Goal: Task Accomplishment & Management: Manage account settings

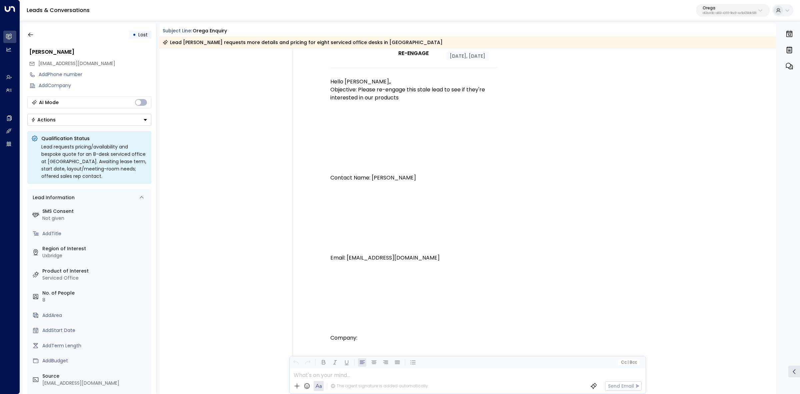
scroll to position [23, 0]
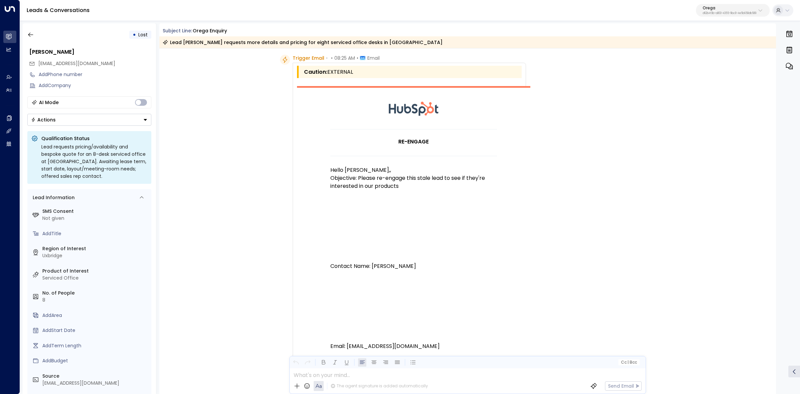
drag, startPoint x: 163, startPoint y: 30, endPoint x: 238, endPoint y: 31, distance: 74.4
click at [238, 31] on div "Subject Line: Orega Enquiry" at bounding box center [470, 30] width 614 height 7
copy div "Subject Line: Orega Enquiry"
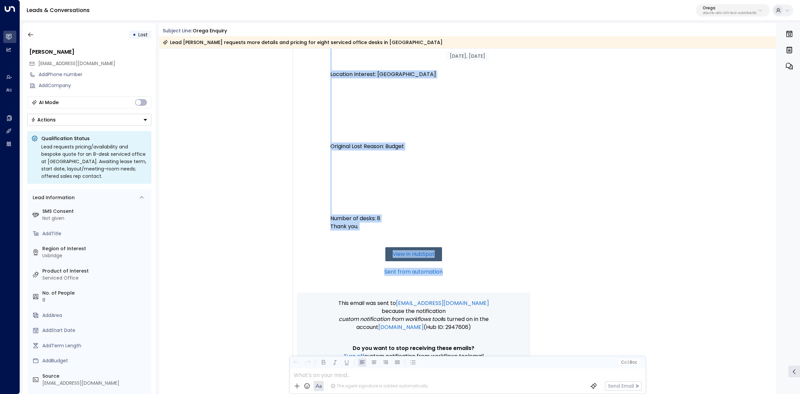
scroll to position [542, 0]
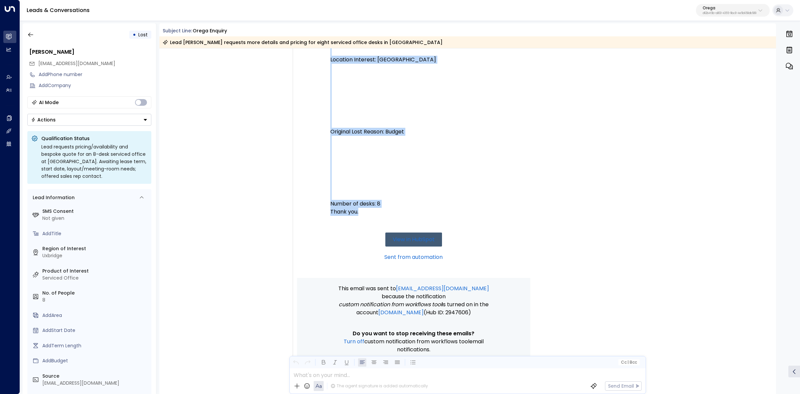
drag, startPoint x: 310, startPoint y: 80, endPoint x: 449, endPoint y: 219, distance: 195.7
copy div "Trigger Email • • 08:25 AM • Email Caution: EXTERNAL RE-ENGAGE Hello Alex,, Obj…"
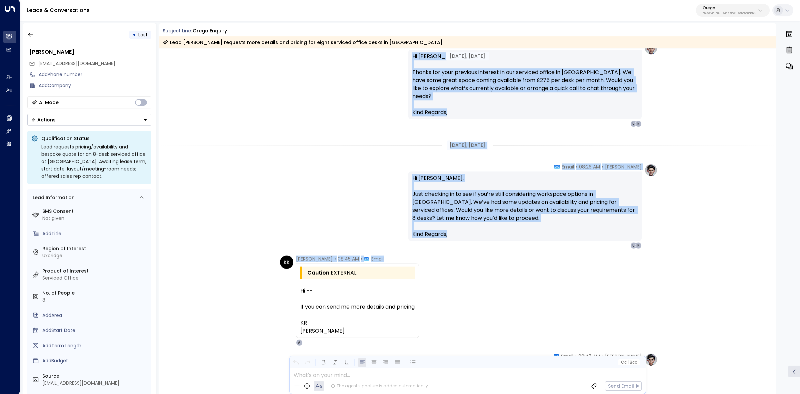
scroll to position [917, 0]
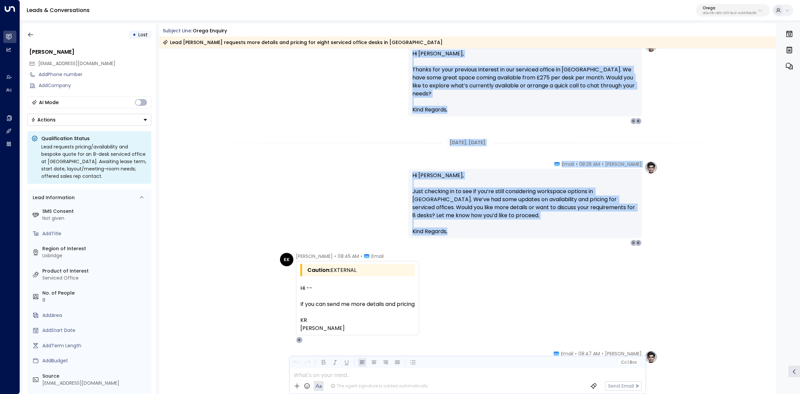
drag, startPoint x: 560, startPoint y: 165, endPoint x: 522, endPoint y: 234, distance: 78.4
copy div "Email Hi Kulvir, Thanks for your previous interest in our serviced office in Ux…"
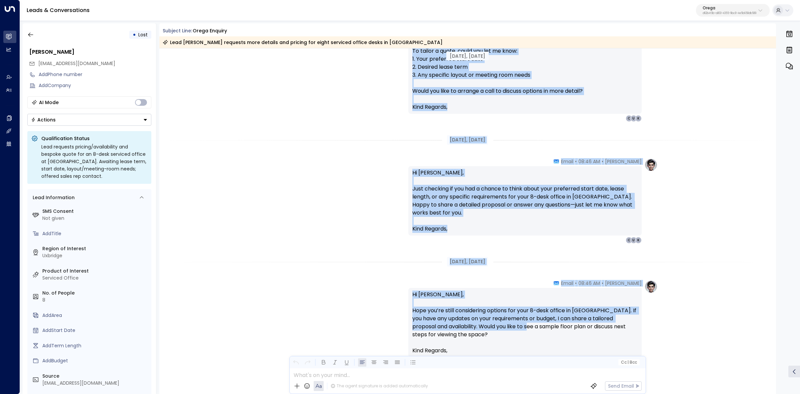
scroll to position [1292, 0]
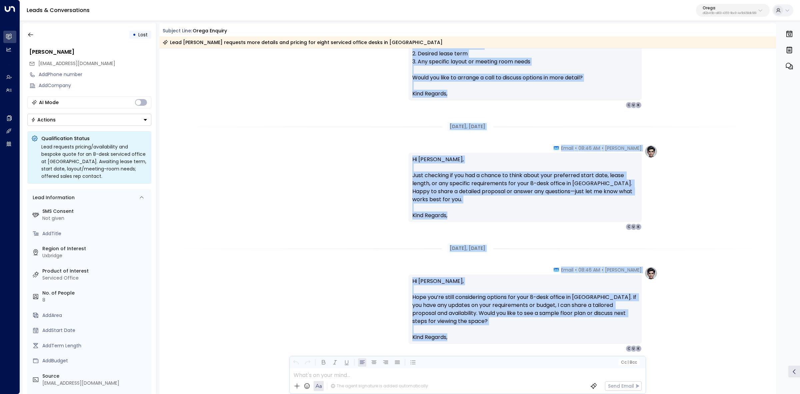
drag, startPoint x: 294, startPoint y: 257, endPoint x: 527, endPoint y: 343, distance: 248.7
copy div "Kulvir Kooner • 08:45 AM • Email Caution: EXTERNAL Hi -- If you can send me mor…"
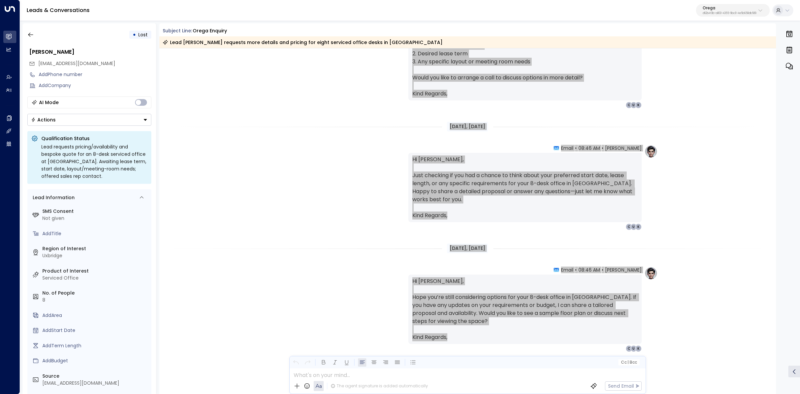
scroll to position [1317, 0]
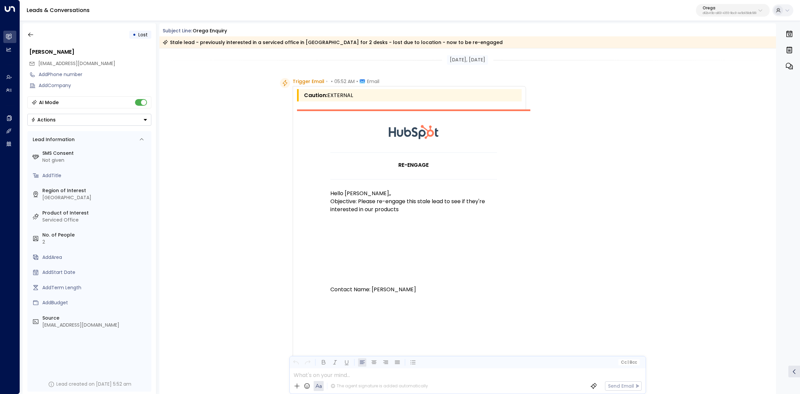
drag, startPoint x: 158, startPoint y: 27, endPoint x: 245, endPoint y: 33, distance: 87.9
click at [245, 33] on div "• Lost Steven Robinson stevenrobinson18@hotmail.com Add Phone number Add Compan…" at bounding box center [412, 208] width 778 height 370
copy div "Subject Line: Orega Enquiry"
drag, startPoint x: 322, startPoint y: 82, endPoint x: 347, endPoint y: 97, distance: 29.1
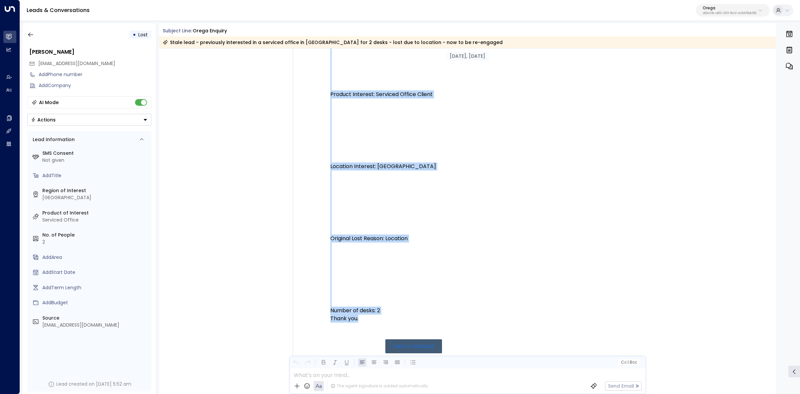
scroll to position [500, 0]
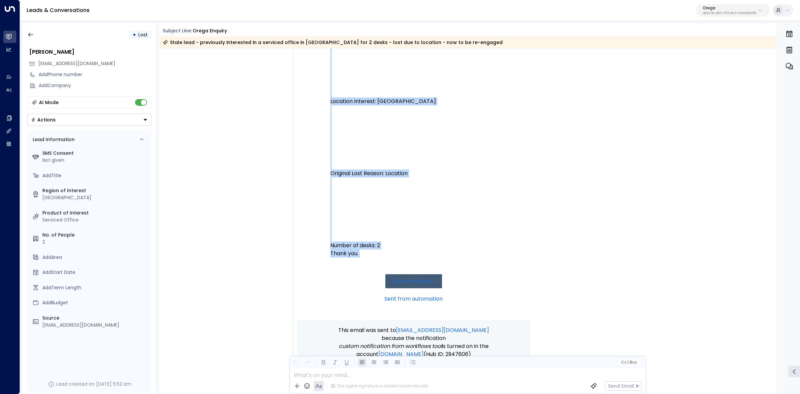
drag, startPoint x: 292, startPoint y: 81, endPoint x: 461, endPoint y: 284, distance: 264.3
click at [461, 284] on div "Trigger Email • • 05:52 AM • Email Caution: EXTERNAL RE-ENGAGE Hello Alex,, Obj…" at bounding box center [409, 17] width 233 height 879
copy div "Trigger Email • • 05:52 AM • Email Caution: EXTERNAL RE-ENGAGE Hello Alex,, Obj…"
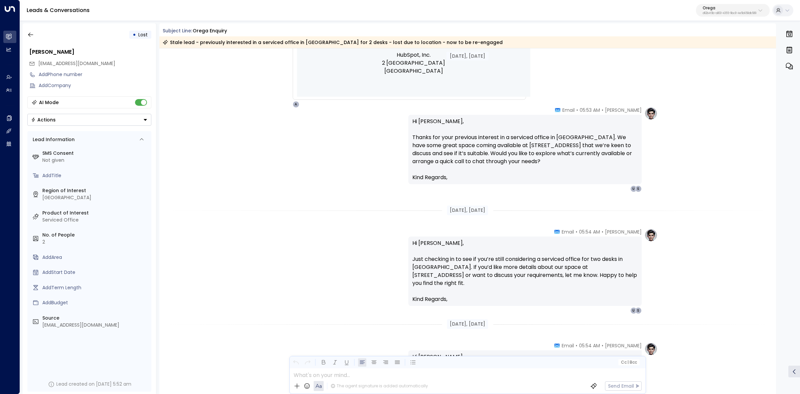
scroll to position [875, 0]
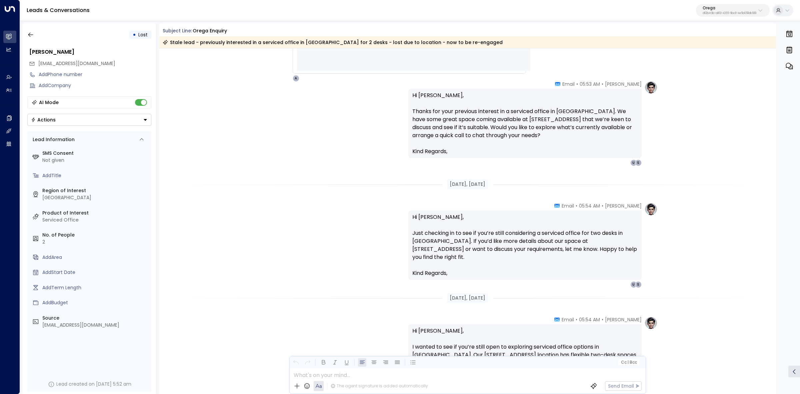
drag, startPoint x: 566, startPoint y: 250, endPoint x: 498, endPoint y: 295, distance: 81.7
copy div "• Email Hi Steven, Thanks for your previous interest in a serviced office in Li…"
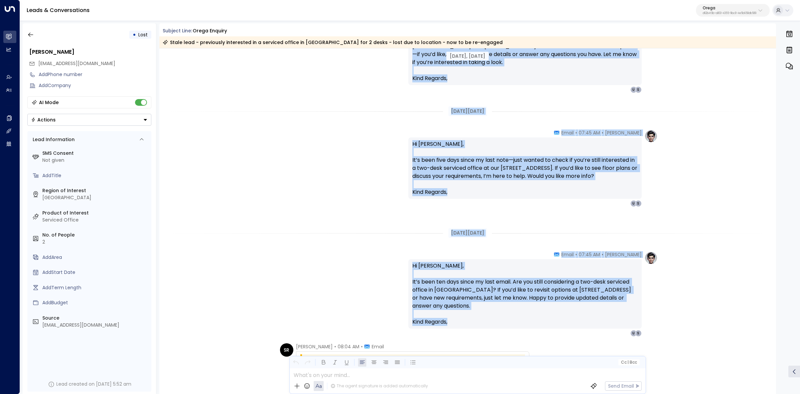
scroll to position [1209, 0]
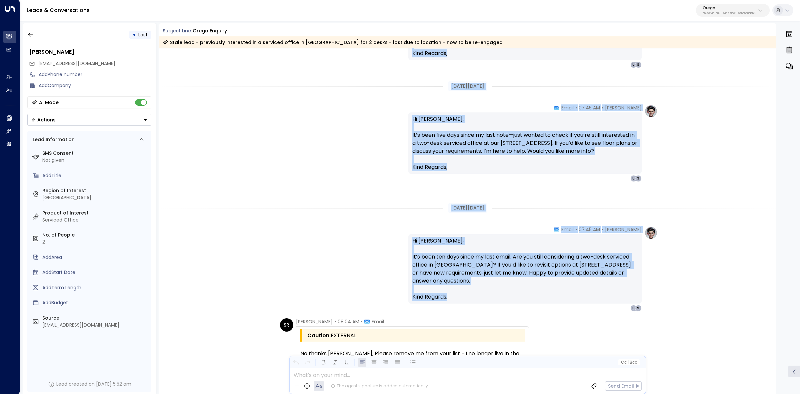
drag, startPoint x: 569, startPoint y: 235, endPoint x: 592, endPoint y: 304, distance: 73.2
copy div "Email Hi Steven, I wanted to see if you’re still open to exploring serviced off…"
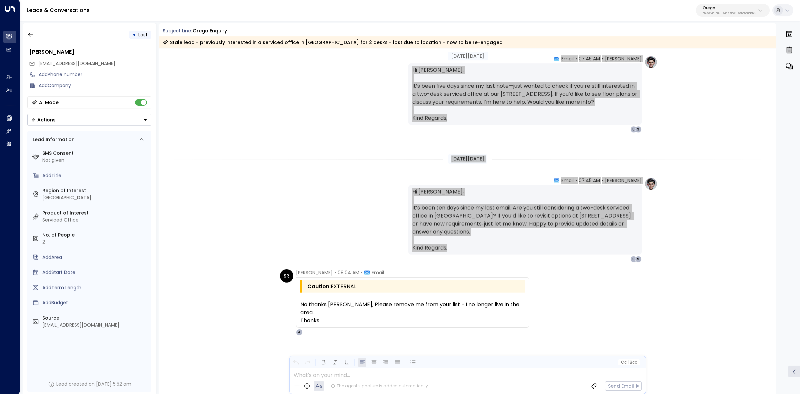
scroll to position [1258, 0]
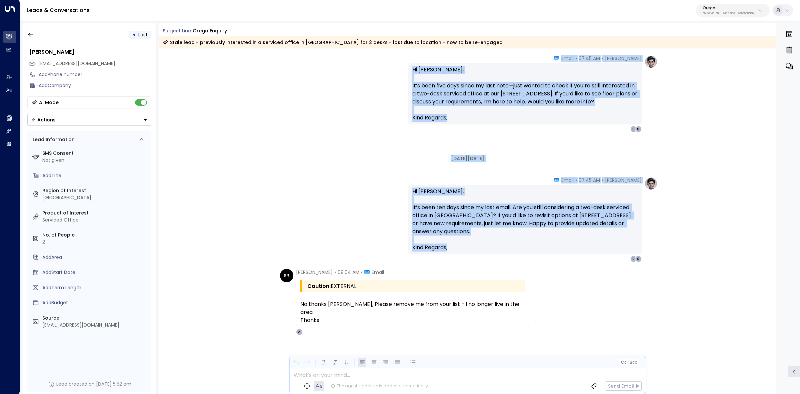
drag, startPoint x: 295, startPoint y: 267, endPoint x: 388, endPoint y: 317, distance: 105.6
copy div "Alex Ingram • 05:54 AM • Email Hi Steven, I wanted to see if you’re still open …"
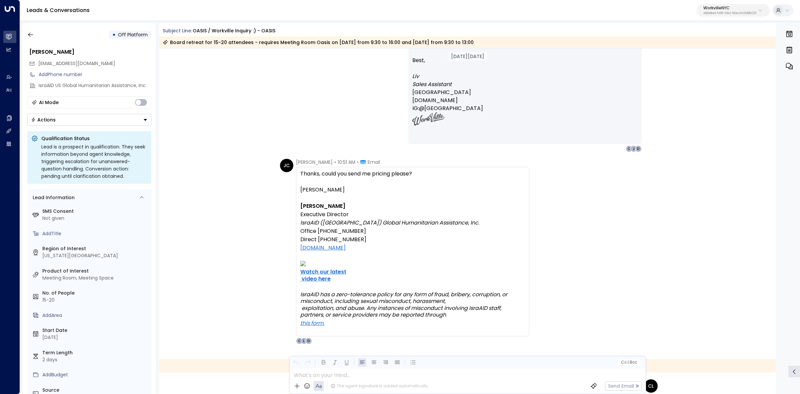
scroll to position [677, 0]
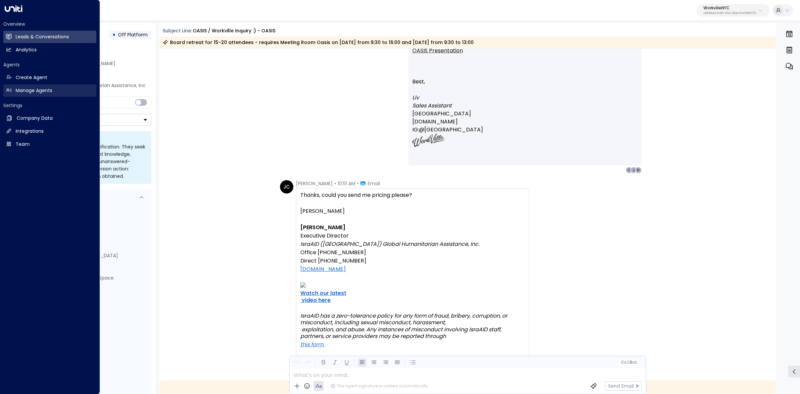
click at [19, 91] on h2 "Manage Agents" at bounding box center [34, 90] width 37 height 7
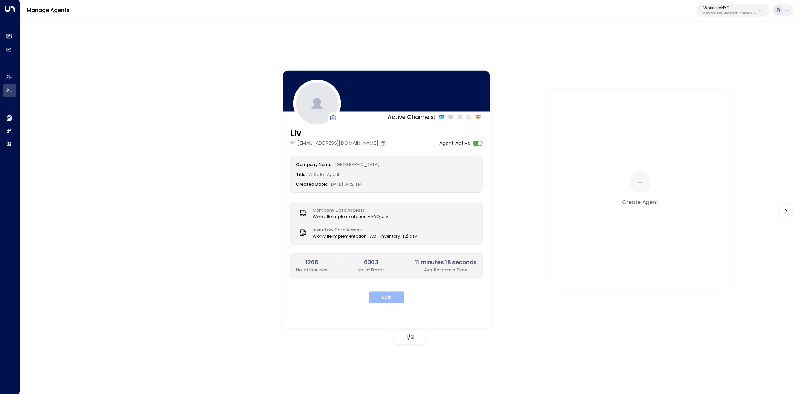
click at [380, 295] on button "Edit" at bounding box center [386, 297] width 35 height 12
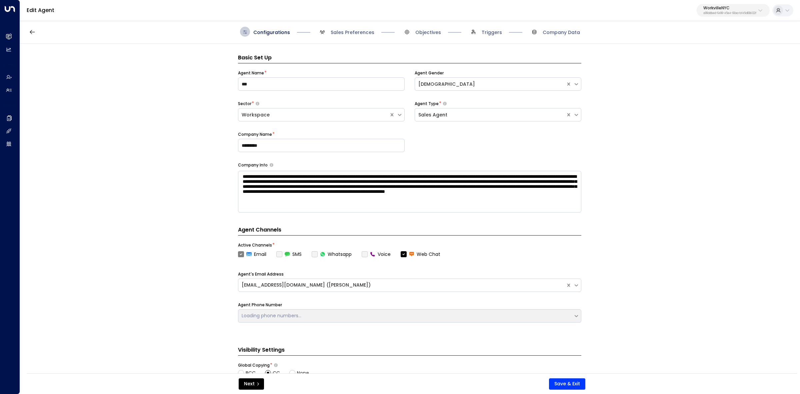
scroll to position [10, 0]
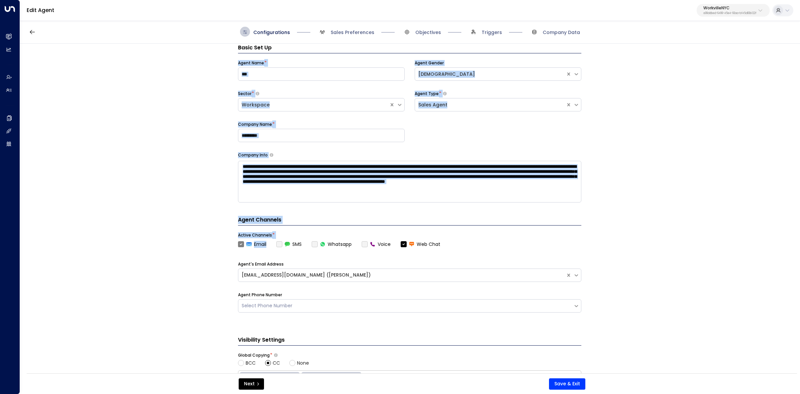
drag, startPoint x: 234, startPoint y: 61, endPoint x: 269, endPoint y: 244, distance: 186.4
click at [269, 244] on div "**********" at bounding box center [410, 211] width 780 height 334
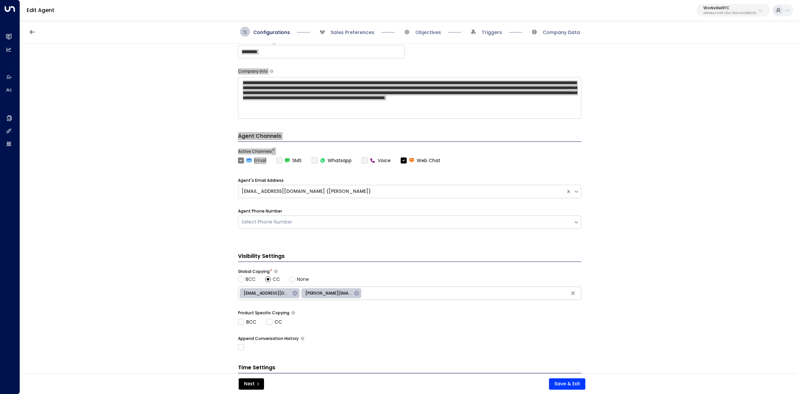
scroll to position [150, 0]
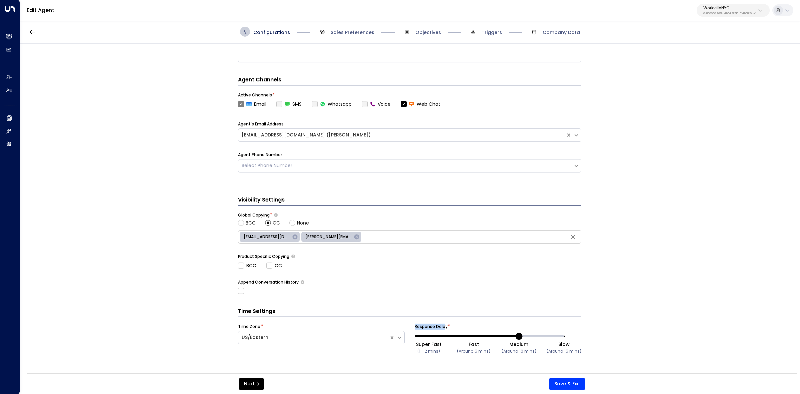
drag, startPoint x: 425, startPoint y: 326, endPoint x: 449, endPoint y: 286, distance: 46.5
click at [446, 326] on div "Time Zone * US/Eastern Response Delay * Super Fast (1 - 2 mins) Fast (Around 5 …" at bounding box center [409, 345] width 343 height 44
drag, startPoint x: 342, startPoint y: 29, endPoint x: 343, endPoint y: 32, distance: 3.4
click at [342, 29] on span "Sales Preferences" at bounding box center [345, 32] width 57 height 10
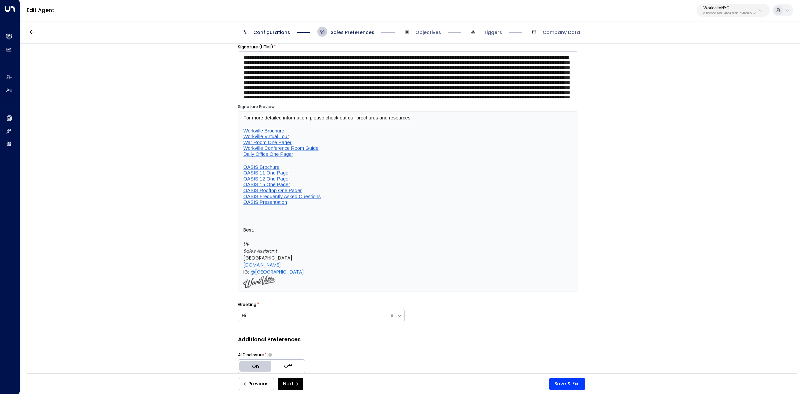
scroll to position [10, 0]
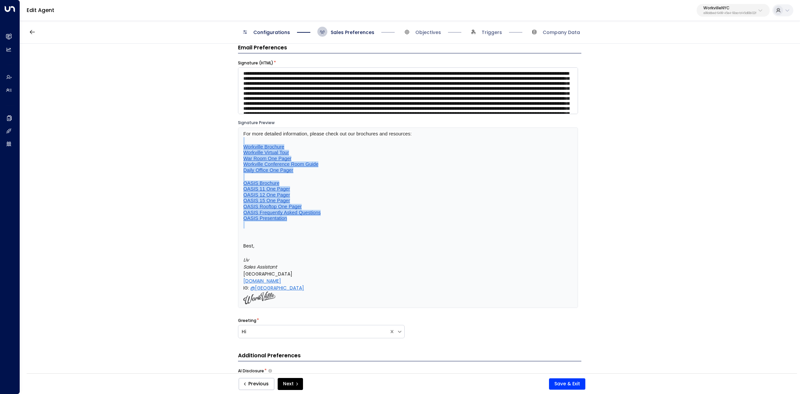
drag, startPoint x: 242, startPoint y: 137, endPoint x: 382, endPoint y: 231, distance: 168.5
click at [382, 230] on div "For more detailed information, please check out our brochures and resources: Wo…" at bounding box center [408, 217] width 340 height 180
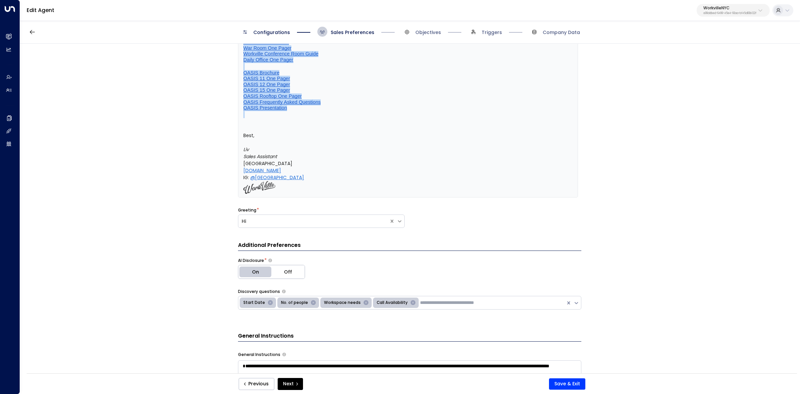
scroll to position [135, 0]
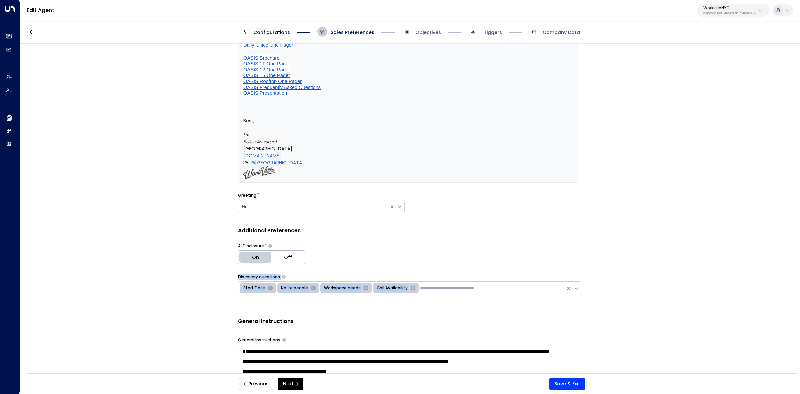
drag, startPoint x: 237, startPoint y: 278, endPoint x: 411, endPoint y: 295, distance: 174.5
click at [411, 295] on div "**********" at bounding box center [410, 211] width 780 height 334
copy div "Discovery questions Start Date No. of people Workspace needs Call Availability"
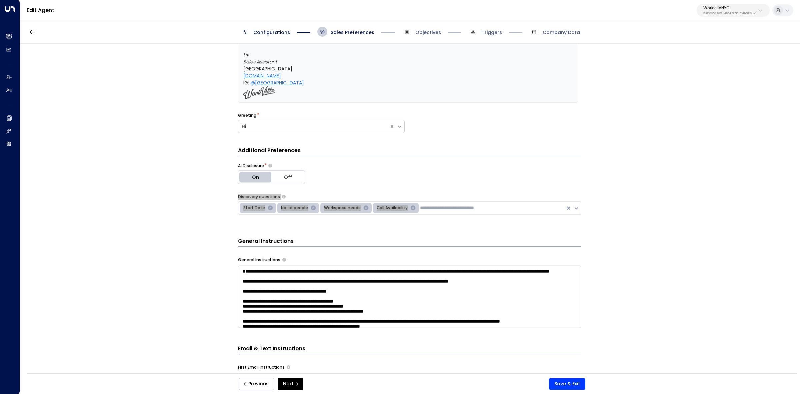
scroll to position [218, 0]
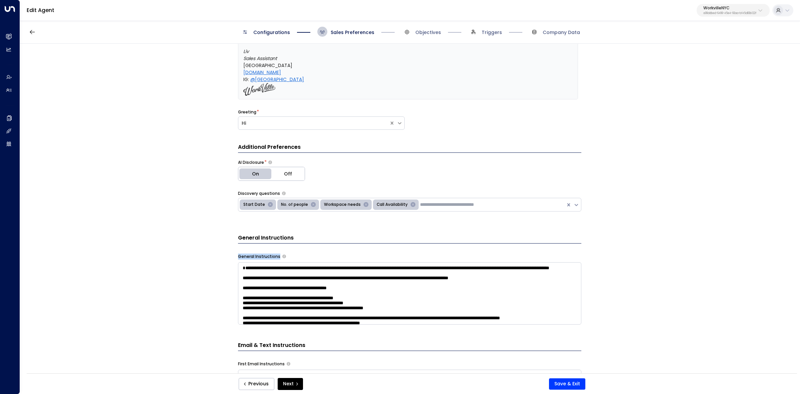
drag, startPoint x: 232, startPoint y: 258, endPoint x: 278, endPoint y: 260, distance: 46.4
click at [278, 260] on div "**********" at bounding box center [410, 211] width 780 height 334
copy div "General Instructions"
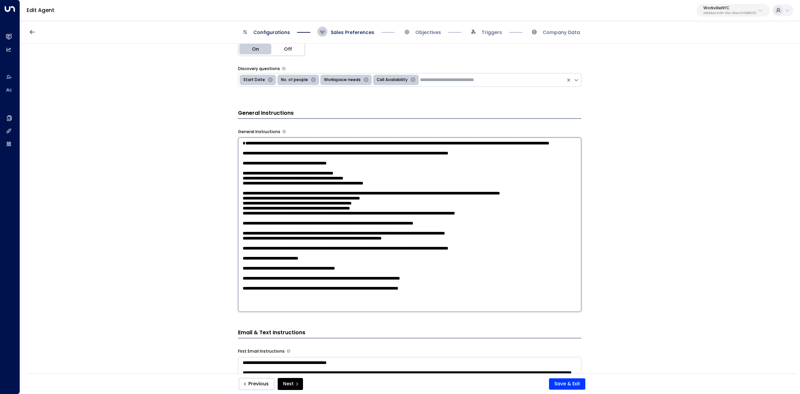
scroll to position [66, 0]
drag, startPoint x: 242, startPoint y: 239, endPoint x: 476, endPoint y: 324, distance: 249.3
click at [476, 324] on div "**********" at bounding box center [409, 298] width 343 height 561
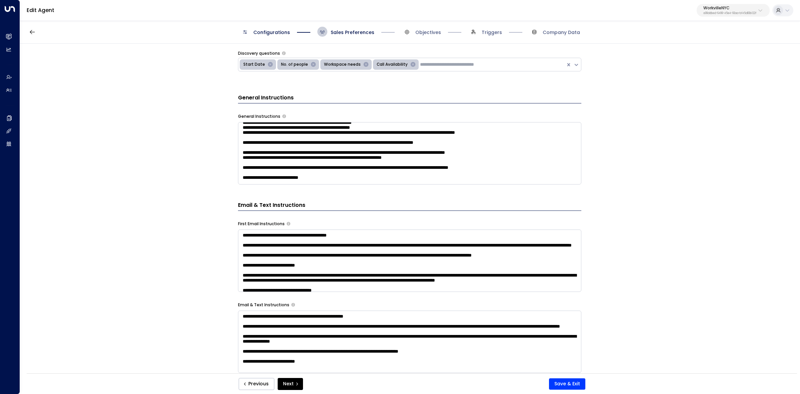
scroll to position [343, 0]
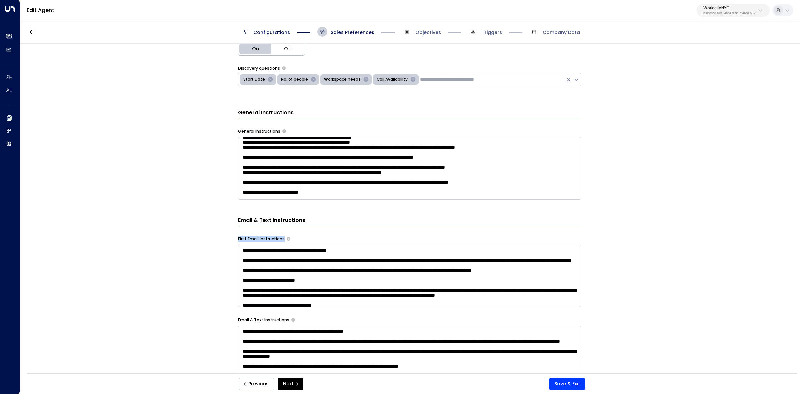
drag, startPoint x: 244, startPoint y: 240, endPoint x: 283, endPoint y: 240, distance: 38.4
click at [283, 240] on div "**********" at bounding box center [410, 211] width 780 height 334
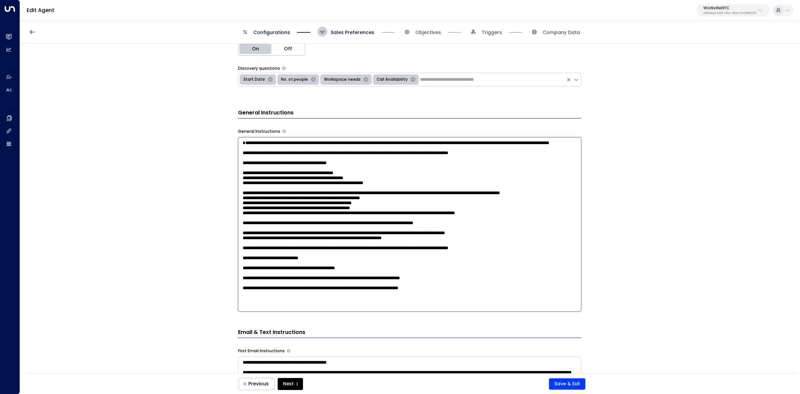
drag, startPoint x: 388, startPoint y: 176, endPoint x: 510, endPoint y: 319, distance: 187.1
click at [514, 321] on div "**********" at bounding box center [409, 298] width 343 height 561
click at [261, 214] on textarea at bounding box center [409, 224] width 343 height 174
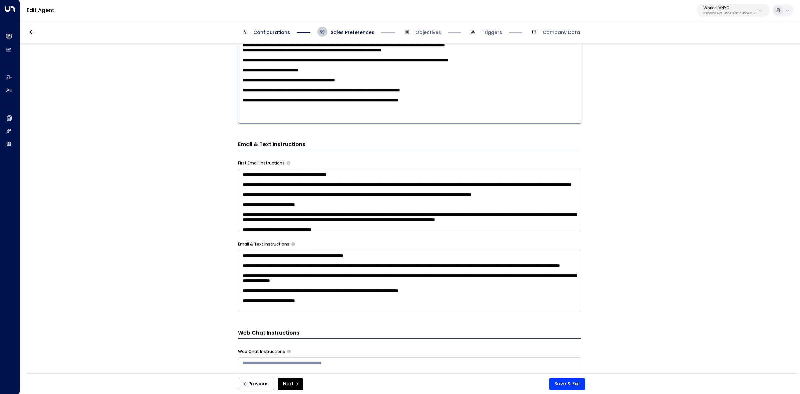
scroll to position [552, 0]
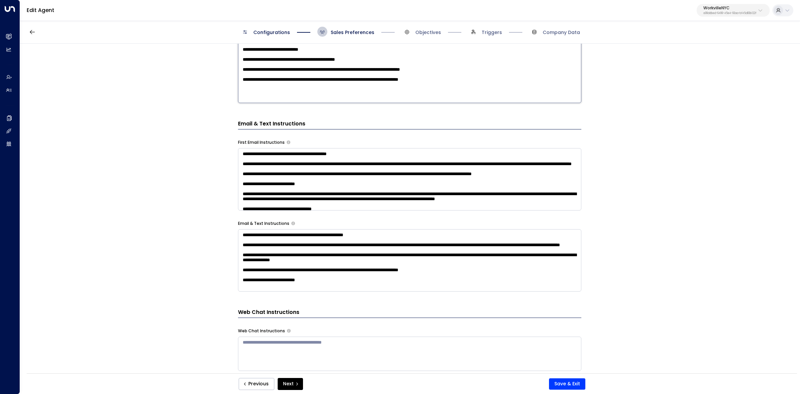
click at [240, 157] on textarea at bounding box center [409, 179] width 343 height 62
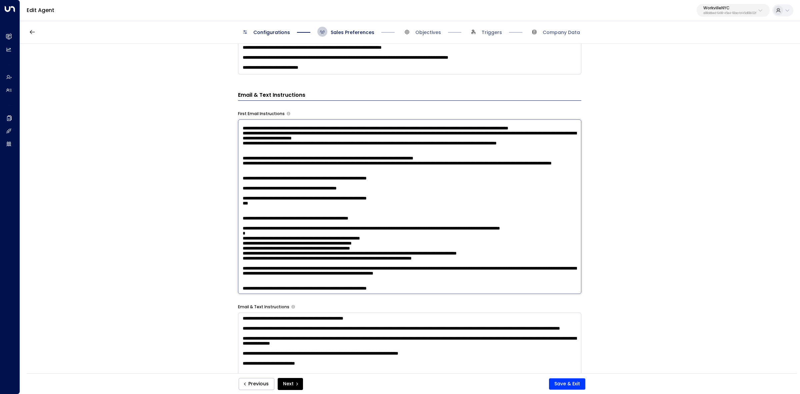
scroll to position [619, 0]
drag, startPoint x: 239, startPoint y: 128, endPoint x: 447, endPoint y: 290, distance: 263.8
click at [447, 290] on textarea at bounding box center [409, 206] width 343 height 174
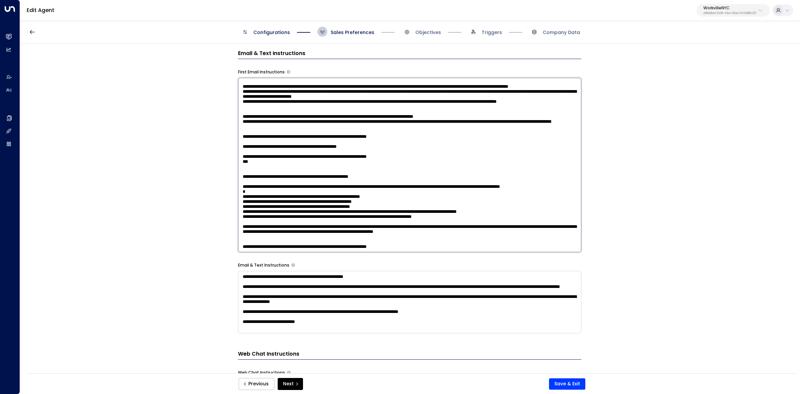
click at [281, 267] on div "**********" at bounding box center [409, 131] width 343 height 561
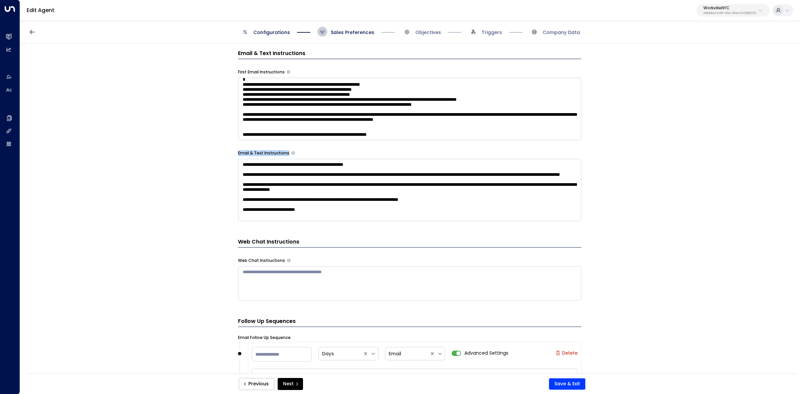
drag, startPoint x: 236, startPoint y: 157, endPoint x: 287, endPoint y: 156, distance: 51.0
click at [287, 156] on div "**********" at bounding box center [410, 211] width 780 height 334
copy div "Email & Text Instructions"
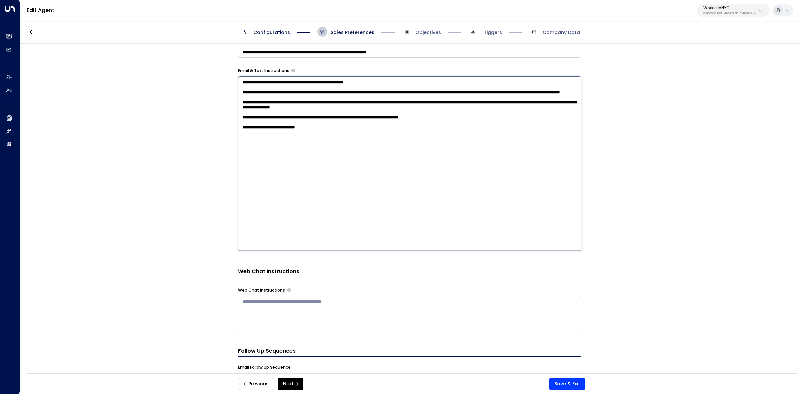
scroll to position [594, 0]
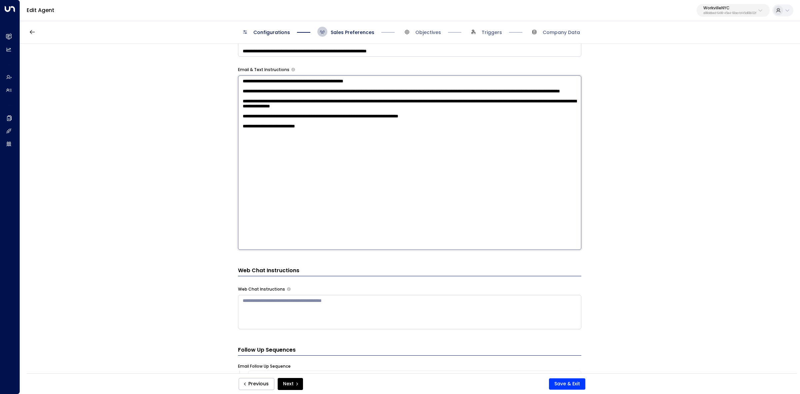
drag, startPoint x: 242, startPoint y: 169, endPoint x: 405, endPoint y: 208, distance: 167.8
click at [405, 208] on textarea "**********" at bounding box center [409, 162] width 343 height 174
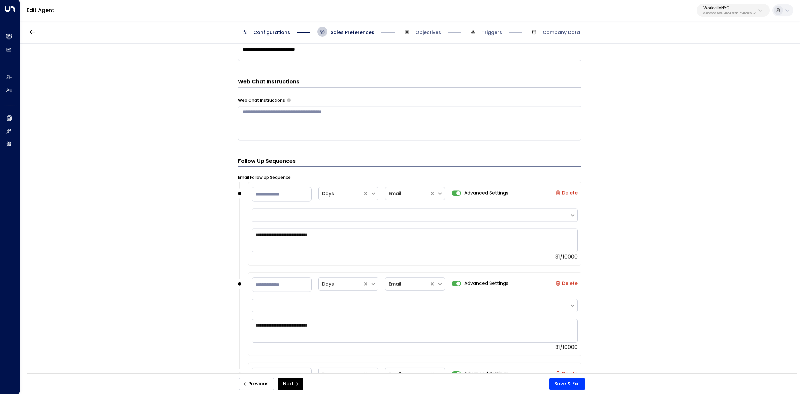
scroll to position [677, 0]
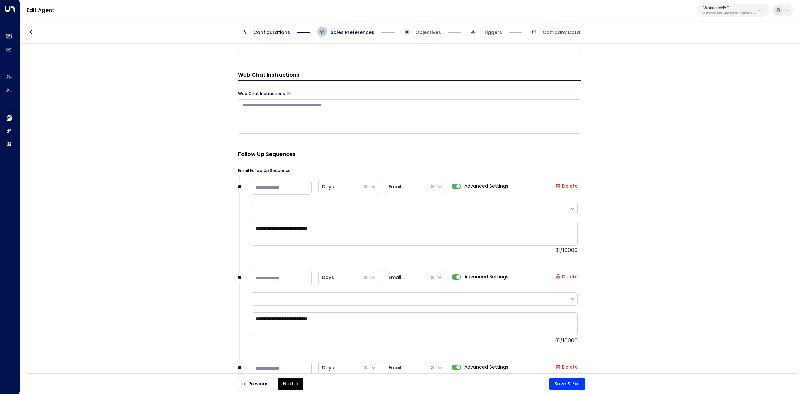
drag, startPoint x: 241, startPoint y: 173, endPoint x: 299, endPoint y: 173, distance: 58.0
click at [299, 173] on form "**********" at bounding box center [409, 7] width 343 height 1261
drag, startPoint x: 250, startPoint y: 176, endPoint x: 302, endPoint y: 176, distance: 52.4
click at [302, 176] on div "**********" at bounding box center [410, 211] width 780 height 334
copy label "Email Follow Up Sequence"
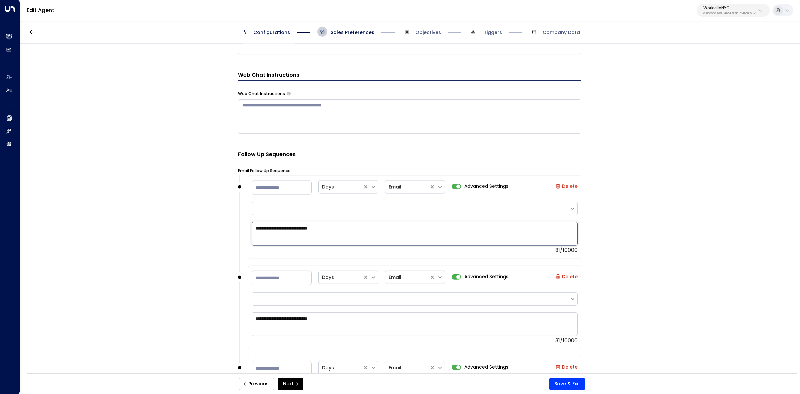
click at [345, 232] on textarea "**********" at bounding box center [415, 234] width 326 height 24
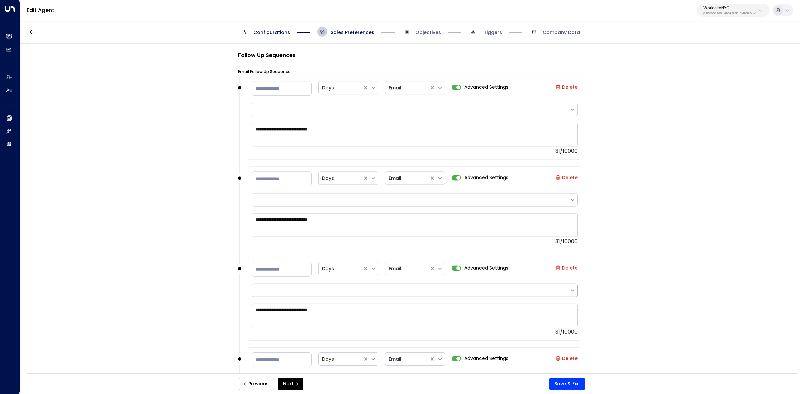
scroll to position [802, 0]
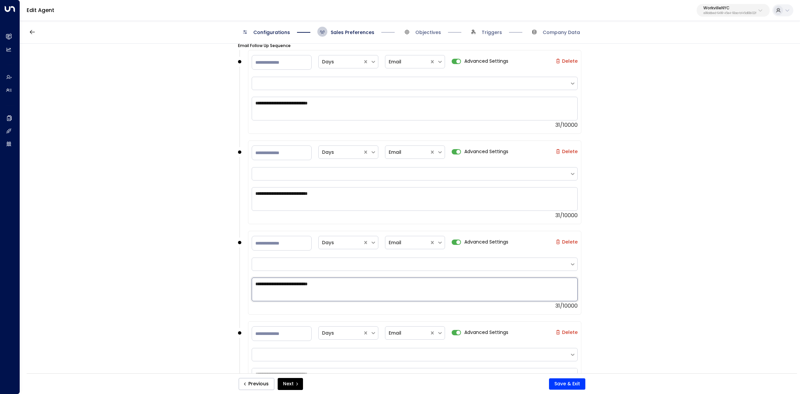
click at [337, 294] on textarea "**********" at bounding box center [415, 289] width 326 height 24
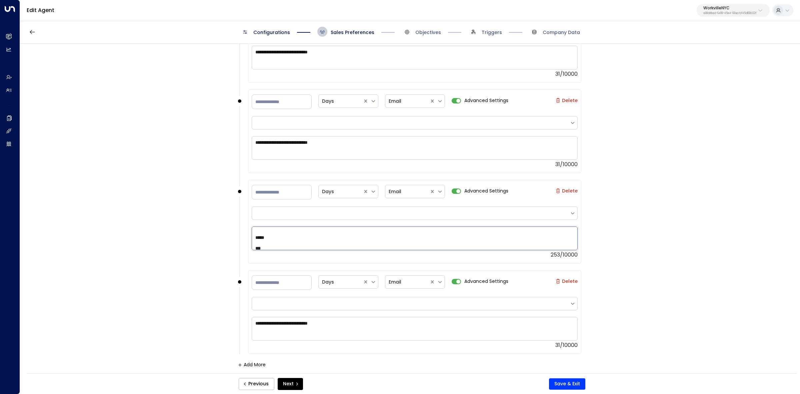
scroll to position [96, 0]
drag, startPoint x: 259, startPoint y: 233, endPoint x: 370, endPoint y: 246, distance: 111.7
click at [370, 246] on textarea "**********" at bounding box center [415, 238] width 326 height 24
click at [429, 29] on div "Configurations Sales Preferences Objectives Triggers Company Data" at bounding box center [410, 32] width 780 height 24
click at [428, 33] on span "Objectives" at bounding box center [429, 32] width 26 height 7
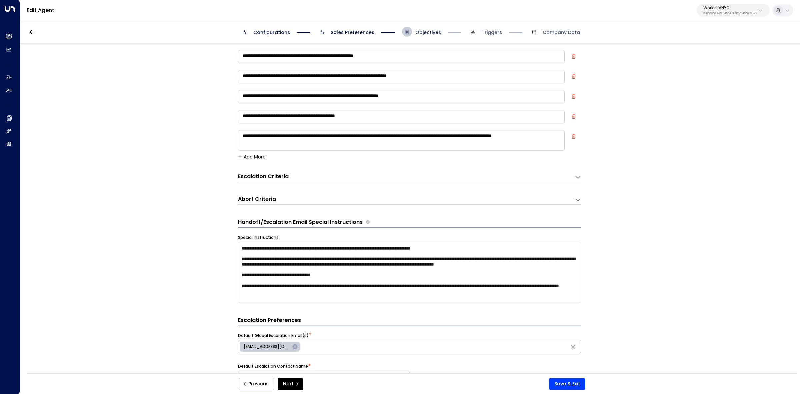
scroll to position [10, 0]
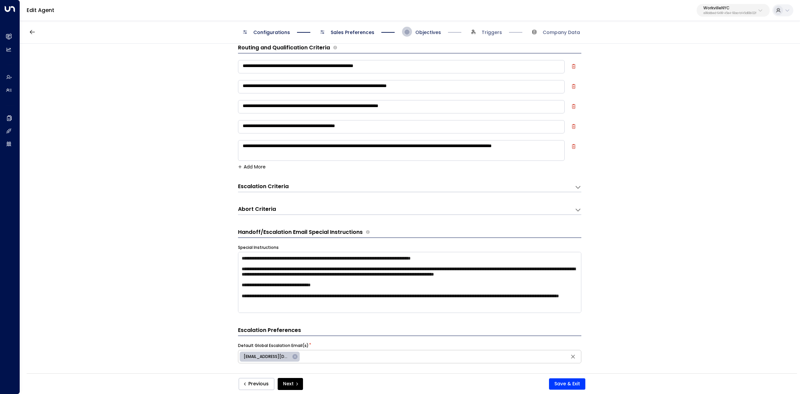
click at [431, 34] on span "Objectives" at bounding box center [429, 32] width 26 height 7
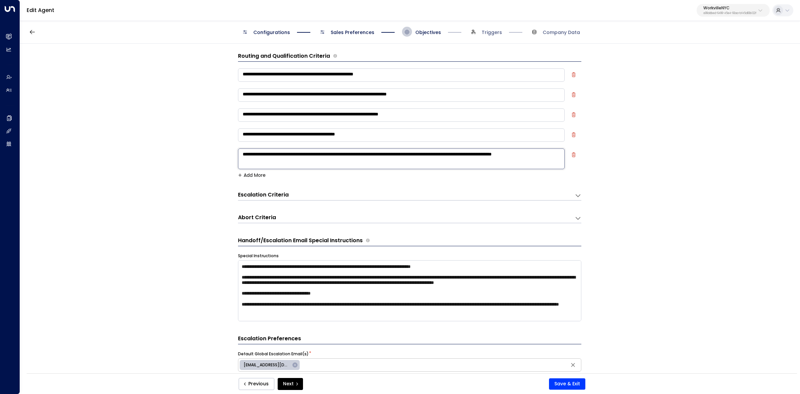
scroll to position [0, 0]
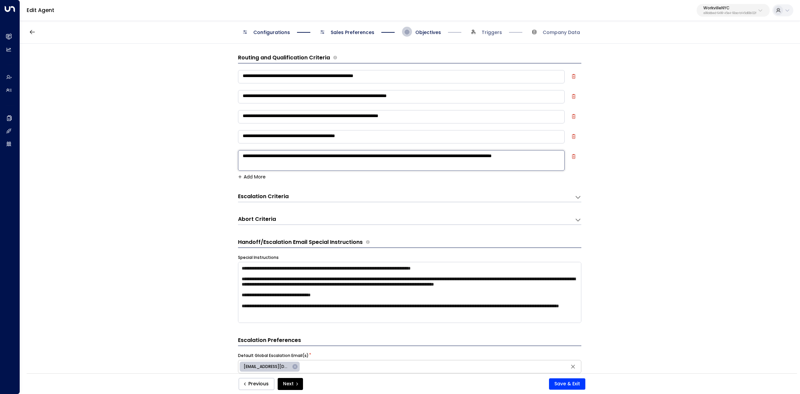
drag, startPoint x: 300, startPoint y: 153, endPoint x: 237, endPoint y: 69, distance: 105.8
click at [238, 69] on div "**********" at bounding box center [409, 121] width 343 height 104
click at [240, 70] on textarea "**********" at bounding box center [401, 76] width 327 height 13
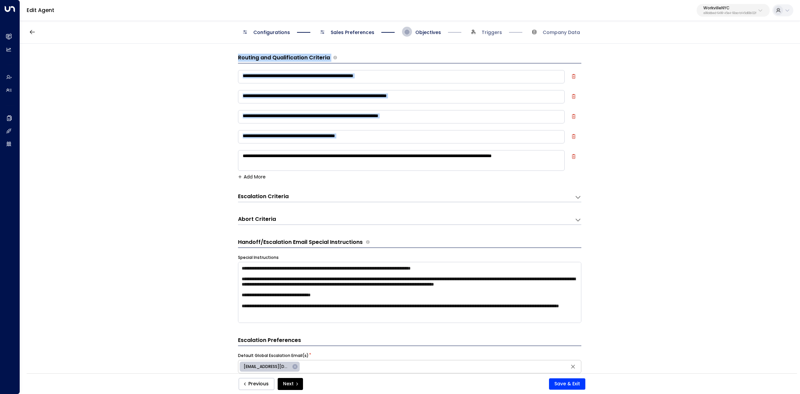
drag, startPoint x: 235, startPoint y: 57, endPoint x: 506, endPoint y: 165, distance: 291.2
click at [506, 165] on div "**********" at bounding box center [410, 211] width 780 height 334
copy div "**********"
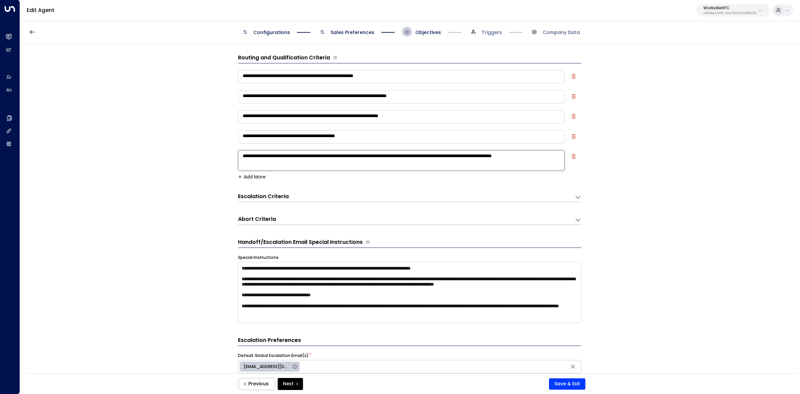
click at [420, 155] on textarea "**********" at bounding box center [401, 160] width 327 height 21
click at [327, 201] on div "Escalation Criteria Reset" at bounding box center [406, 197] width 337 height 9
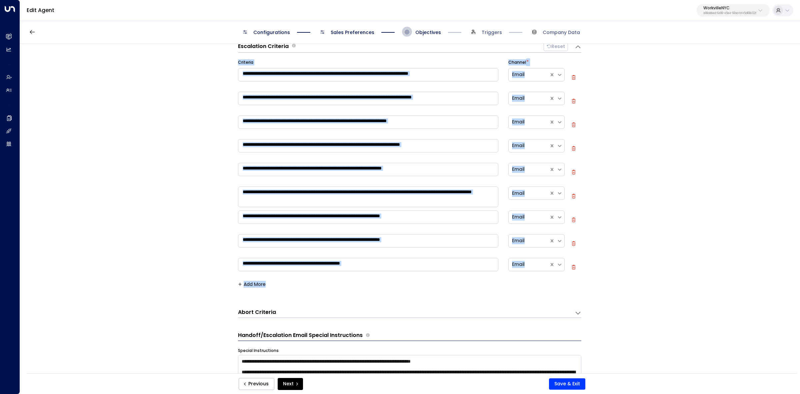
scroll to position [167, 0]
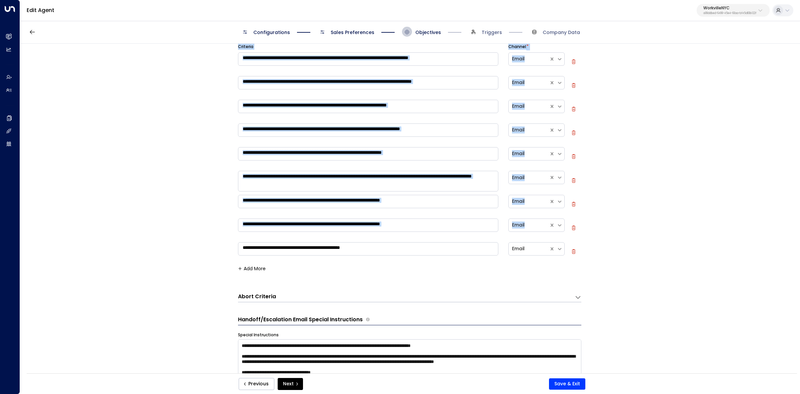
drag, startPoint x: 236, startPoint y: 193, endPoint x: 358, endPoint y: 259, distance: 138.2
click at [357, 259] on div "**********" at bounding box center [410, 211] width 780 height 334
copy div "**********"
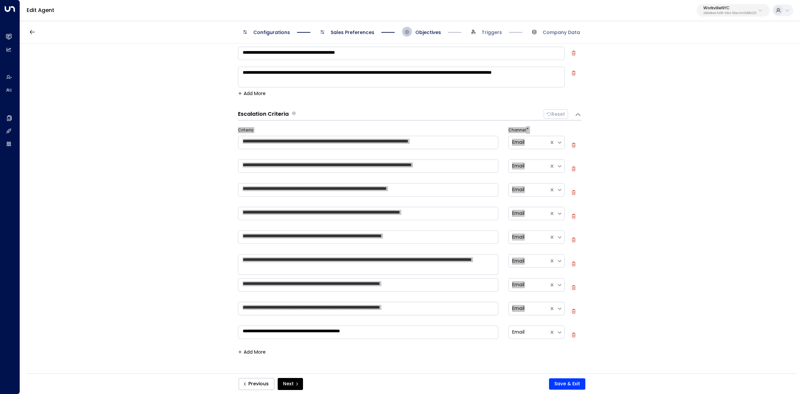
scroll to position [125, 0]
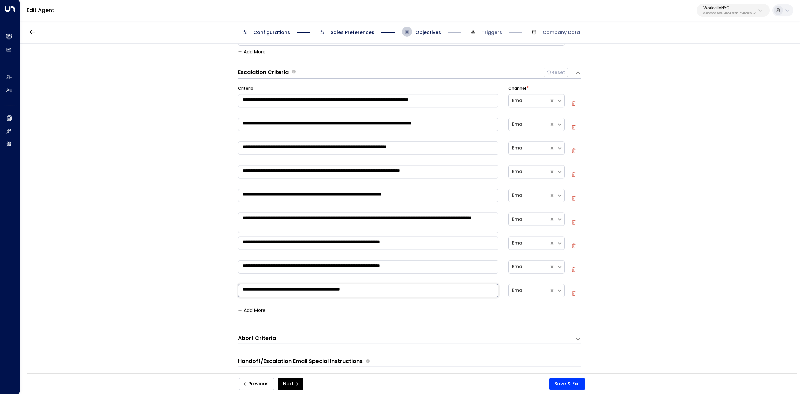
click at [401, 293] on textarea "**********" at bounding box center [368, 290] width 260 height 13
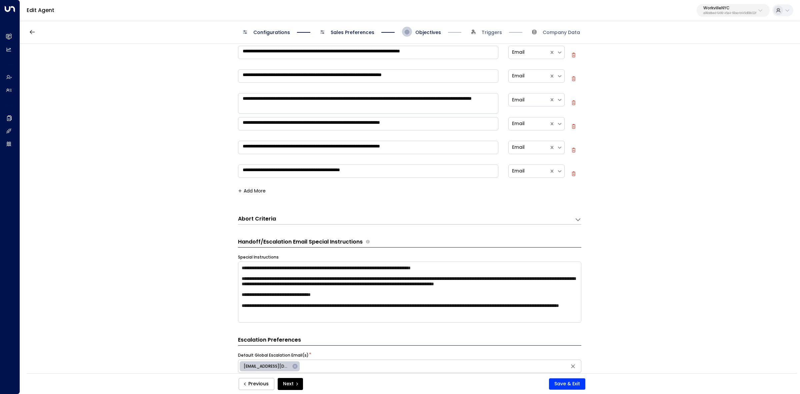
scroll to position [250, 0]
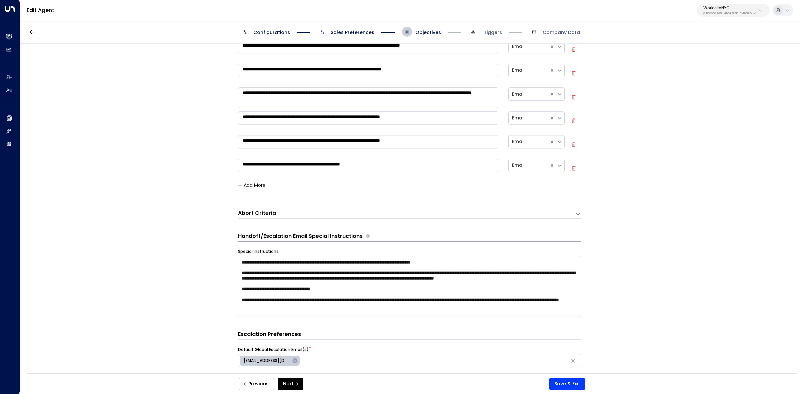
click at [264, 217] on div "Abort Criteria" at bounding box center [406, 213] width 337 height 9
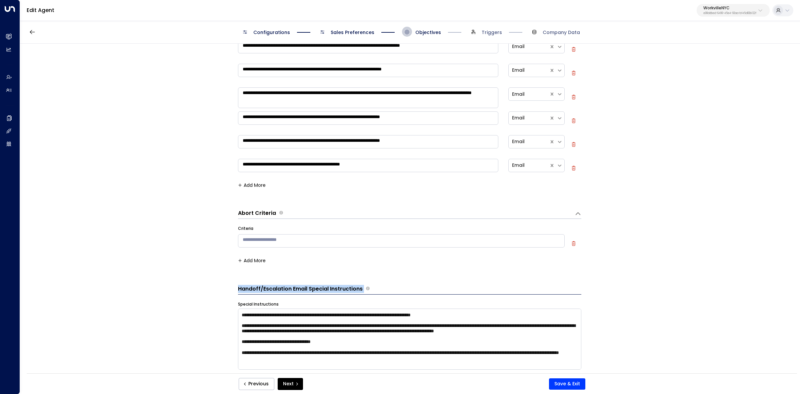
drag, startPoint x: 233, startPoint y: 288, endPoint x: 362, endPoint y: 284, distance: 129.1
click at [362, 284] on div "**********" at bounding box center [410, 211] width 780 height 334
copy div "Handoff/Escalation Email Special Instructions"
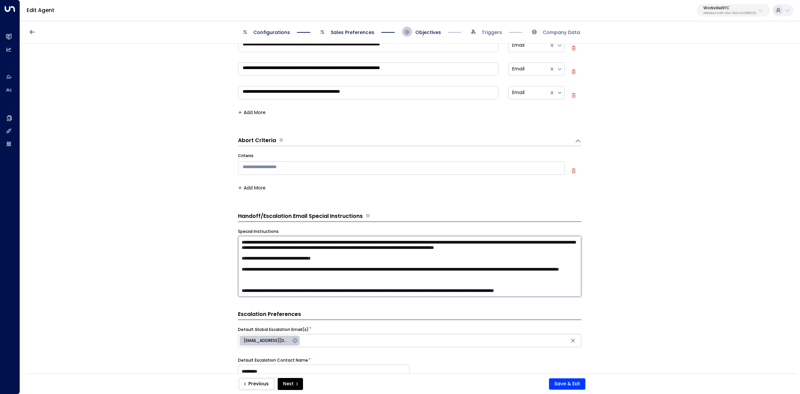
scroll to position [375, 0]
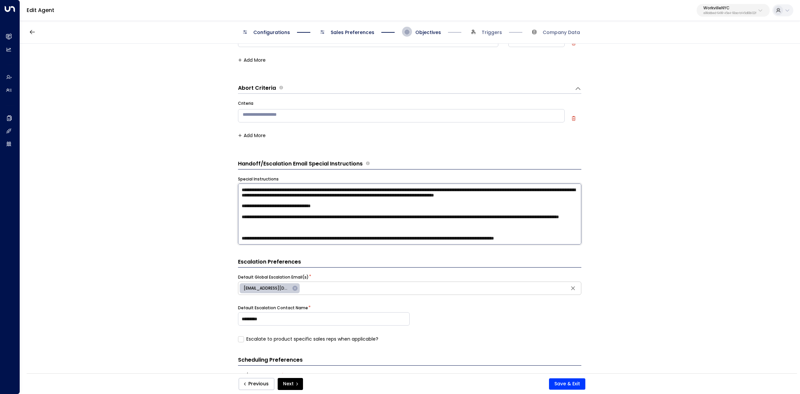
drag, startPoint x: 240, startPoint y: 272, endPoint x: 416, endPoint y: 320, distance: 182.5
click at [416, 320] on form "**********" at bounding box center [409, 132] width 343 height 906
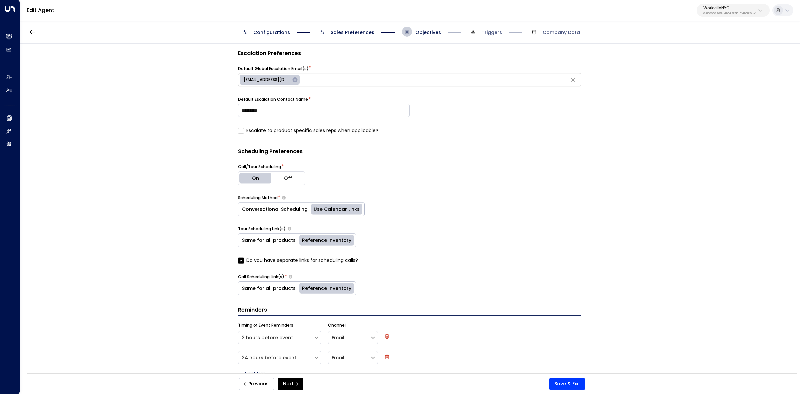
scroll to position [599, 0]
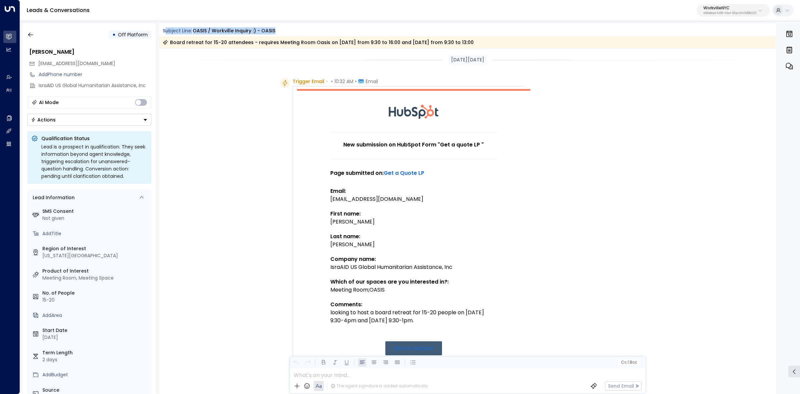
drag, startPoint x: 166, startPoint y: 32, endPoint x: 311, endPoint y: 36, distance: 145.1
click at [311, 36] on div "Subject Line: OASIS / Workville inquiry :) - OASIS Board retreat for 15-20 atte…" at bounding box center [467, 37] width 617 height 21
copy div "ubject Line: OASIS / Workville inquiry :) - OASIS"
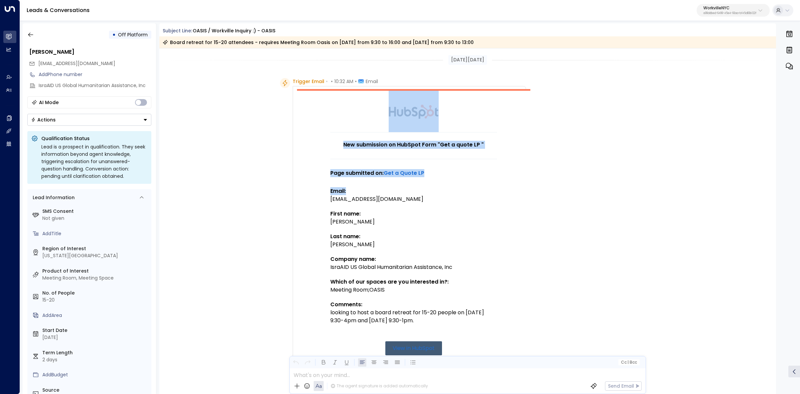
drag, startPoint x: 291, startPoint y: 77, endPoint x: 357, endPoint y: 171, distance: 115.1
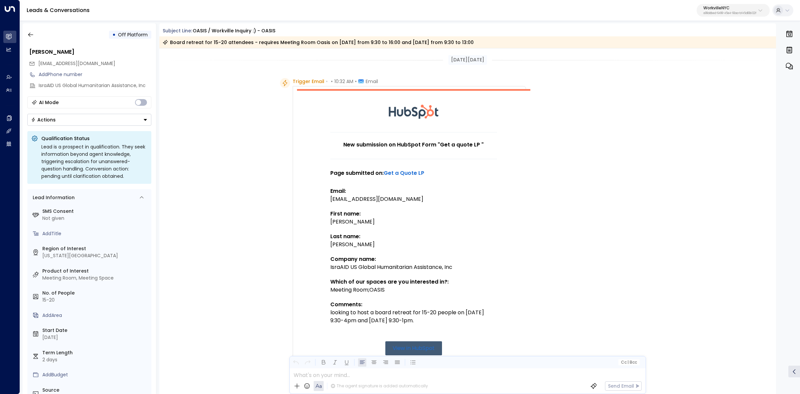
click at [294, 79] on span "Trigger Email" at bounding box center [309, 81] width 32 height 7
drag, startPoint x: 293, startPoint y: 83, endPoint x: 498, endPoint y: 324, distance: 316.1
click at [498, 324] on div "Trigger Email • • 10:32 AM • Email New submission on HubSpot Form "Get a quote …" at bounding box center [403, 311] width 246 height 467
copy div "Trigger Email • • 10:32 AM • Email"
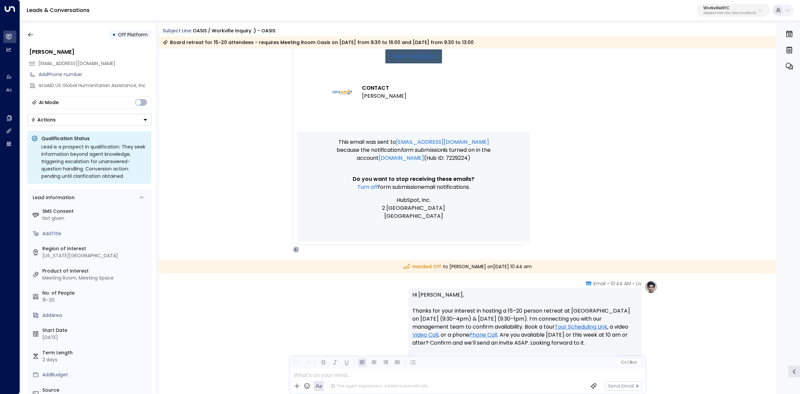
click at [511, 200] on td "This email was sent to liv@workvillenyc.com because the notification Form submi…" at bounding box center [413, 186] width 233 height 110
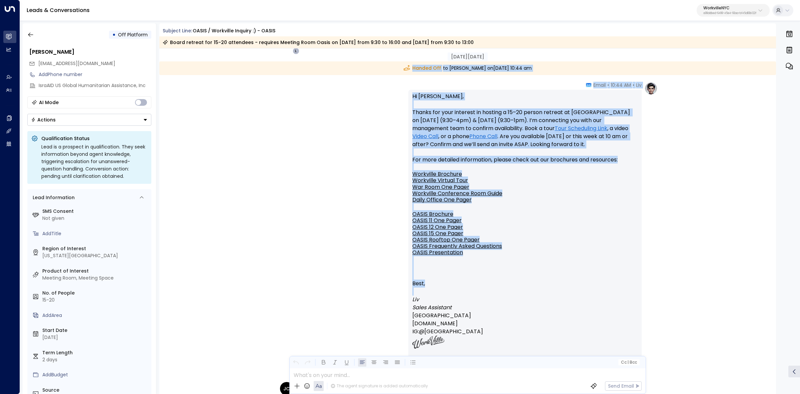
scroll to position [500, 0]
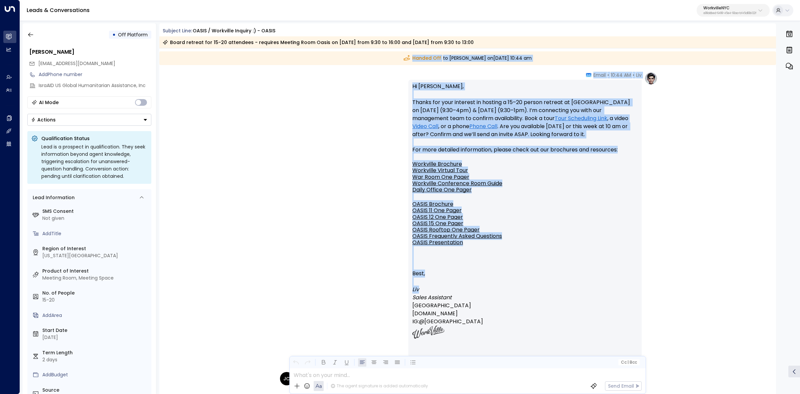
drag, startPoint x: 401, startPoint y: 225, endPoint x: 626, endPoint y: 292, distance: 235.0
copy div "Handed Off to DJ Dashti on Wednesday, Sep 17 2025 at 10:44 am Liv • 10:44 AM • …"
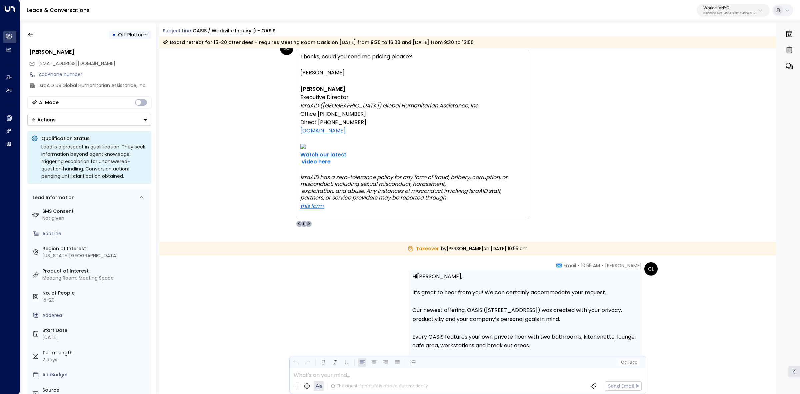
scroll to position [709, 0]
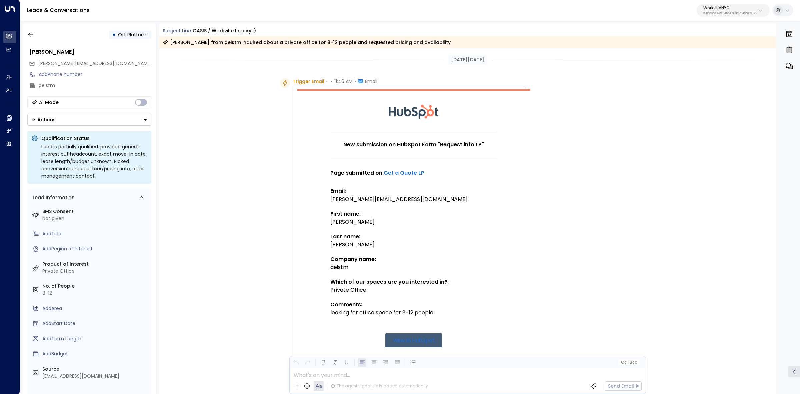
drag, startPoint x: 160, startPoint y: 31, endPoint x: 287, endPoint y: 31, distance: 126.7
click at [287, 31] on div "Subject Line: OASIS / Workville inquiry :)" at bounding box center [467, 30] width 617 height 7
copy div "Subject Line: OASIS / Workville inquiry :)"
drag, startPoint x: 291, startPoint y: 81, endPoint x: 456, endPoint y: 81, distance: 164.4
click at [456, 81] on div "Trigger Email • • 11:46 AM • Email New submission on HubSpot Form "Request info…" at bounding box center [403, 307] width 246 height 459
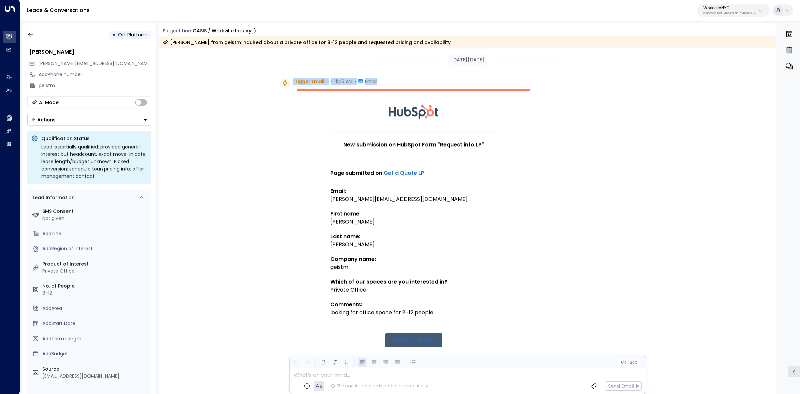
copy div "Trigger Email • • 11:46 AM • Email"
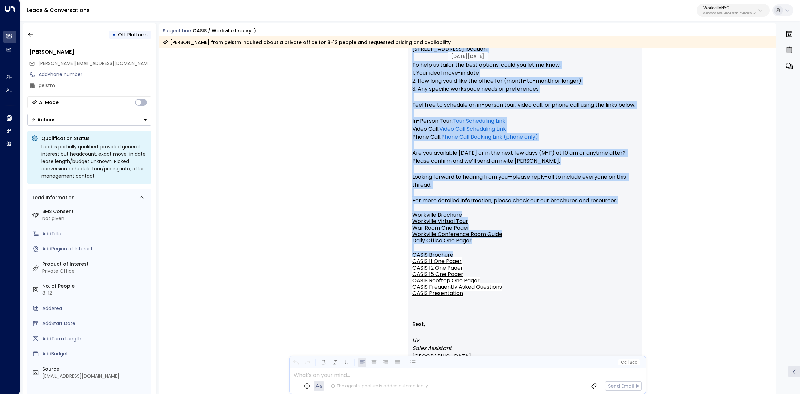
scroll to position [542, 0]
drag, startPoint x: 584, startPoint y: 129, endPoint x: 639, endPoint y: 342, distance: 220.2
click at [639, 342] on div "Liv • 11:57 AM • Email Hi [PERSON_NAME], Thanks for reaching out about a privat…" at bounding box center [525, 201] width 233 height 398
copy div "Lorem Ip Dolors, Ametco adi elitsedd eiu tempo i utlabor etdolo mag 0–52 aliqua…"
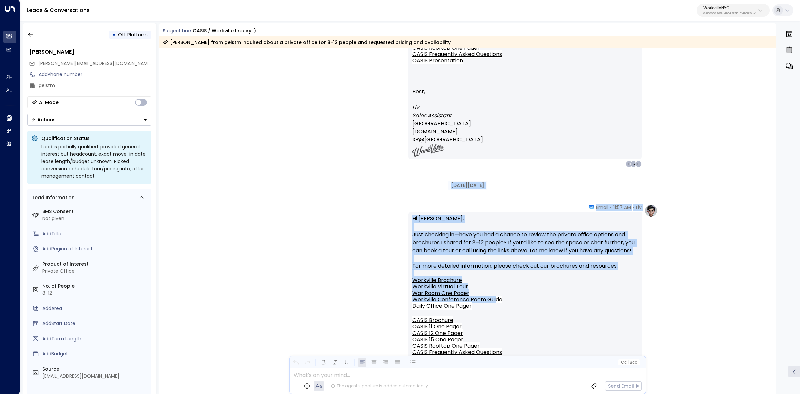
scroll to position [834, 0]
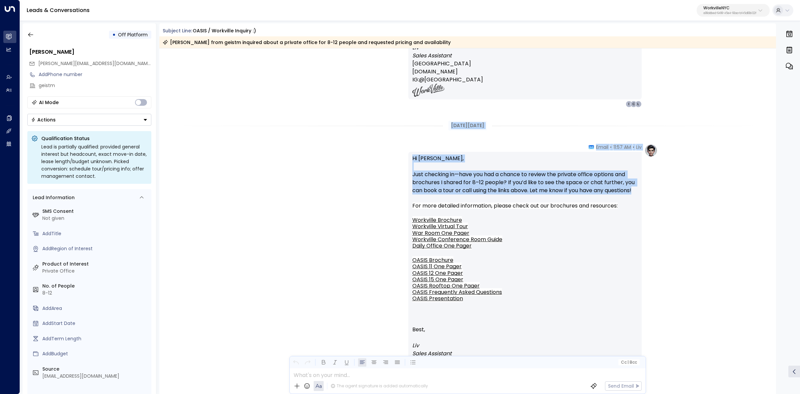
drag, startPoint x: 436, startPoint y: 207, endPoint x: 639, endPoint y: 190, distance: 203.1
copy div "[DATE][DATE] Liv • 11:57 AM • Email Hi [PERSON_NAME], Just checking in—have you…"
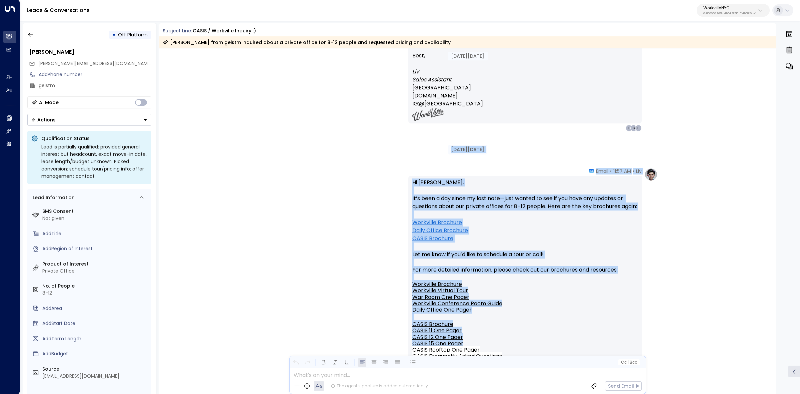
scroll to position [1125, 0]
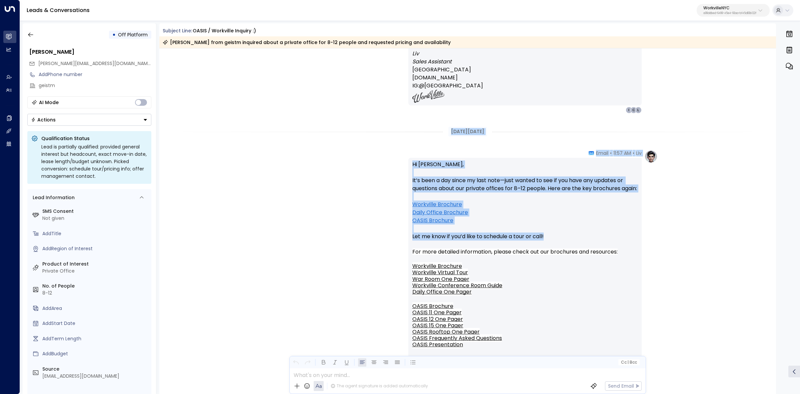
drag, startPoint x: 440, startPoint y: 253, endPoint x: 593, endPoint y: 248, distance: 153.1
click at [593, 248] on div "[DATE][DATE] Liv • 11:57 AM • Email Hi [PERSON_NAME], Just checking in—have you…" at bounding box center [467, 179] width 617 height 2513
copy div "[DATE][DATE] Liv • 11:57 AM • Email Hi [PERSON_NAME], It’s been a day since my …"
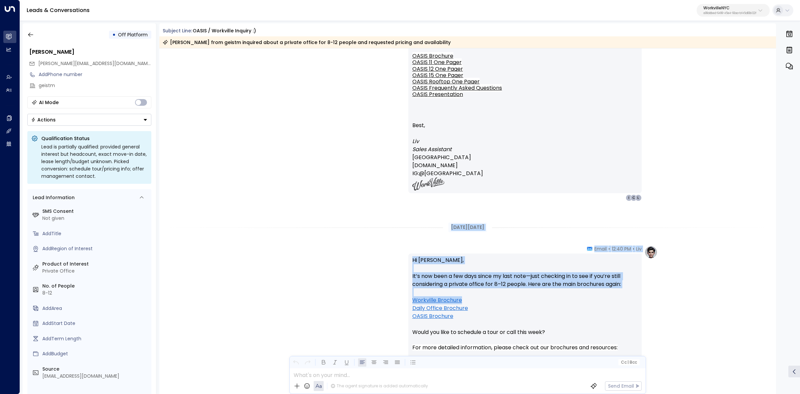
scroll to position [1459, 0]
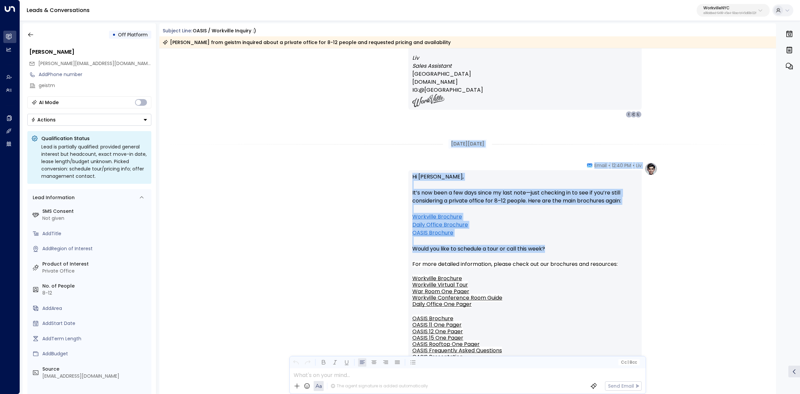
drag, startPoint x: 440, startPoint y: 227, endPoint x: 574, endPoint y: 252, distance: 135.8
copy div "[DATE][DATE] Liv • 12:40 PM • Email Hi [PERSON_NAME], It’s now been a few days …"
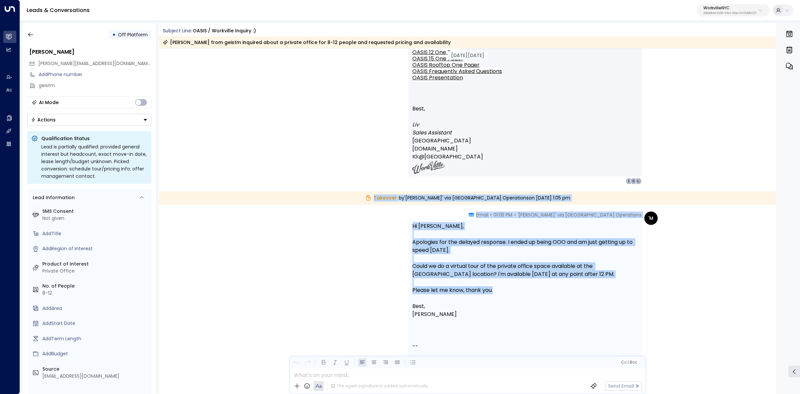
scroll to position [1751, 0]
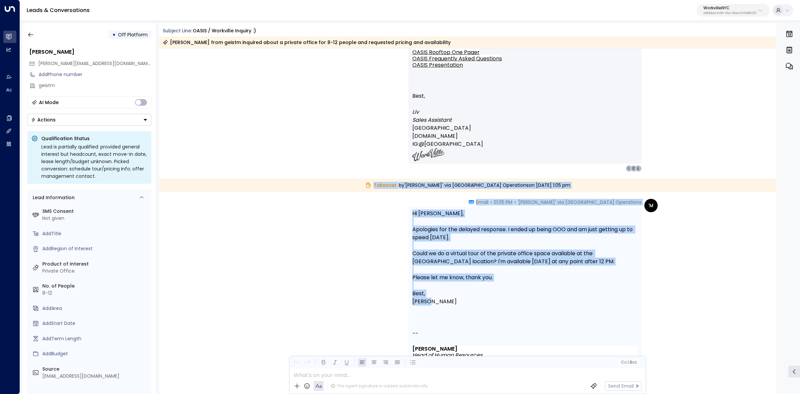
drag, startPoint x: 369, startPoint y: 228, endPoint x: 595, endPoint y: 299, distance: 236.6
copy div "Takeover by 'Lesley Mostello' via Workville Operations on Monday, Sep 22 2025 a…"
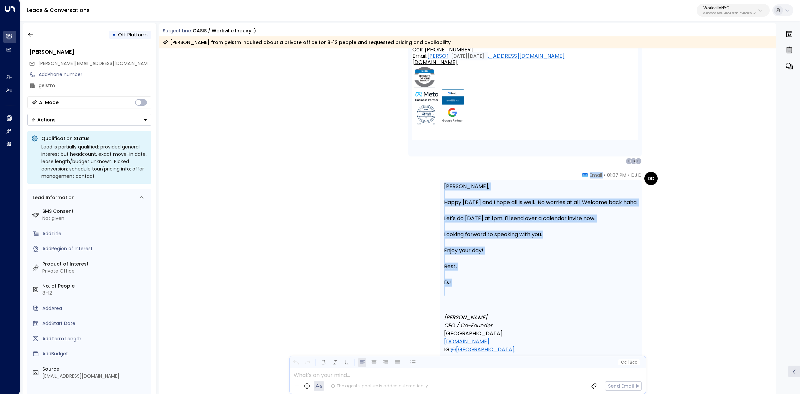
scroll to position [2084, 0]
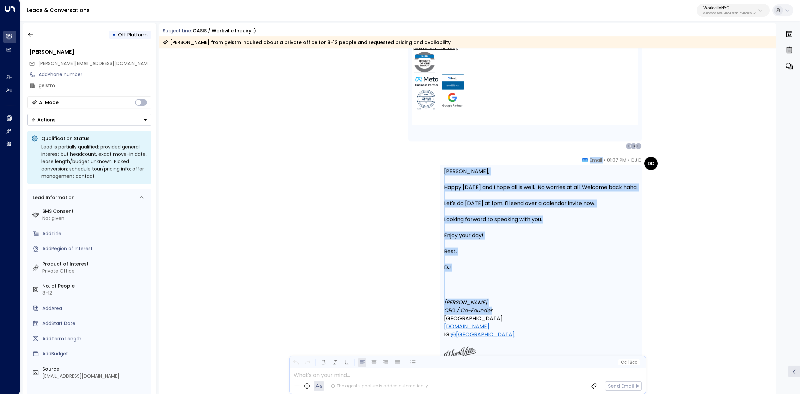
drag, startPoint x: 585, startPoint y: 244, endPoint x: 607, endPoint y: 312, distance: 71.3
click at [607, 312] on div "DJ D • 01:07 PM • Email Lesley, Happy Monday and I hope all is well. No worries…" at bounding box center [541, 283] width 202 height 253
copy div "Email Lesley, Happy Monday and I hope all is well. No worries at all. Welcome b…"
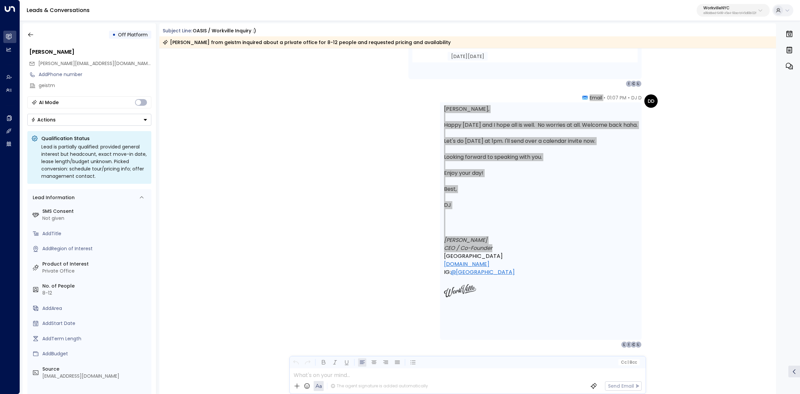
scroll to position [2167, 0]
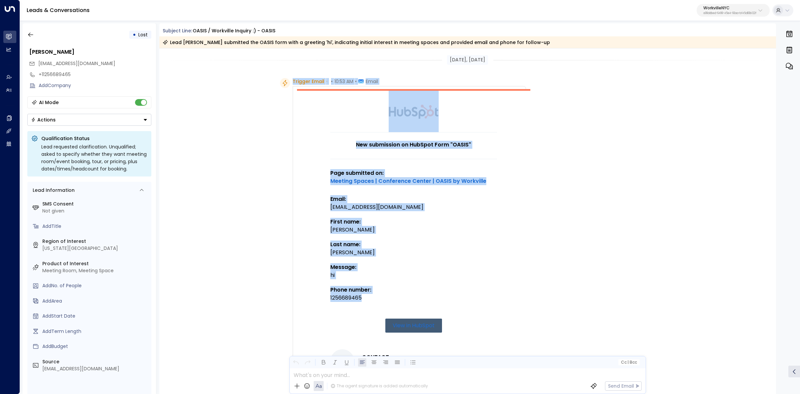
drag, startPoint x: 290, startPoint y: 79, endPoint x: 409, endPoint y: 299, distance: 250.4
click at [409, 299] on div "Trigger Email • • 10:53 AM • Email New submission on HubSpot Form "OASIS" Page …" at bounding box center [403, 300] width 246 height 444
copy div "Trigger Email • • 10:53 AM • Email New submission on HubSpot Form "OASIS" Page …"
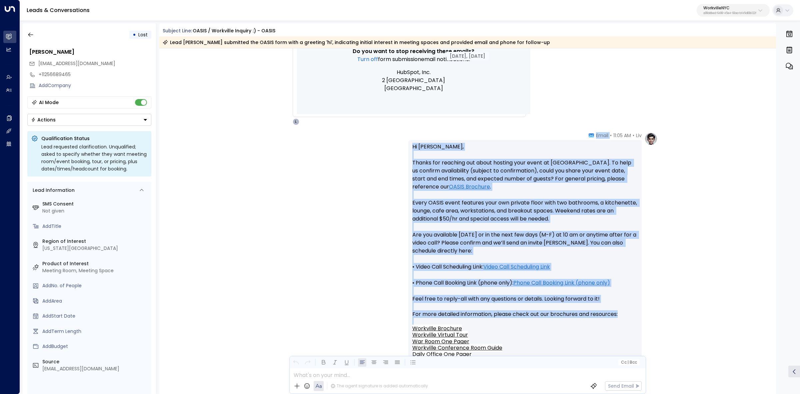
scroll to position [417, 0]
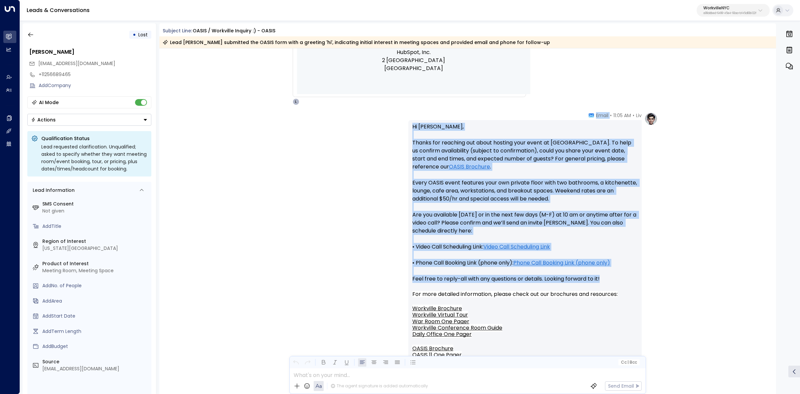
drag, startPoint x: 594, startPoint y: 240, endPoint x: 619, endPoint y: 282, distance: 48.9
click at [619, 282] on div "Liv • 11:05 AM • Email Hi Lindsay, Thanks for reaching out about hosting your e…" at bounding box center [525, 302] width 233 height 381
copy div "Email Hi Lindsay, Thanks for reaching out about hosting your event at OASIS. To…"
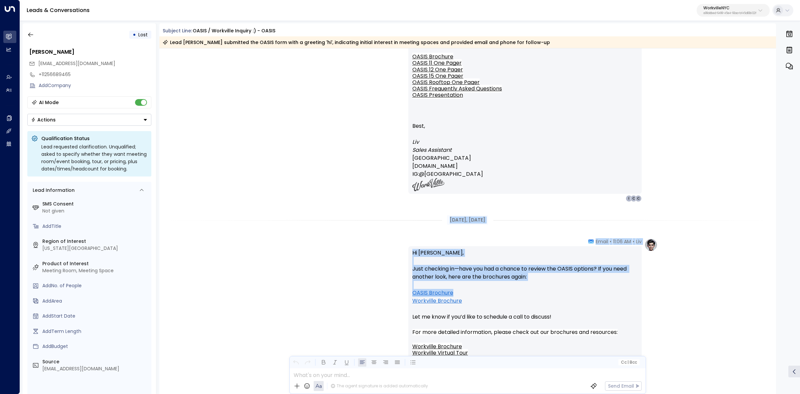
scroll to position [750, 0]
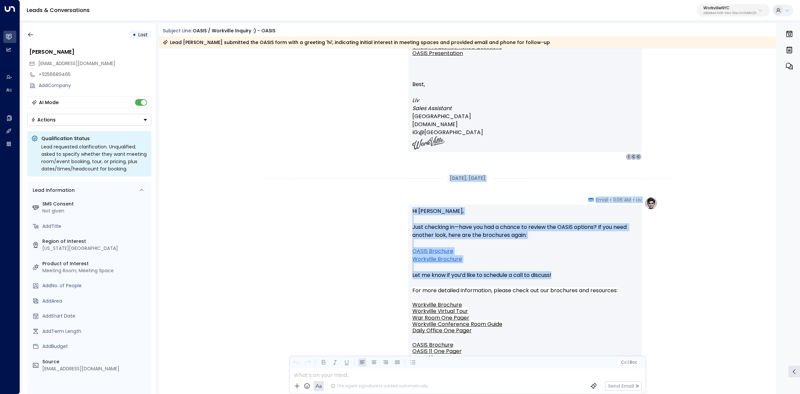
drag, startPoint x: 443, startPoint y: 219, endPoint x: 625, endPoint y: 276, distance: 190.7
copy div "Sep 04, 1 month ago Liv • 11:06 AM • Email Hi Lindsay, Just checking in—have yo…"
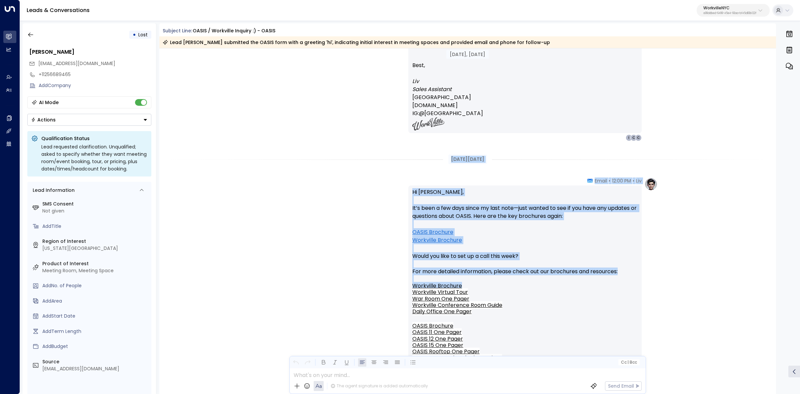
scroll to position [1125, 0]
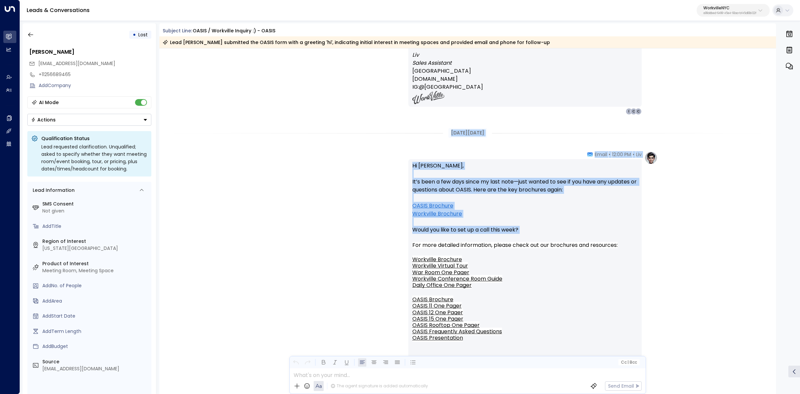
drag, startPoint x: 442, startPoint y: 214, endPoint x: 642, endPoint y: 235, distance: 200.8
click at [642, 235] on div "Sep 04, 1 month ago Liv • 11:06 AM • Email Hi Lindsay, Just checking in—have yo…" at bounding box center [467, 220] width 617 height 2594
copy div "Sep 08, 29 days ago Liv • 12:00 PM • Email Hi Lindsay, It’s been a few days sin…"
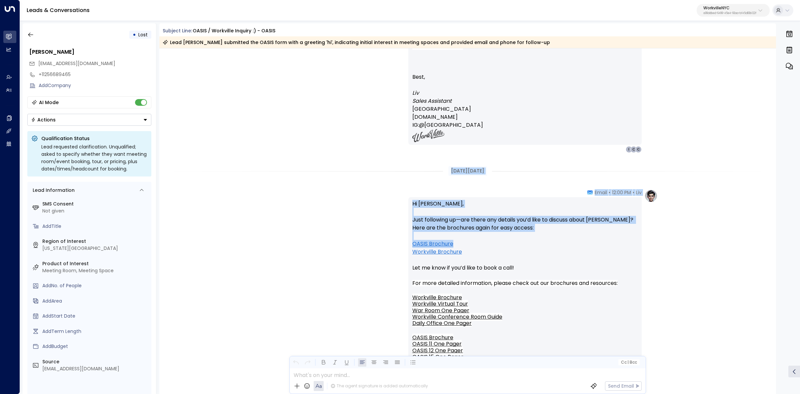
scroll to position [1459, 0]
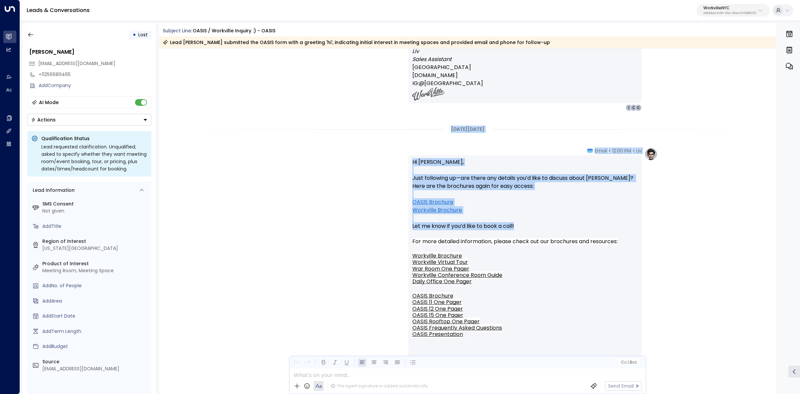
drag, startPoint x: 439, startPoint y: 170, endPoint x: 591, endPoint y: 226, distance: 161.8
copy div "Sep 10, 27 days ago Liv • 12:00 PM • Email Hi Lindsay, Just following up—are th…"
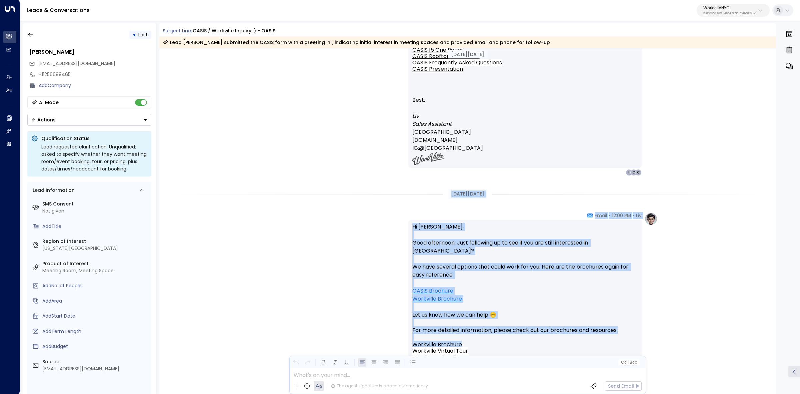
scroll to position [1751, 0]
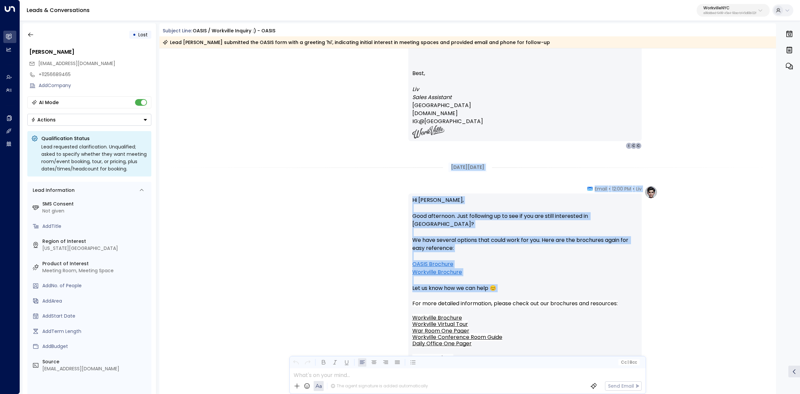
drag, startPoint x: 441, startPoint y: 249, endPoint x: 571, endPoint y: 284, distance: 134.5
copy div "Sep 12, 25 days ago Liv • 12:00 PM • Email Hi Lindsay, Good afternoon. Just fol…"
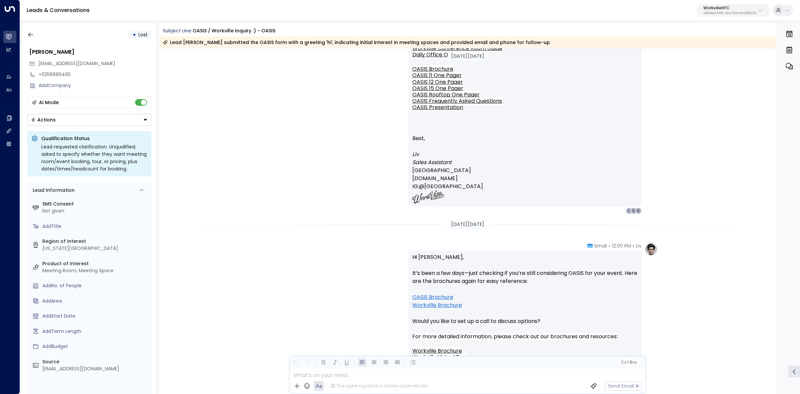
scroll to position [2043, 0]
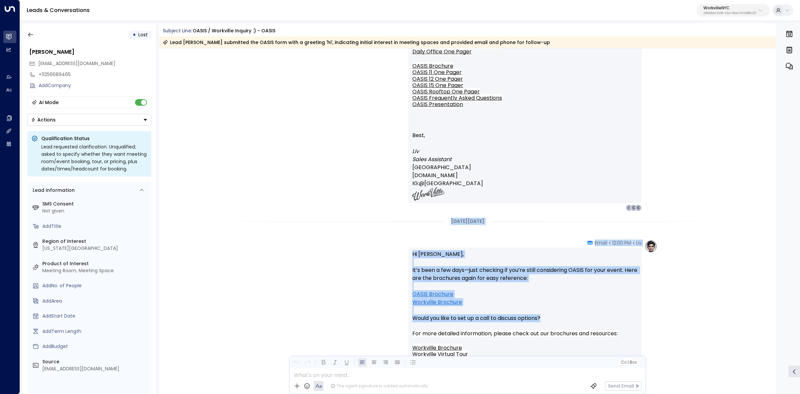
drag, startPoint x: 444, startPoint y: 215, endPoint x: 583, endPoint y: 314, distance: 170.5
copy div "Sep 16, 21 days ago Liv • 12:00 PM • Email Hi Lindsay, It’s been a few days—jus…"
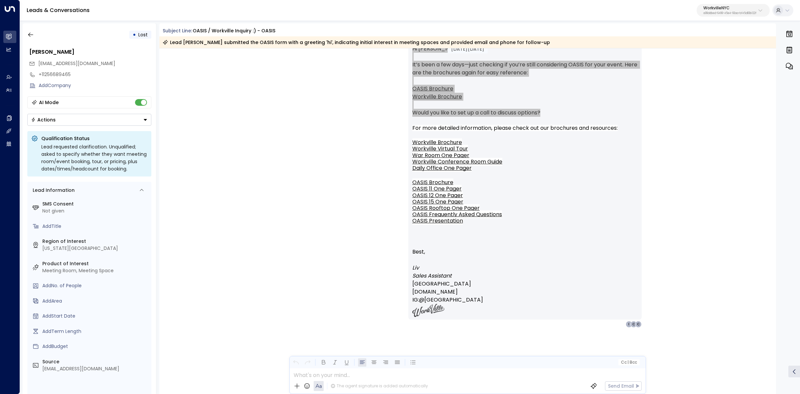
scroll to position [2248, 0]
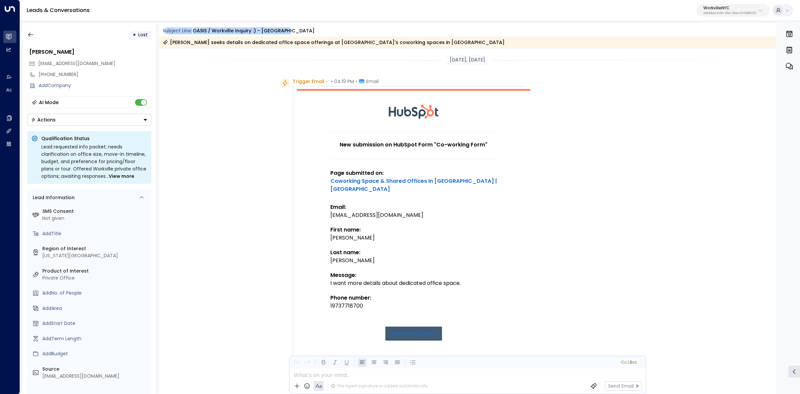
drag, startPoint x: 164, startPoint y: 28, endPoint x: 294, endPoint y: 28, distance: 129.7
click at [294, 28] on div "Subject Line: OASIS / Workville inquiry :) - [GEOGRAPHIC_DATA]" at bounding box center [470, 30] width 614 height 7
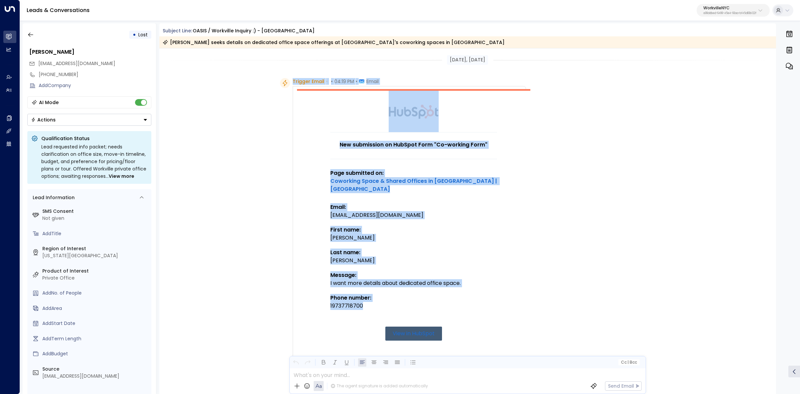
drag, startPoint x: 285, startPoint y: 80, endPoint x: 406, endPoint y: 299, distance: 249.7
click at [406, 299] on div "Trigger Email • • 04:19 PM • Email New submission on HubSpot Form "Co-working F…" at bounding box center [403, 304] width 246 height 452
copy div "Trigger Email • • 04:19 PM • Email New submission on HubSpot Form "Co-working F…"
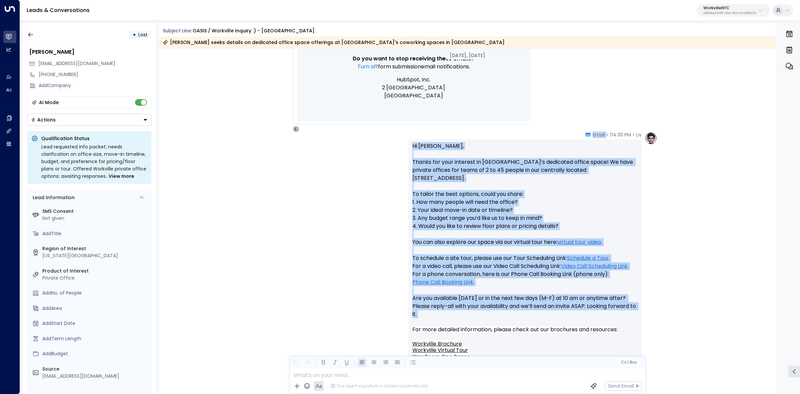
scroll to position [417, 0]
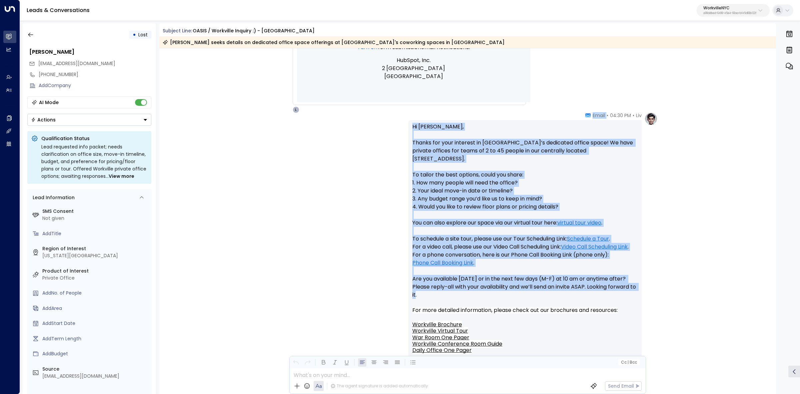
drag, startPoint x: 593, startPoint y: 158, endPoint x: 672, endPoint y: 298, distance: 160.8
click at [672, 298] on div "Liv • 04:30 PM • Email Hi Andrew, Thanks for your interest in Workville’s dedic…" at bounding box center [467, 311] width 617 height 398
copy div "Email Hi Andrew, Thanks for your interest in Workville’s dedicated office space…"
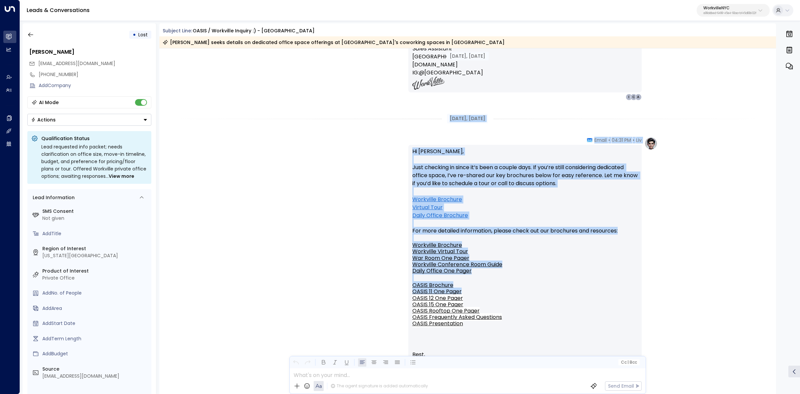
scroll to position [834, 0]
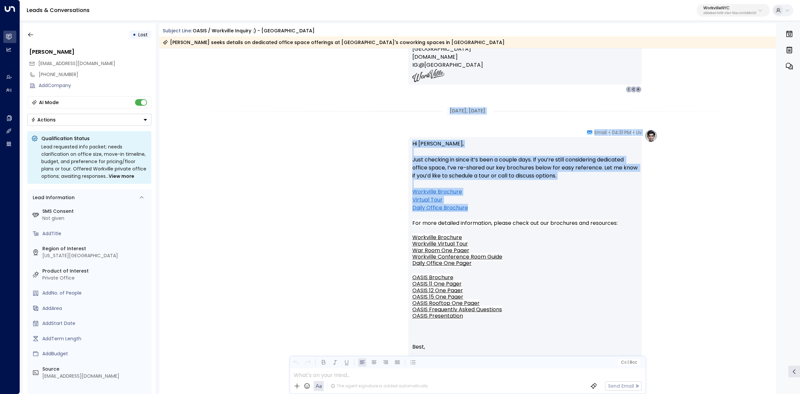
drag, startPoint x: 464, startPoint y: 235, endPoint x: 653, endPoint y: 207, distance: 191.1
copy div "Sep 04, 1 month ago Liv • 04:31 PM • Email Hi Andrew, Just checking in since it…"
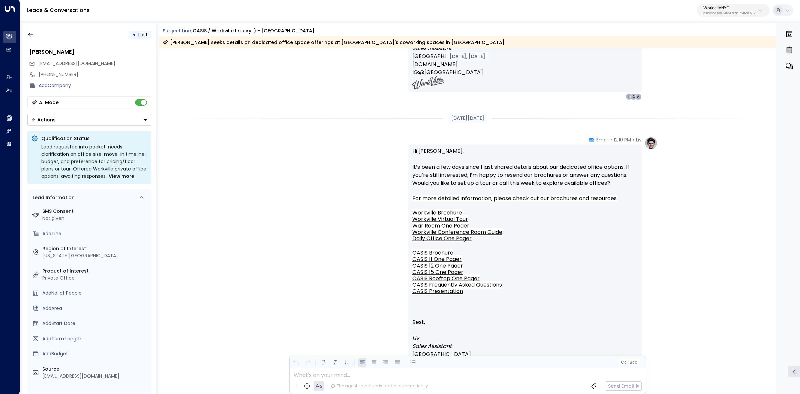
scroll to position [1167, 0]
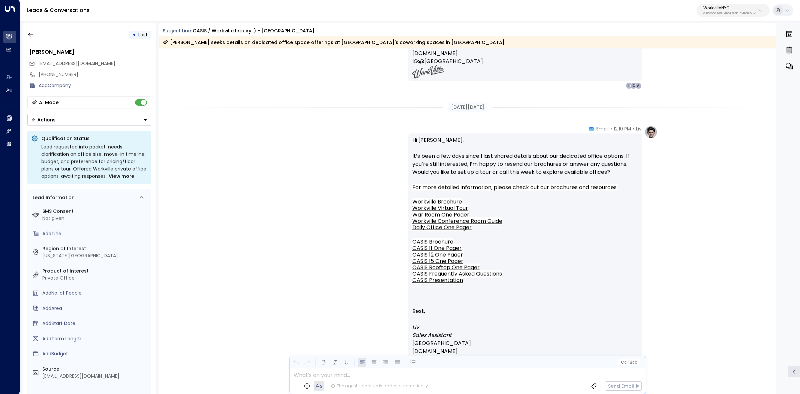
drag, startPoint x: 434, startPoint y: 232, endPoint x: 644, endPoint y: 179, distance: 217.5
click at [644, 179] on div "Sep 04, 1 month ago Liv • 04:31 PM • Email Hi Andrew, Just checking in since it…" at bounding box center [467, 177] width 617 height 2593
copy div "Liv • 12:10 PM • Email Hi Andrew, It’s been a few days since I last shared deta…"
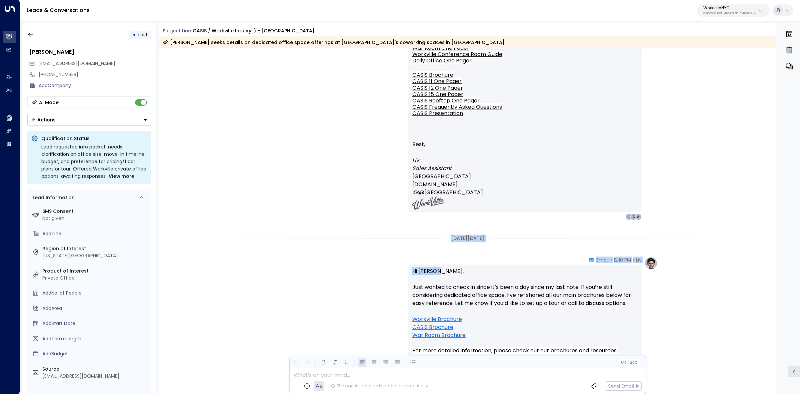
scroll to position [1417, 0]
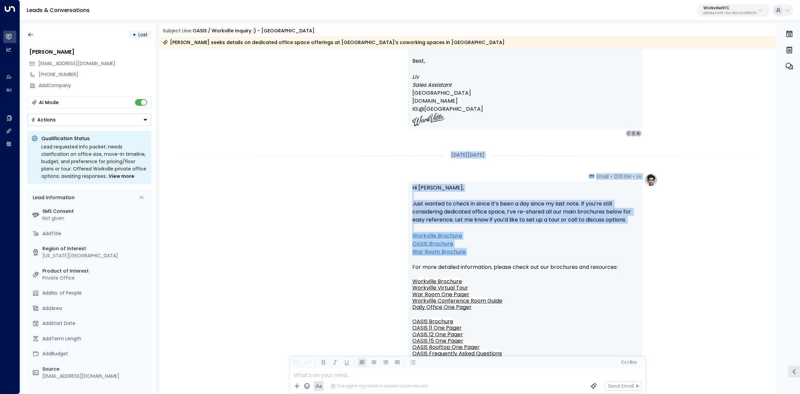
drag, startPoint x: 438, startPoint y: 235, endPoint x: 650, endPoint y: 261, distance: 213.6
copy div "Sep 10, 27 days ago Liv • 12:10 PM • Email Hi Andrew, Just wanted to check in s…"
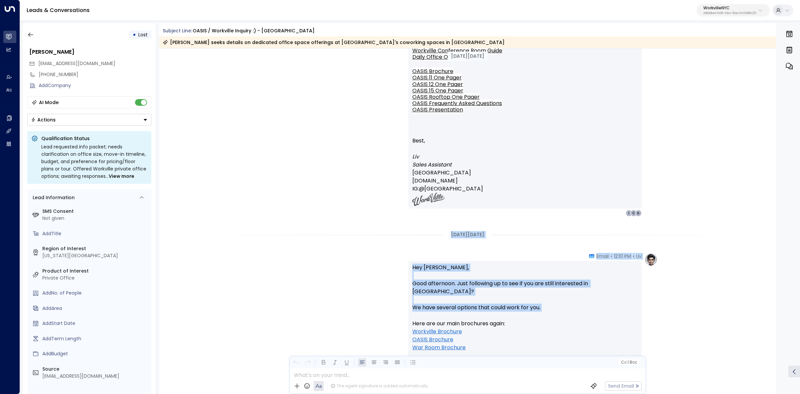
scroll to position [1709, 0]
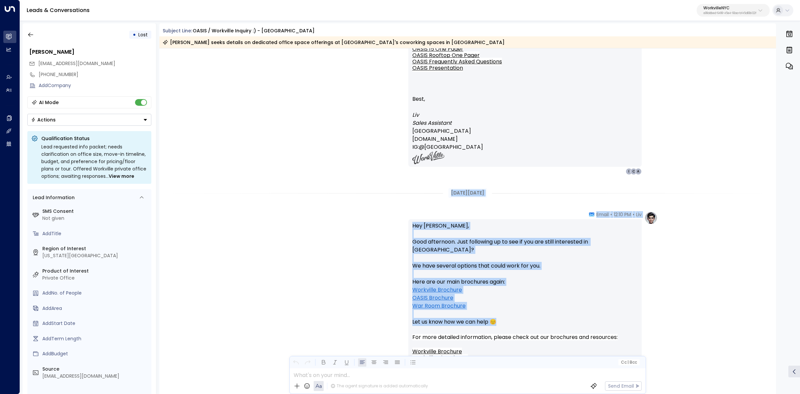
drag, startPoint x: 445, startPoint y: 275, endPoint x: 604, endPoint y: 315, distance: 163.7
copy div "Sep 12, 25 days ago Liv • 12:10 PM • Email Hey Andrew, Good afternoon. Just fol…"
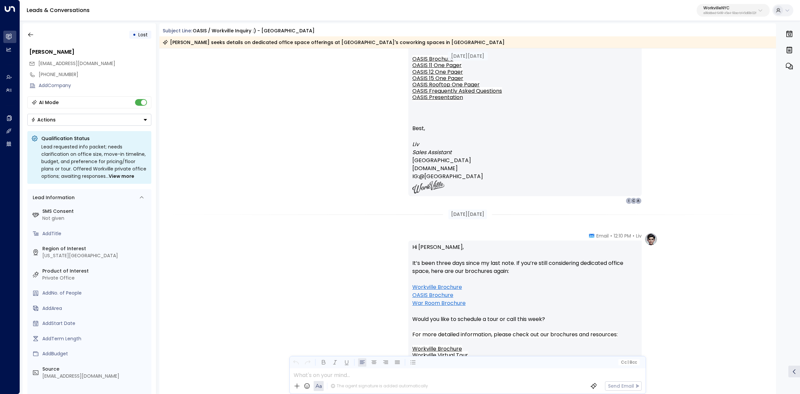
scroll to position [2043, 0]
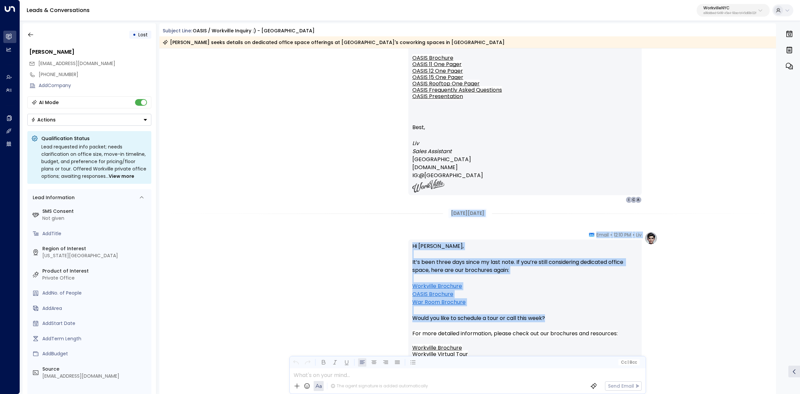
drag, startPoint x: 442, startPoint y: 214, endPoint x: 586, endPoint y: 320, distance: 178.9
copy div "Sep 16, 21 days ago Liv • 12:10 PM • Email Hi Andrew, It’s been three days sinc…"
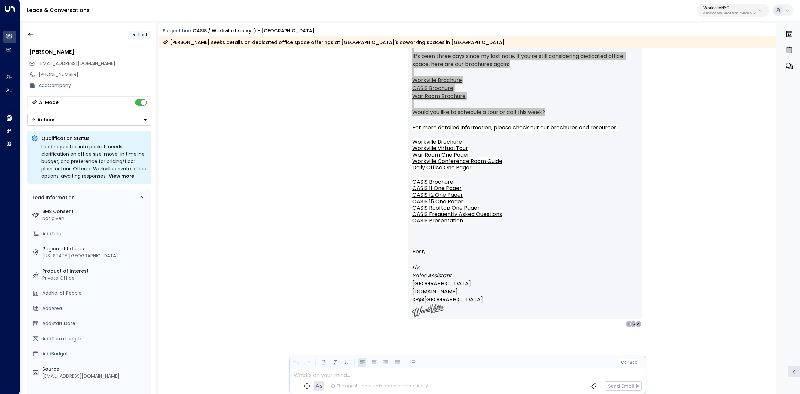
scroll to position [2248, 0]
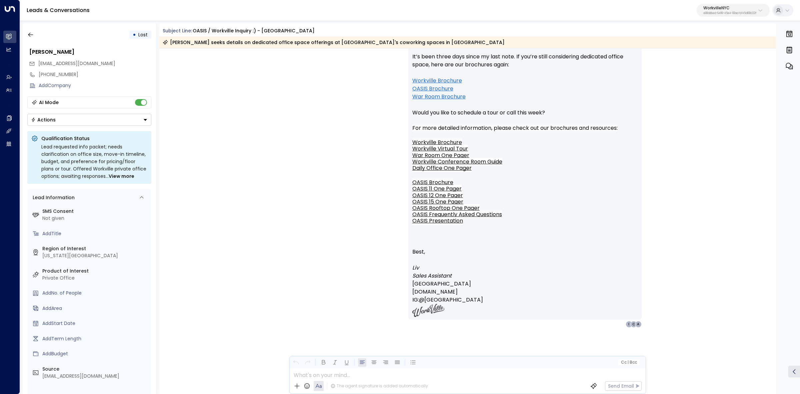
click at [324, 342] on div "Liv • 12:10 PM • Email Hi Andrew, It’s been three days since my last note. If y…" at bounding box center [467, 210] width 617 height 368
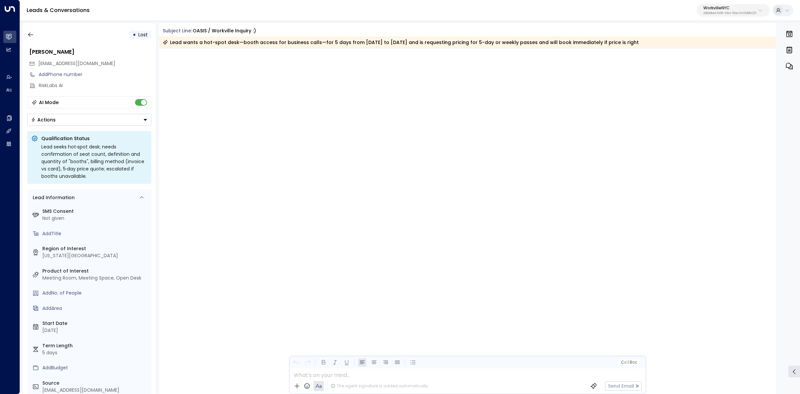
scroll to position [2558, 0]
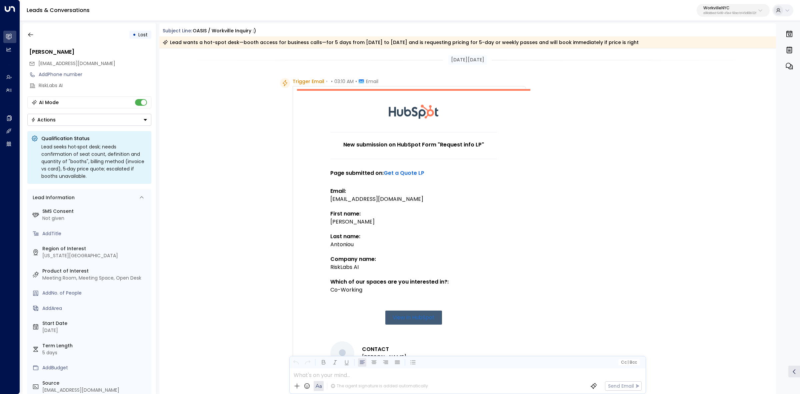
drag, startPoint x: 170, startPoint y: 29, endPoint x: 282, endPoint y: 29, distance: 112.0
click at [280, 29] on div "Subject Line: OASIS / Workville inquiry :)" at bounding box center [467, 30] width 617 height 7
copy div "Subject Line: OASIS / Workville inquiry :)"
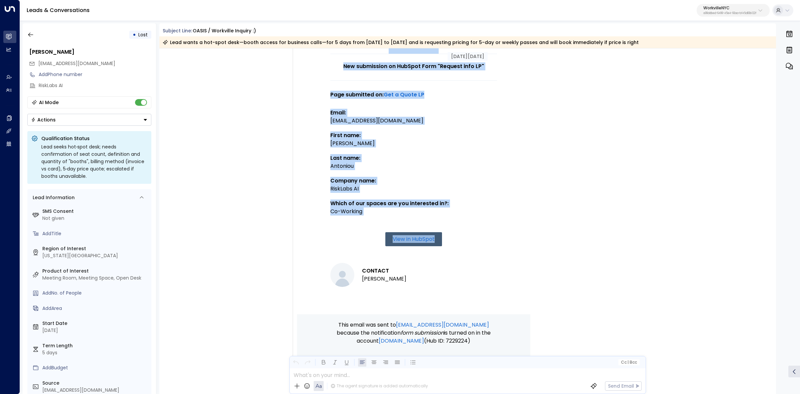
scroll to position [83, 0]
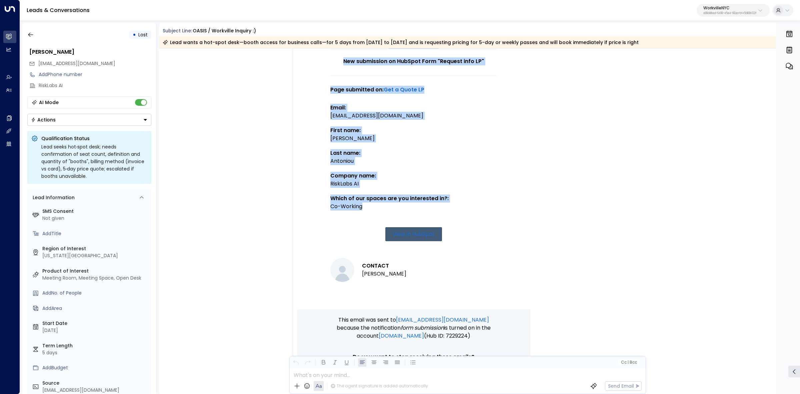
drag, startPoint x: 292, startPoint y: 77, endPoint x: 459, endPoint y: 217, distance: 217.6
copy tbody "New submission on HubSpot Form "Request info LP" Page submitted on: Get a Quote…"
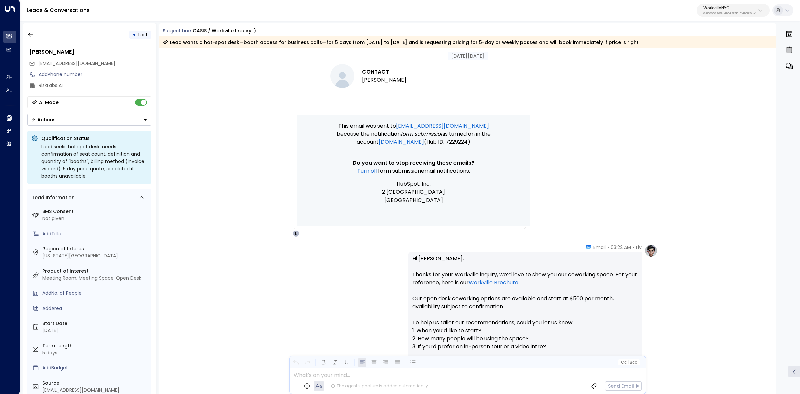
scroll to position [292, 0]
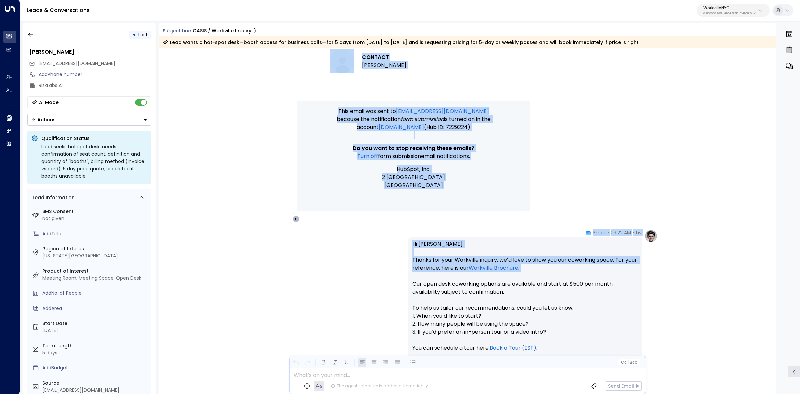
drag, startPoint x: 582, startPoint y: 227, endPoint x: 620, endPoint y: 277, distance: 62.2
click at [620, 277] on p "Hi [PERSON_NAME], Thanks for your Workville inquiry, we’d love to show you our …" at bounding box center [525, 328] width 225 height 176
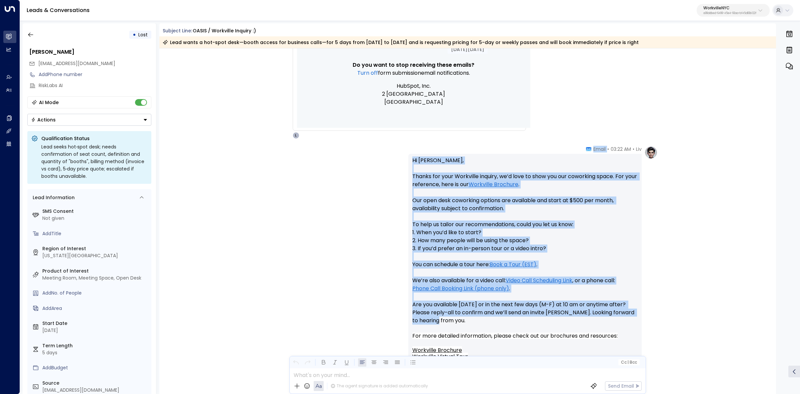
scroll to position [417, 0]
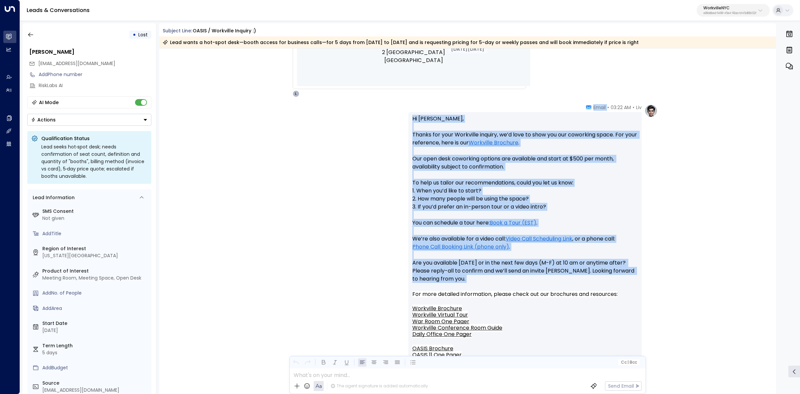
drag, startPoint x: 587, startPoint y: 235, endPoint x: 634, endPoint y: 285, distance: 68.9
click at [634, 285] on div "Liv • 03:22 AM • Email Hi [PERSON_NAME], Thanks for your Workville inquiry, we’…" at bounding box center [525, 298] width 233 height 389
copy div "Email Hi [PERSON_NAME], Thanks for your Workville inquiry, we’d love to show yo…"
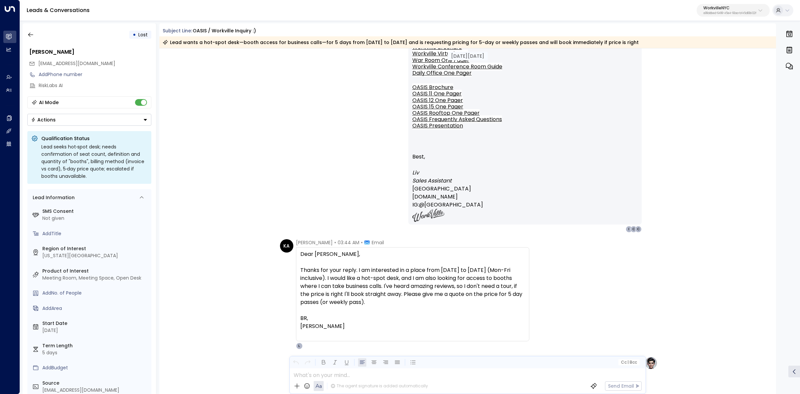
scroll to position [709, 0]
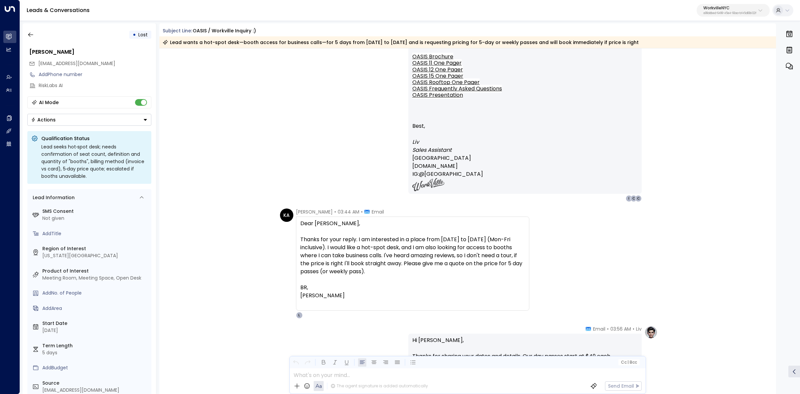
drag, startPoint x: 296, startPoint y: 212, endPoint x: 411, endPoint y: 297, distance: 143.2
click at [411, 297] on div "Konstantinos Antoniou • 03:44 AM • Email Dear Liv, Thanks for your reply. I am …" at bounding box center [412, 263] width 233 height 110
copy div "Konstantinos Antoniou • 03:44 AM • Email Dear Liv, Thanks for your reply. I am …"
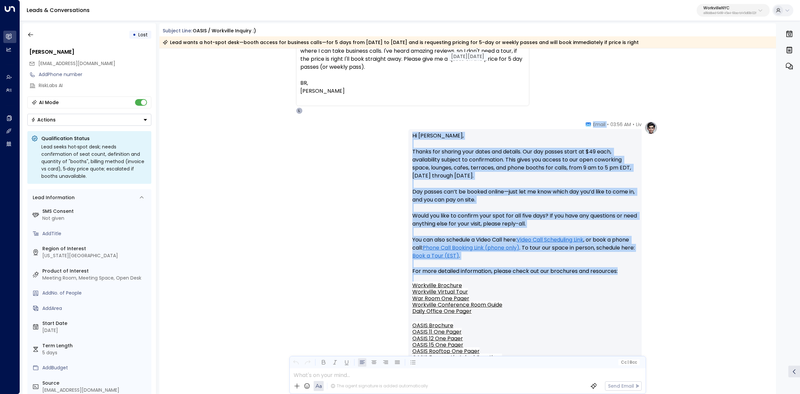
scroll to position [917, 0]
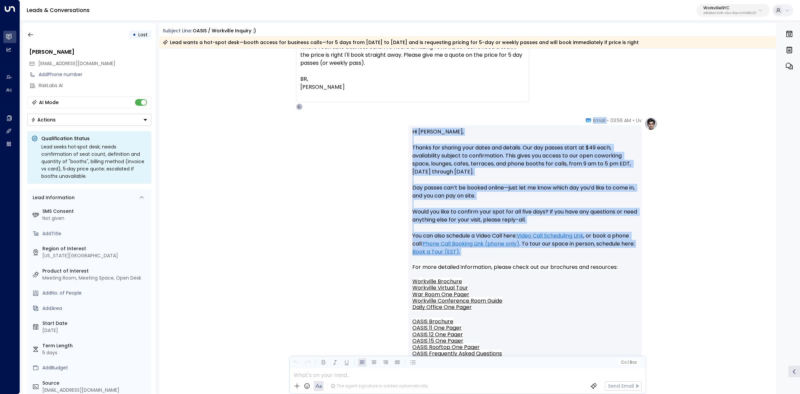
drag, startPoint x: 588, startPoint y: 204, endPoint x: 649, endPoint y: 257, distance: 80.8
click at [649, 257] on div "Liv • 03:56 AM • Email Hi Konstantinos, Thanks for sharing your dates and detai…" at bounding box center [533, 291] width 249 height 349
copy div "• Email Hi Konstantinos, Thanks for sharing your dates and details. Our day pas…"
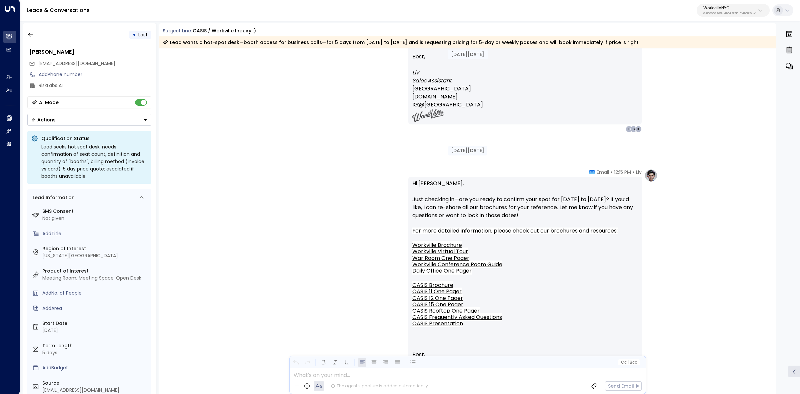
scroll to position [1251, 0]
drag, startPoint x: 606, startPoint y: 176, endPoint x: 621, endPoint y: 185, distance: 17.7
click at [621, 185] on div "Liv • 12:15 PM • Email Hi Konstantinos, Just checking in—are you ready to confi…" at bounding box center [525, 299] width 233 height 261
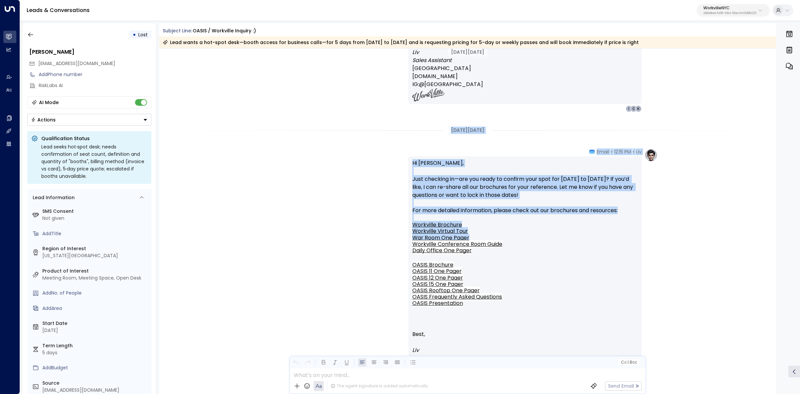
scroll to position [1292, 0]
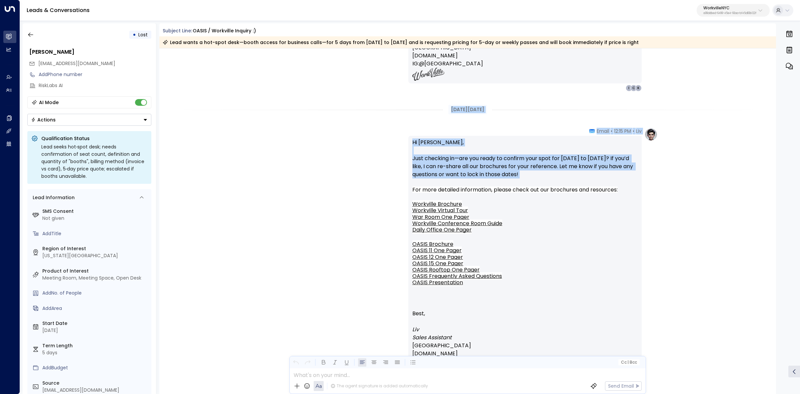
drag, startPoint x: 441, startPoint y: 148, endPoint x: 630, endPoint y: 181, distance: 191.3
click at [630, 181] on div "Sep 11, 26 days ago KA Konstantinos Antoniou • 03:44 AM • Email Dear Liv, Thank…" at bounding box center [467, 249] width 617 height 2987
copy div "Sep 15, 22 days ago Liv • 12:15 PM • Email Hi Konstantinos, Just checking in—ar…"
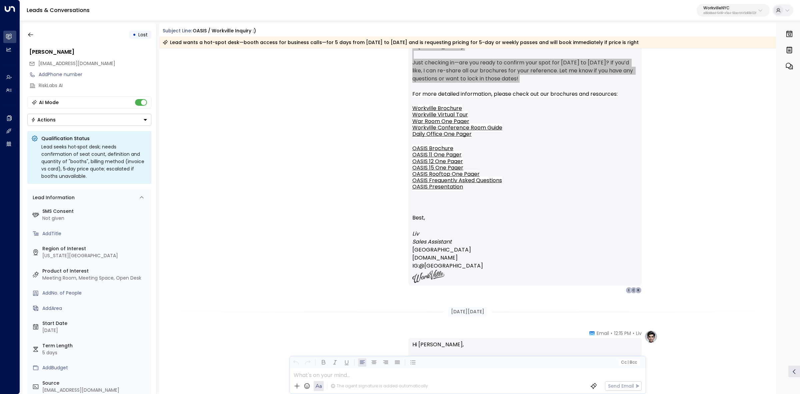
scroll to position [1501, 0]
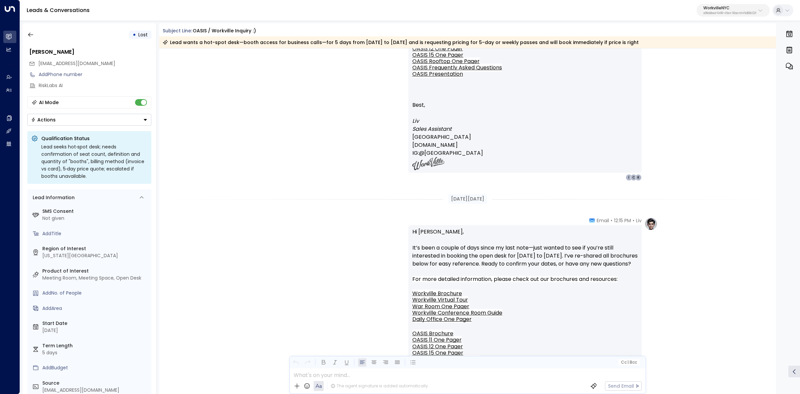
drag, startPoint x: 473, startPoint y: 206, endPoint x: 544, endPoint y: 269, distance: 94.9
click at [544, 269] on div "Sep 15, 22 days ago Liv • 12:15 PM • Email Hi Konstantinos, Just checking in—ar…" at bounding box center [467, 41] width 617 height 2987
copy div "Sep 17, 20 days ago Liv • 12:15 PM • Email Hi Konstantinos, It’s been a couple …"
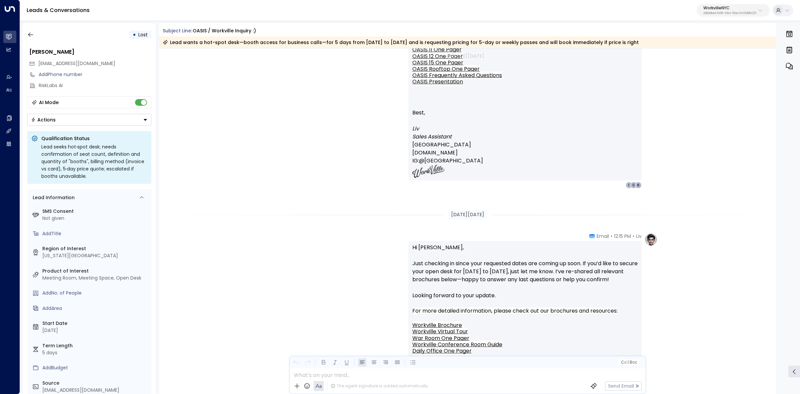
scroll to position [1792, 0]
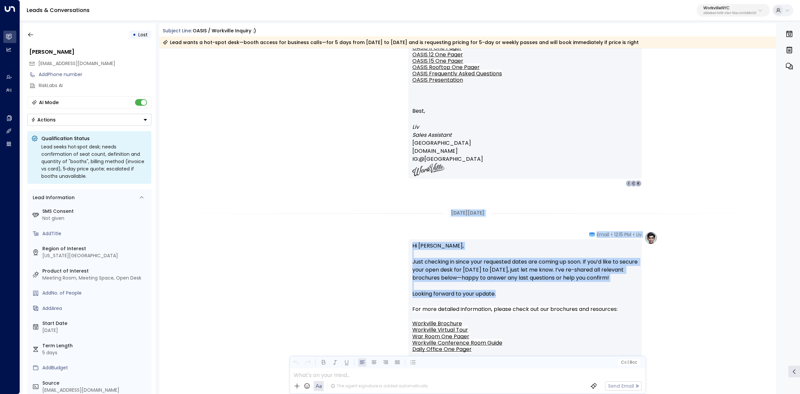
drag, startPoint x: 447, startPoint y: 212, endPoint x: 575, endPoint y: 299, distance: 154.4
copy div "Sep 19, 18 days ago Liv • 12:15 PM • Email Hi Konstantinos, Just checking in si…"
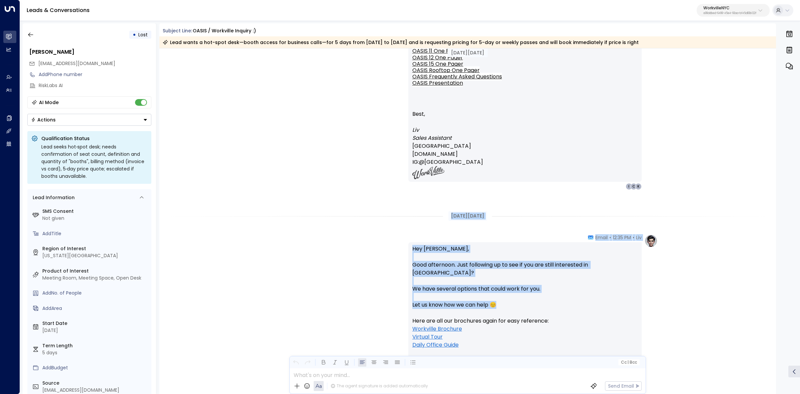
scroll to position [2126, 0]
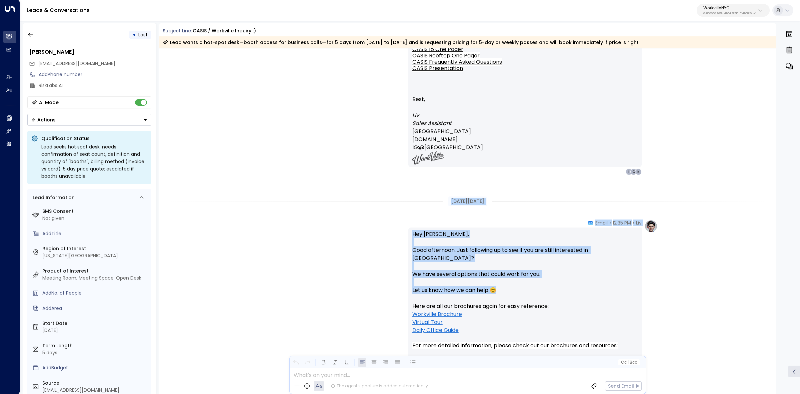
drag, startPoint x: 442, startPoint y: 239, endPoint x: 568, endPoint y: 284, distance: 133.1
copy div "Sep 22, 15 days ago Liv • 12:35 PM • Email Hey Konstantinos, Good afternoon. Ju…"
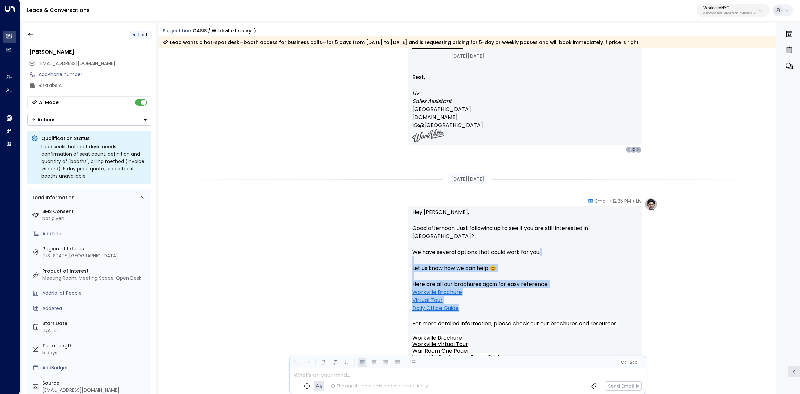
scroll to position [2168, 0]
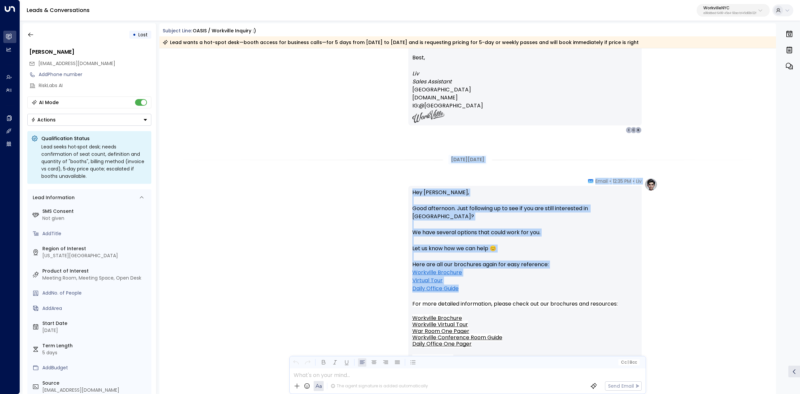
drag, startPoint x: 511, startPoint y: 320, endPoint x: 444, endPoint y: 162, distance: 172.0
copy div "Sep 22, 15 days ago Liv • 12:35 PM • Email Hey Konstantinos, Good afternoon. Ju…"
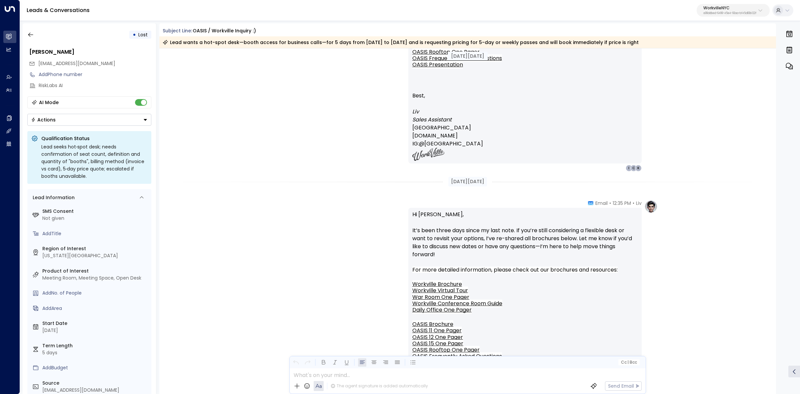
scroll to position [2501, 0]
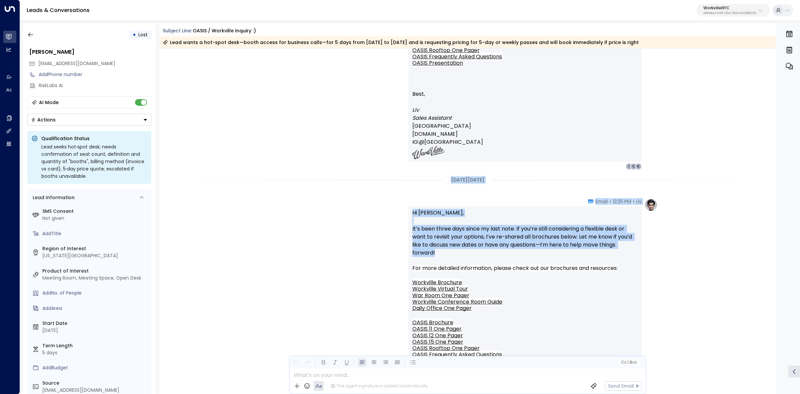
drag, startPoint x: 445, startPoint y: 177, endPoint x: 561, endPoint y: 249, distance: 137.2
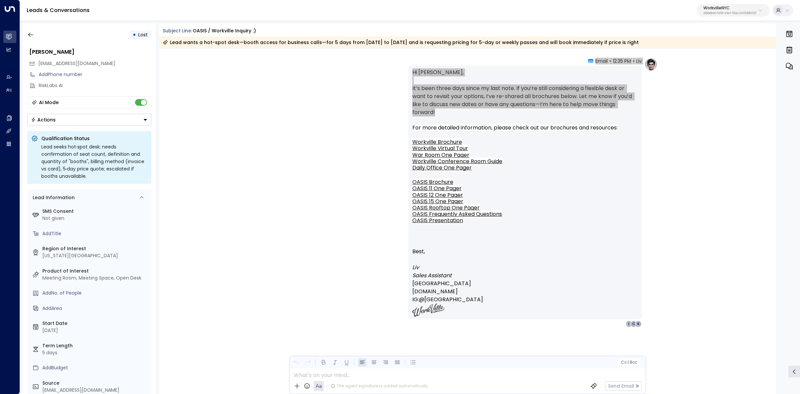
scroll to position [2641, 0]
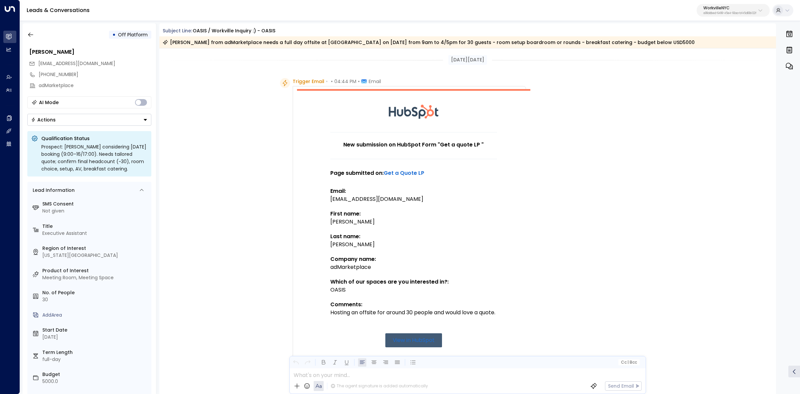
click at [291, 80] on div "Trigger Email • • 04:44 PM • Email New submission on HubSpot Form "Get a quote …" at bounding box center [403, 307] width 246 height 459
click at [288, 81] on div at bounding box center [285, 83] width 10 height 10
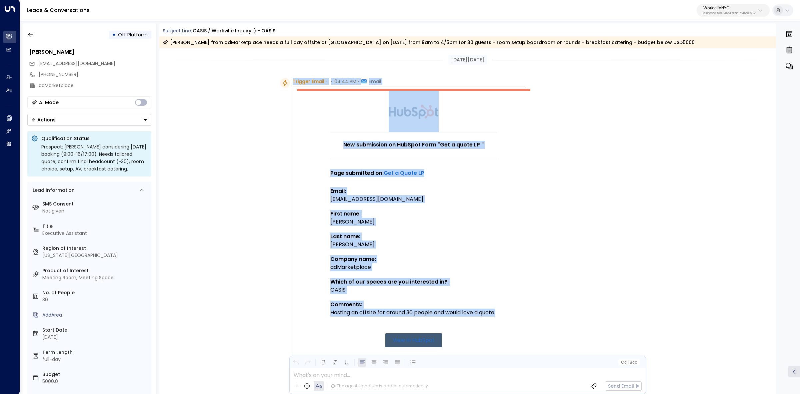
drag, startPoint x: 305, startPoint y: 86, endPoint x: 462, endPoint y: 325, distance: 286.3
click at [462, 325] on div "Trigger Email • • 04:44 PM • Email New submission on HubSpot Form "Get a quote …" at bounding box center [403, 307] width 246 height 459
copy div "Trigger Email • • 04:44 PM • Email New submission on HubSpot Form "Get a quote …"
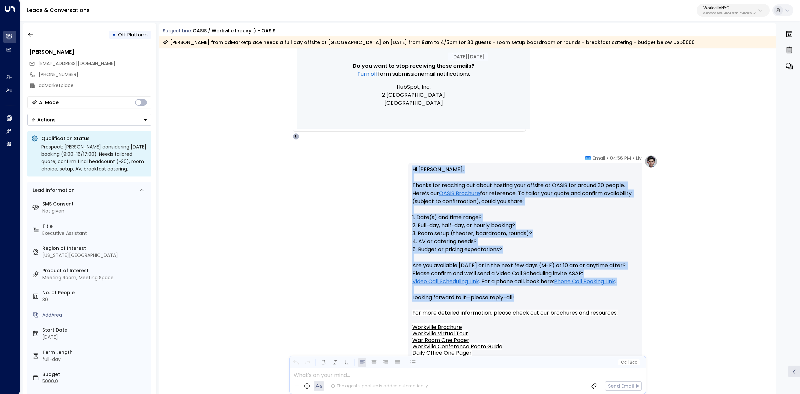
scroll to position [417, 0]
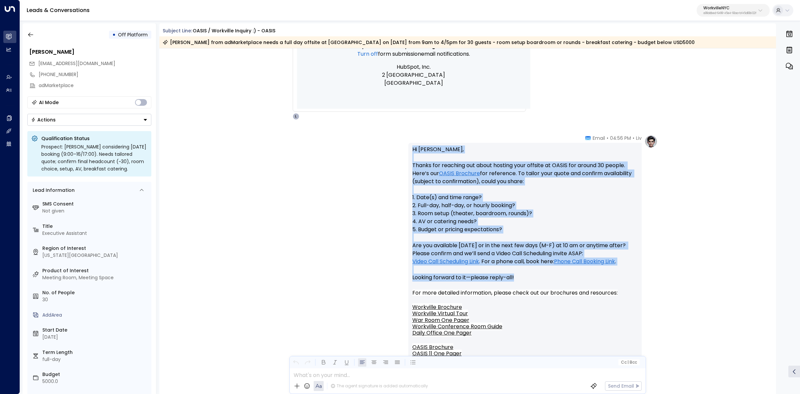
drag, startPoint x: 458, startPoint y: 240, endPoint x: 588, endPoint y: 277, distance: 135.2
click at [588, 277] on div "Hi [PERSON_NAME], Thanks for reaching out about hosting your offsite at OASIS f…" at bounding box center [525, 313] width 233 height 341
copy p "Hi [PERSON_NAME], Thanks for reaching out about hosting your offsite at OASIS f…"
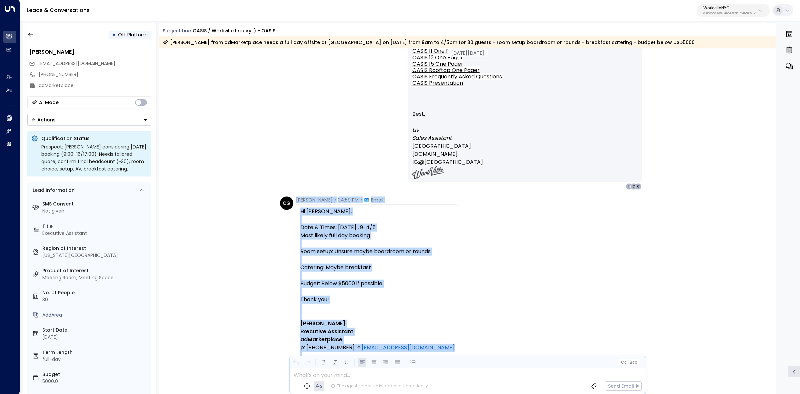
scroll to position [750, 0]
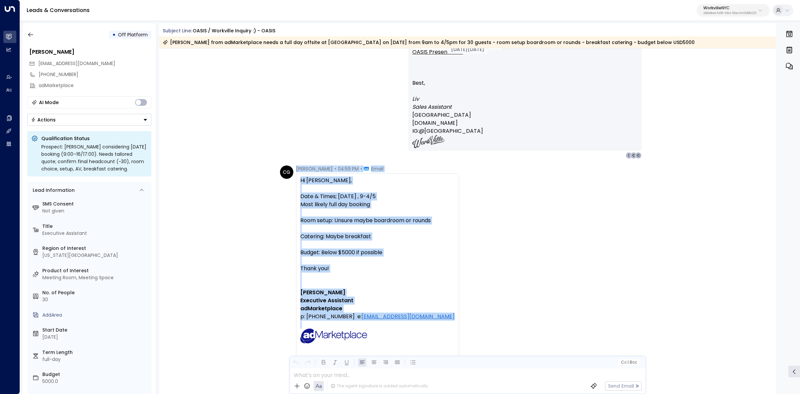
drag, startPoint x: 294, startPoint y: 254, endPoint x: 447, endPoint y: 322, distance: 167.6
click at [447, 322] on div "CG [PERSON_NAME] • 04:59 PM • Email Hi [PERSON_NAME], Date & Times; [DATE] , 9-…" at bounding box center [369, 299] width 179 height 268
copy div "[PERSON_NAME] • 04:59 PM • Email Hi [PERSON_NAME], Date & Times; [DATE] , 9-4/5…"
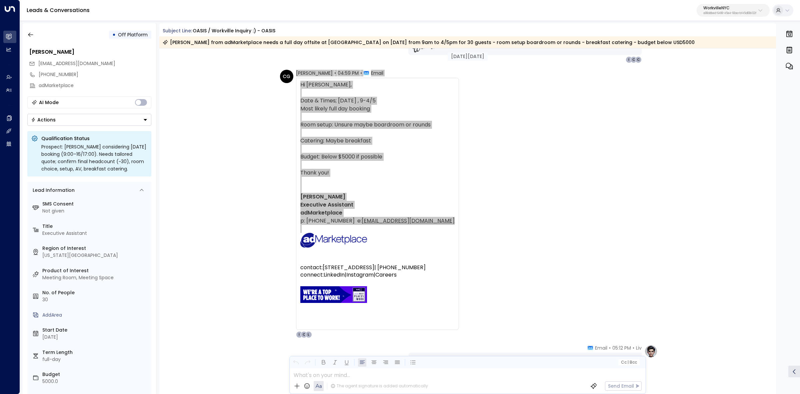
scroll to position [875, 0]
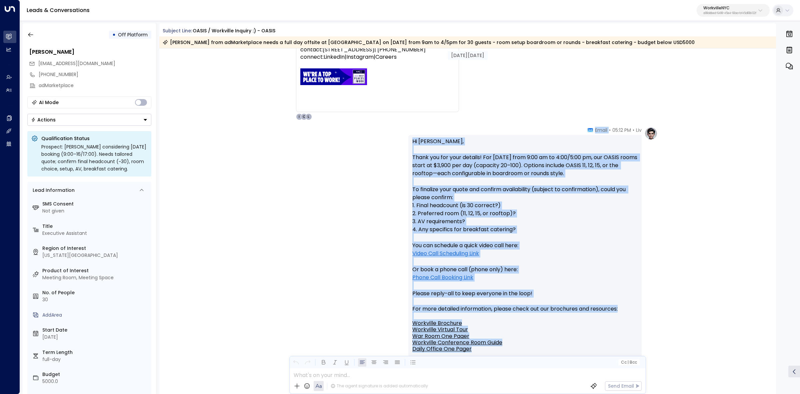
scroll to position [1084, 0]
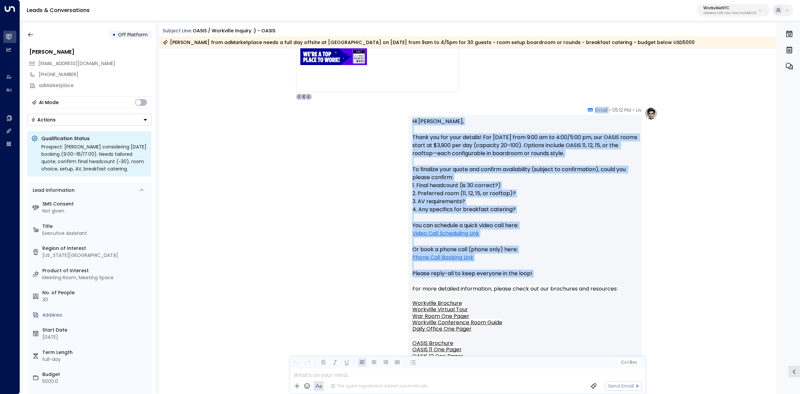
drag, startPoint x: 589, startPoint y: 320, endPoint x: 627, endPoint y: 280, distance: 55.2
click at [628, 281] on div "Liv • 05:12 PM • Email Hi [PERSON_NAME], Thank you for your details! For [DATE]…" at bounding box center [525, 297] width 233 height 381
copy div "Email Hi [PERSON_NAME], Thank you for your details! For [DATE] from 9:00 am to …"
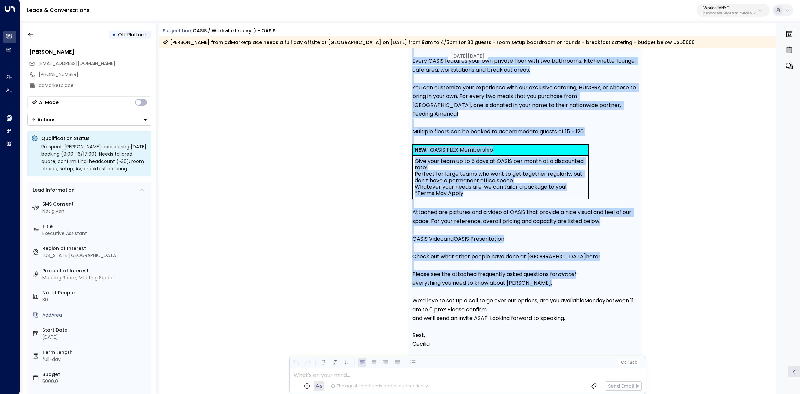
scroll to position [1667, 0]
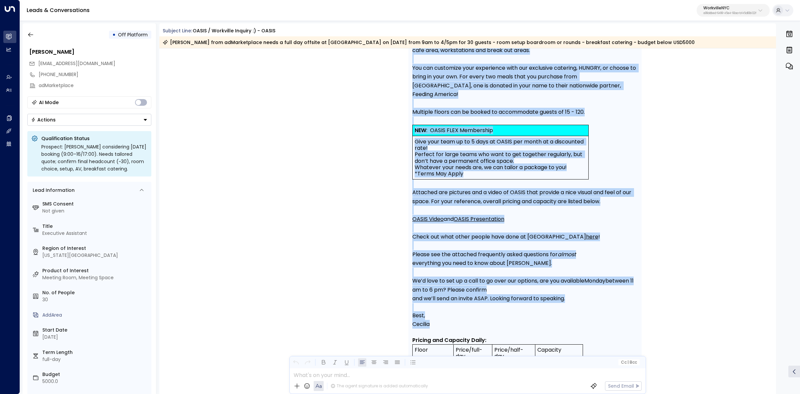
drag, startPoint x: 401, startPoint y: 207, endPoint x: 651, endPoint y: 314, distance: 272.1
click at [655, 315] on div "[DATE][DATE] Takeover by [PERSON_NAME] [DATE][DATE] 5:12 pm CL [PERSON_NAME] • …" at bounding box center [467, 115] width 617 height 3468
copy div "Loremips do Sitamet Cons ad Elitse, Doe 05 0544 te 0:52 in UT Laboree Dolo • 15…"
click at [720, 202] on div "CL [PERSON_NAME] • 05:12 PM • Email Hi [PERSON_NAME]! It’s great to hear from y…" at bounding box center [467, 343] width 617 height 823
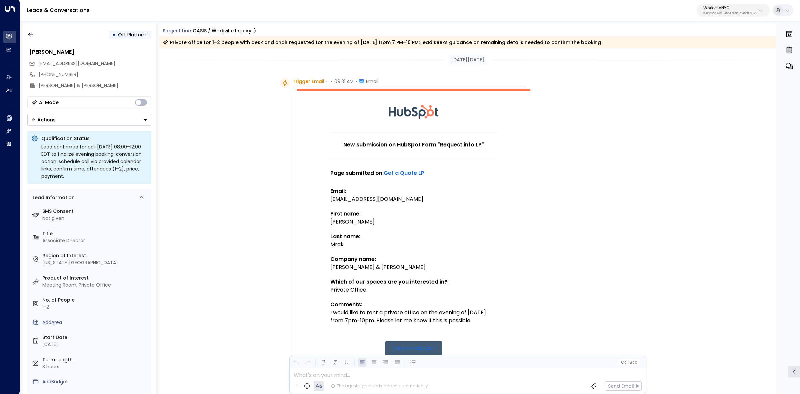
drag, startPoint x: 285, startPoint y: 72, endPoint x: 288, endPoint y: 74, distance: 3.8
drag, startPoint x: 290, startPoint y: 79, endPoint x: 500, endPoint y: 317, distance: 317.6
click at [500, 317] on div "Trigger Email • • 09:31 AM • Email New submission on HubSpot Form "Request info…" at bounding box center [403, 311] width 246 height 467
copy div "Trigger Email • • 09:31 AM • Email"
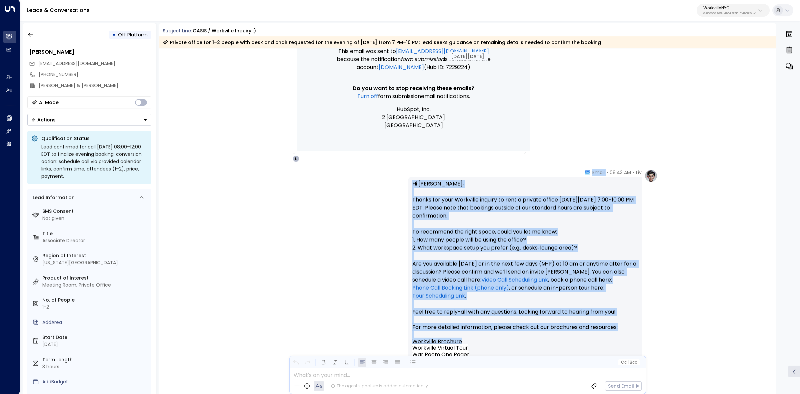
scroll to position [417, 0]
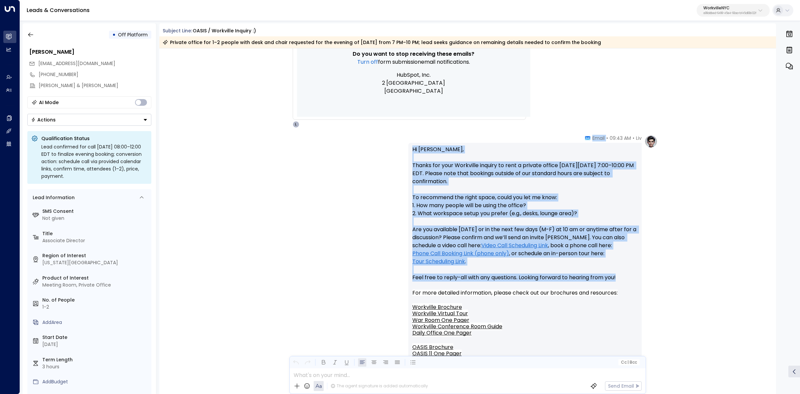
drag, startPoint x: 579, startPoint y: 262, endPoint x: 624, endPoint y: 279, distance: 48.7
click at [625, 279] on div "Liv • 09:43 AM • Email Hi [PERSON_NAME], Thanks for your Workville inquiry to r…" at bounding box center [525, 313] width 233 height 357
copy div "Email Hi [PERSON_NAME], Thanks for your Workville inquiry to rent a private off…"
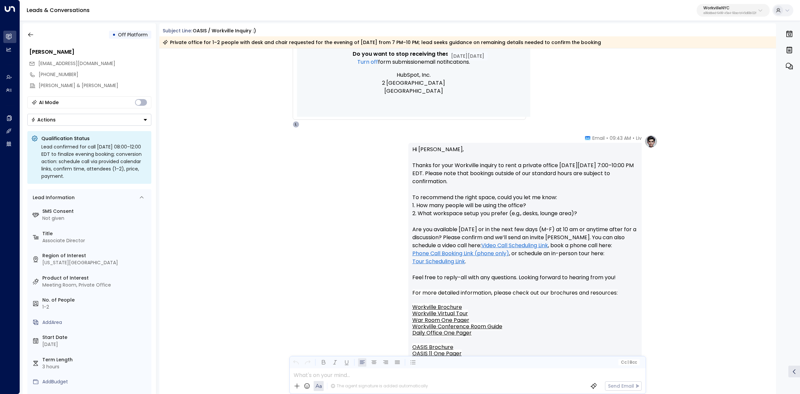
scroll to position [416, 0]
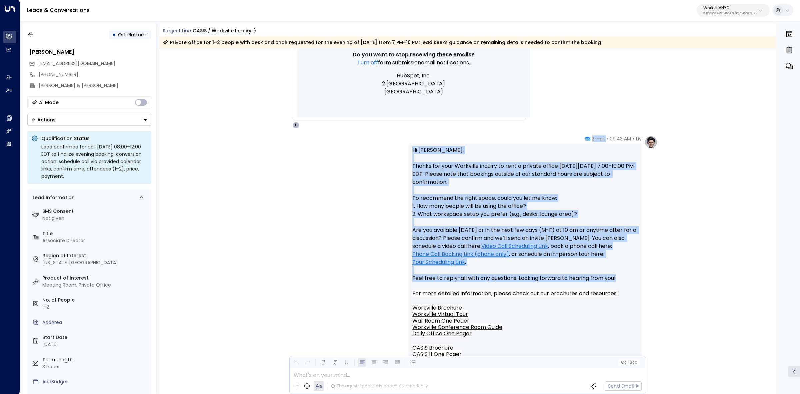
drag, startPoint x: 591, startPoint y: 137, endPoint x: 623, endPoint y: 281, distance: 147.1
click at [623, 281] on div "Liv • 09:43 AM • Email Hi [PERSON_NAME], Thanks for your Workville inquiry to r…" at bounding box center [525, 313] width 233 height 357
copy div "Email Hi [PERSON_NAME], Thanks for your Workville inquiry to rent a private off…"
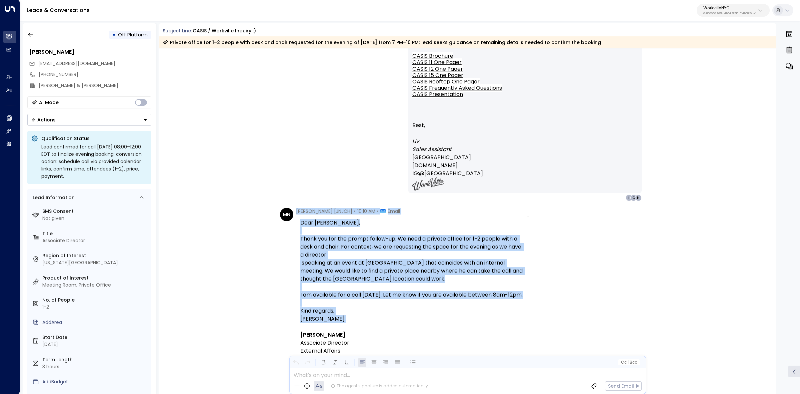
scroll to position [750, 0]
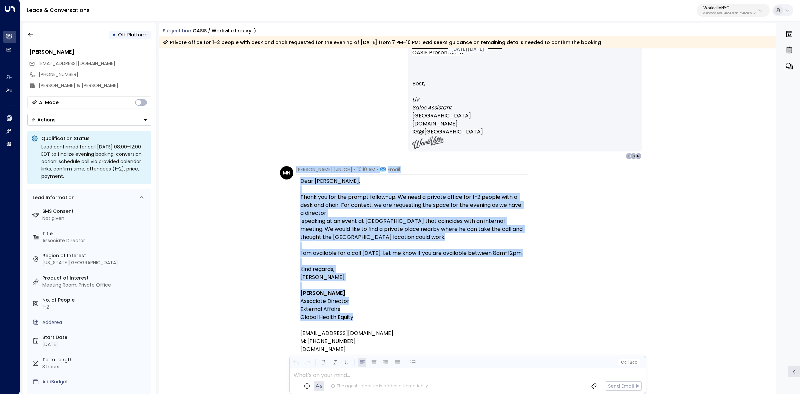
drag, startPoint x: 295, startPoint y: 212, endPoint x: 417, endPoint y: 334, distance: 172.4
click at [417, 334] on div "Mrak, Natalie [JNJCH] • 10:10 AM • Email Dear Liv, Thank you for the prompt fol…" at bounding box center [412, 277] width 233 height 222
copy div "Mrak, Natalie [JNJCH] • 10:10 AM • Email Dear Liv, Thank you for the prompt fol…"
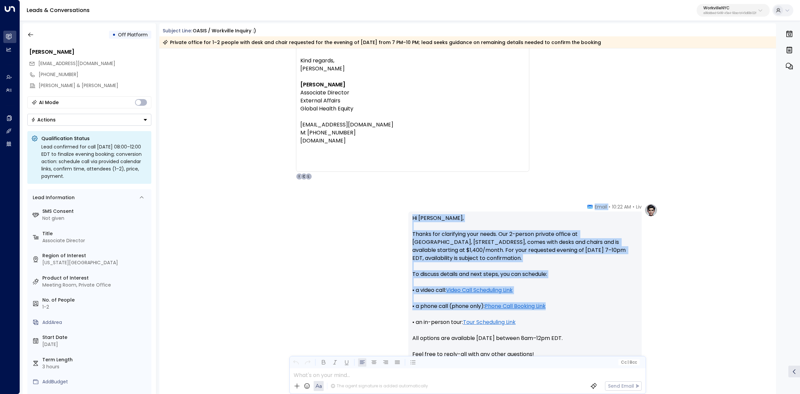
scroll to position [1000, 0]
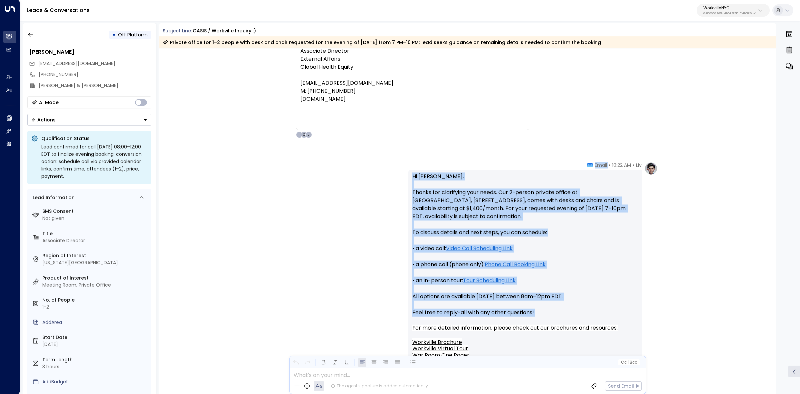
drag, startPoint x: 582, startPoint y: 204, endPoint x: 644, endPoint y: 319, distance: 130.7
click at [644, 319] on div "Liv • 10:22 AM • Email Hi Natalie, Thanks for clarifying your needs. Our 2-pers…" at bounding box center [533, 344] width 249 height 365
copy div "Email Hi Natalie, Thanks for clarifying your needs. Our 2-person private office…"
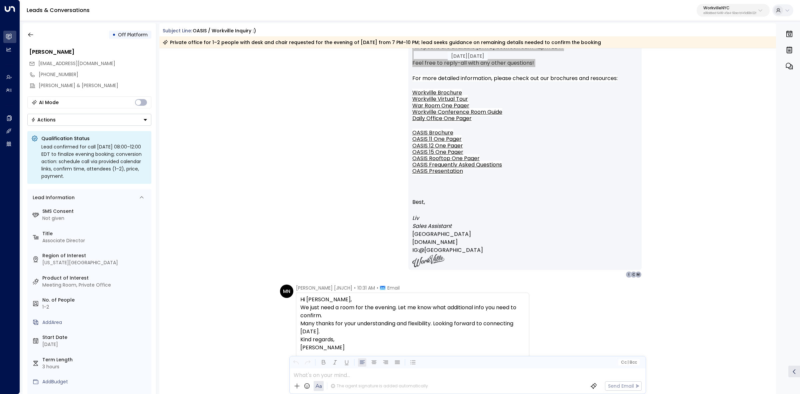
scroll to position [1333, 0]
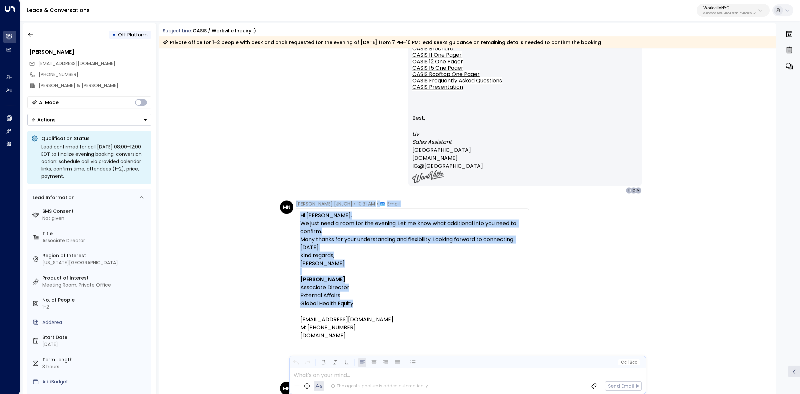
drag, startPoint x: 294, startPoint y: 203, endPoint x: 460, endPoint y: 302, distance: 193.1
click at [460, 302] on div "MN Mrak, Natalie [JNJCH] • 10:31 AM • Email Hi Liv, We just need a room for the…" at bounding box center [404, 287] width 249 height 174
copy div "Mrak, Natalie [JNJCH] • 10:31 AM • Email Hi Liv, We just need a room for the ev…"
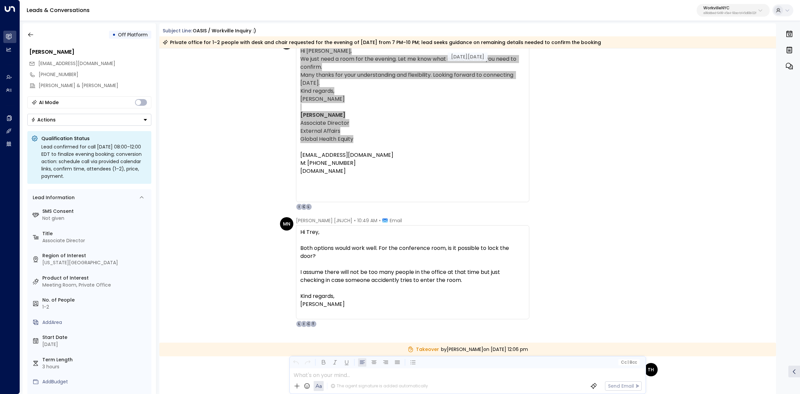
scroll to position [1500, 0]
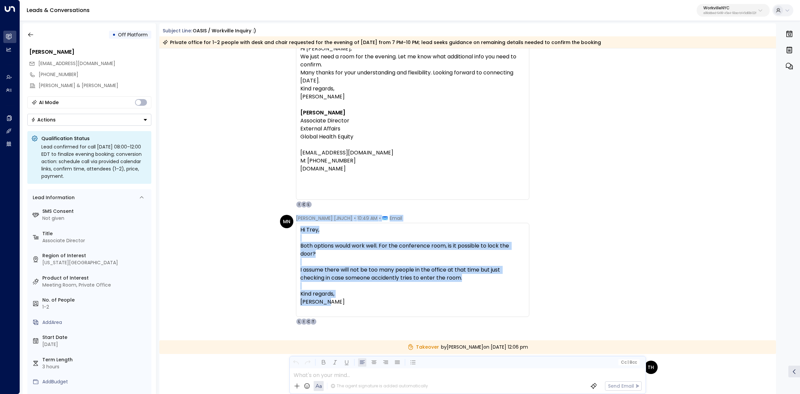
drag, startPoint x: 295, startPoint y: 217, endPoint x: 534, endPoint y: 310, distance: 256.2
click at [534, 310] on div "MN Mrak, Natalie [JNJCH] • 10:49 AM • Email Hi Trey, Both options would work we…" at bounding box center [469, 270] width 378 height 110
copy div "Mrak, Natalie [JNJCH] • 10:49 AM • Email Hi Trey, Both options would work well.…"
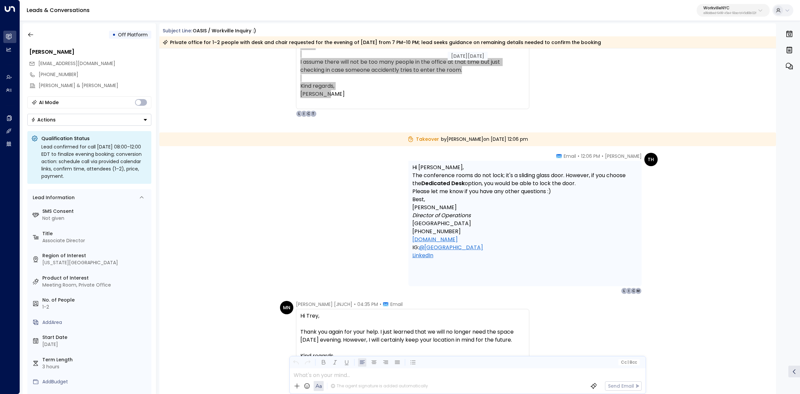
scroll to position [1708, 0]
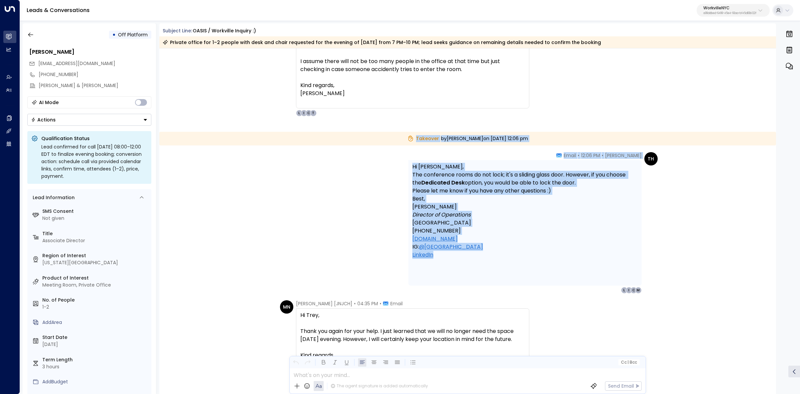
drag, startPoint x: 386, startPoint y: 132, endPoint x: 561, endPoint y: 255, distance: 213.8
copy div "Takeover by Trey Hicks on Wednesday, Sep 17 2025 at 12:06 pm TH Trey Hicks • 12…"
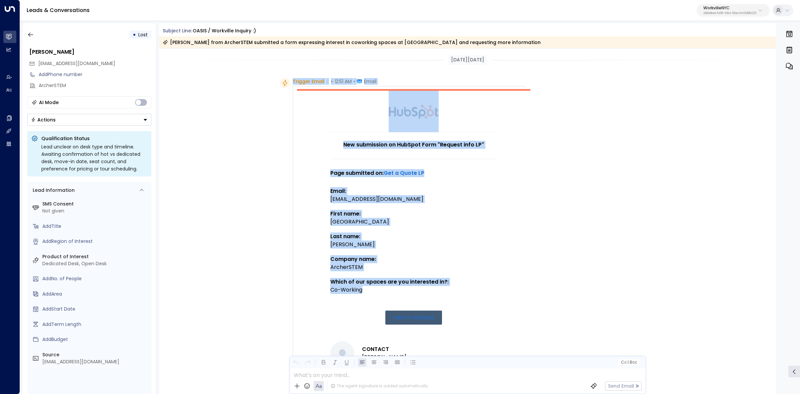
drag, startPoint x: 292, startPoint y: 79, endPoint x: 439, endPoint y: 289, distance: 255.7
click at [439, 289] on div "Trigger Email • • 12:51 AM • Email New submission on HubSpot Form "Request info…" at bounding box center [409, 296] width 233 height 436
copy div "Trigger Email • • 12:51 AM • Email New submission on HubSpot Form "Request info…"
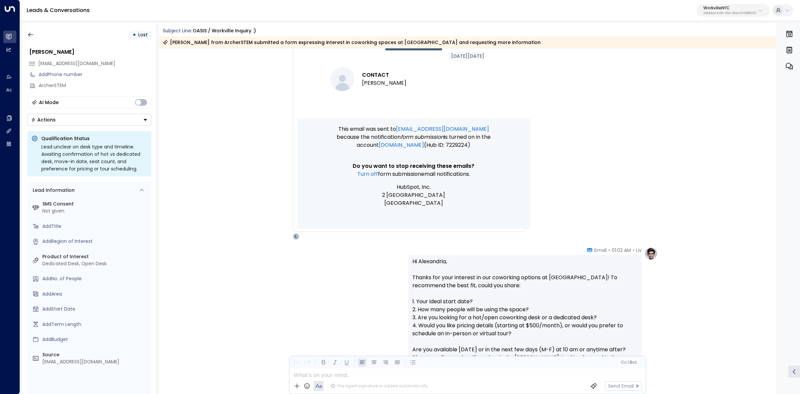
scroll to position [375, 0]
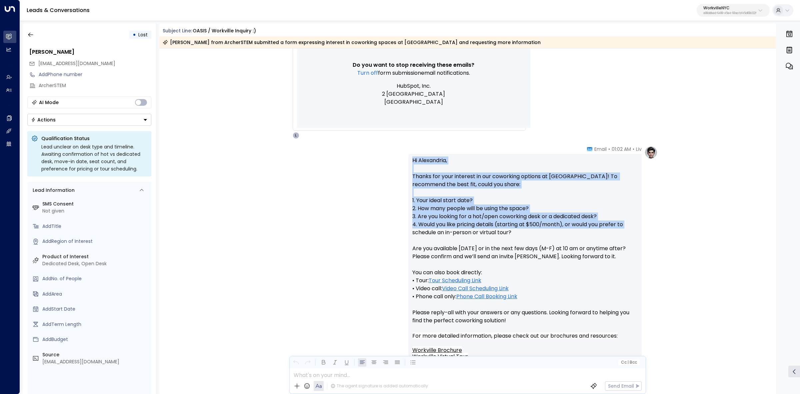
drag, startPoint x: 553, startPoint y: 148, endPoint x: 629, endPoint y: 224, distance: 107.8
click at [629, 224] on div "Liv • 01:02 AM • Email Hi Alexandria, Thanks for your interest in our coworking…" at bounding box center [525, 340] width 233 height 389
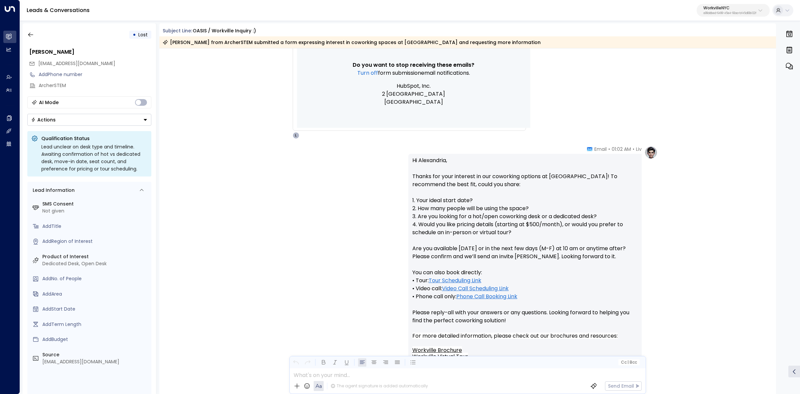
click at [434, 162] on p "Hi [PERSON_NAME], Thanks for your interest in our coworking options at [GEOGRAP…" at bounding box center [525, 244] width 225 height 176
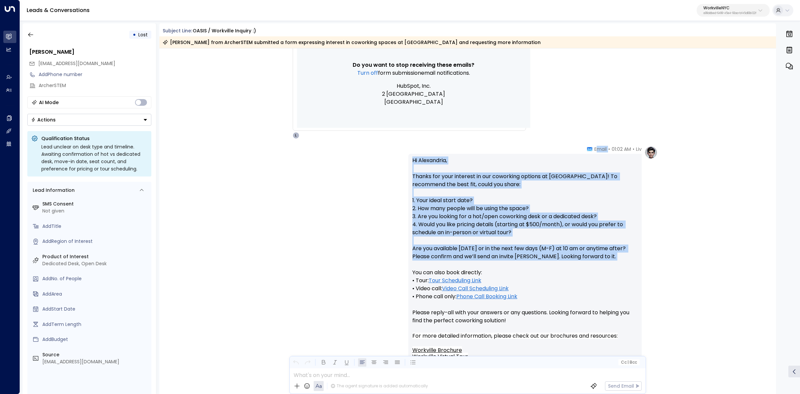
drag, startPoint x: 594, startPoint y: 149, endPoint x: 635, endPoint y: 262, distance: 120.1
click at [635, 262] on div "Liv • 01:02 AM • Email Hi Alexandria, Thanks for your interest in our coworking…" at bounding box center [525, 340] width 233 height 389
copy div "mail Hi Alexandria, Thanks for your interest in our coworking options at [GEOGR…"
click at [469, 197] on p "Hi [PERSON_NAME], Thanks for your interest in our coworking options at [GEOGRAP…" at bounding box center [525, 244] width 225 height 176
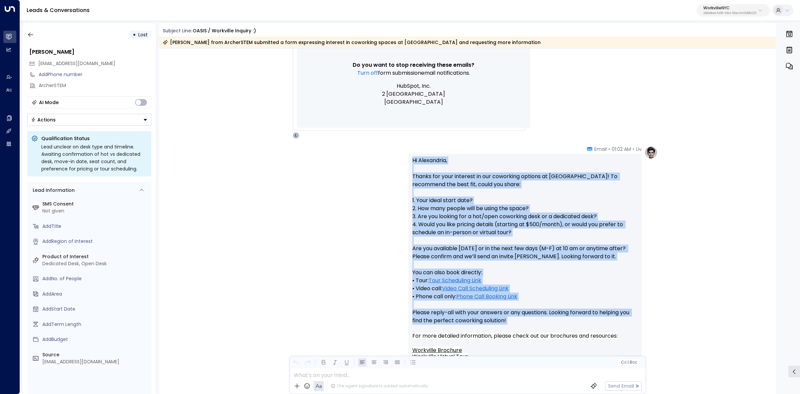
drag, startPoint x: 408, startPoint y: 159, endPoint x: 637, endPoint y: 328, distance: 284.9
click at [637, 328] on div "Hi [PERSON_NAME], Thanks for your interest in our coworking options at [GEOGRAP…" at bounding box center [525, 340] width 233 height 373
copy p "Hi [PERSON_NAME], Thanks for your interest in our coworking options at [GEOGRAP…"
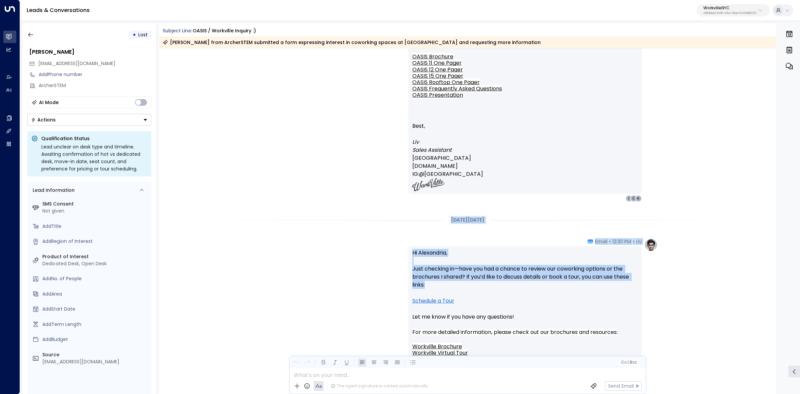
scroll to position [750, 0]
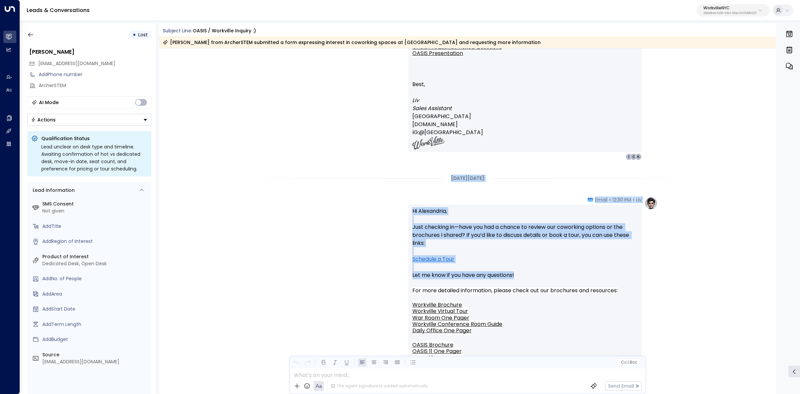
drag, startPoint x: 440, startPoint y: 219, endPoint x: 589, endPoint y: 276, distance: 159.4
copy div "[DATE][DATE] Liv • 12:30 PM • Email Hi Alexandria, Just checking in—have you ha…"
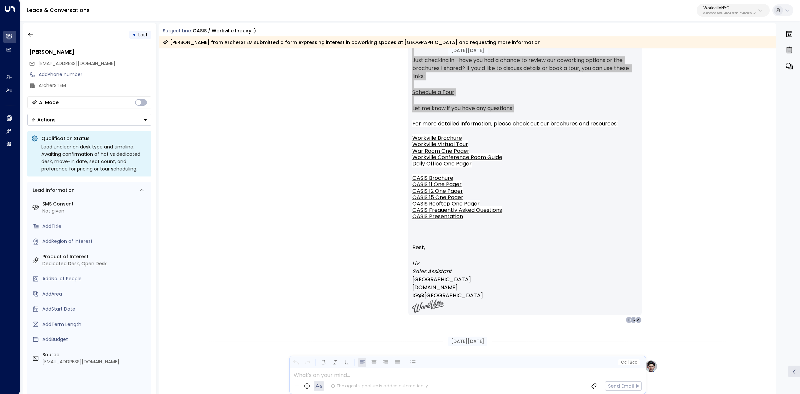
scroll to position [1042, 0]
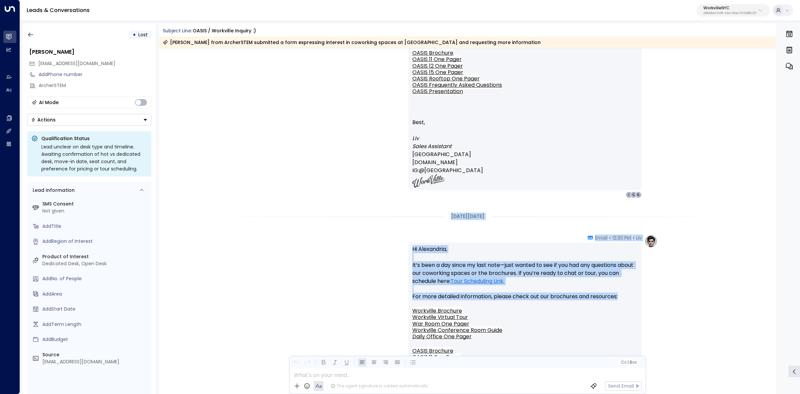
drag, startPoint x: 442, startPoint y: 216, endPoint x: 639, endPoint y: 297, distance: 212.9
click at [639, 297] on div "[DATE][DATE] Liv • 12:30 PM • Email Hi Alexandria, Just checking in—have you ha…" at bounding box center [467, 268] width 617 height 2525
click at [570, 283] on p "Hi Alexandria, It’s been a day since my last note—just wanted to see if you had…" at bounding box center [525, 269] width 225 height 48
drag, startPoint x: 551, startPoint y: 281, endPoint x: 431, endPoint y: 222, distance: 133.3
click at [431, 222] on div "[DATE][DATE] Liv • 12:30 PM • Email Hi Alexandria, Just checking in—have you ha…" at bounding box center [467, 268] width 617 height 2525
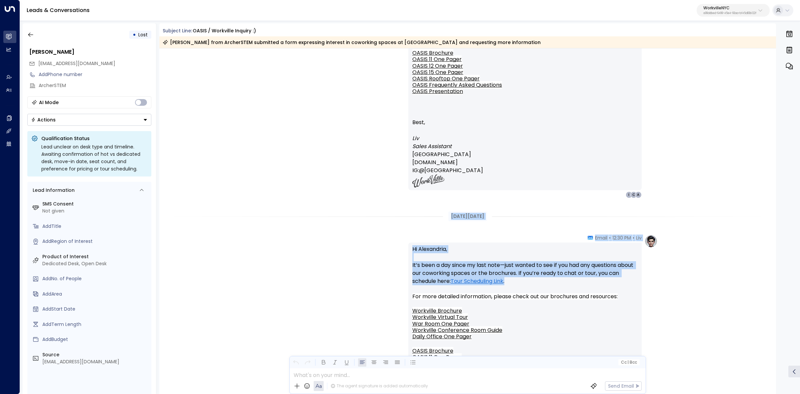
copy div "[DATE][DATE] Liv • 12:30 PM • Email Hi Alexandria, It’s been a day since my las…"
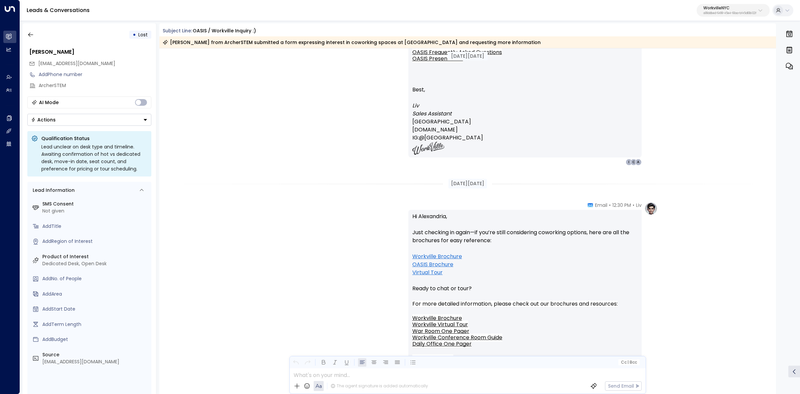
scroll to position [1376, 0]
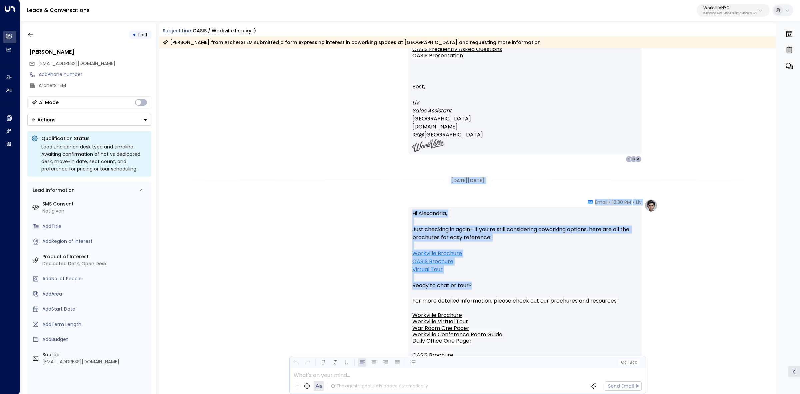
drag, startPoint x: 444, startPoint y: 180, endPoint x: 566, endPoint y: 288, distance: 162.8
copy div "[DATE][DATE] Liv • 12:30 PM • Email Hi Alexandria, Just checking in again—if yo…"
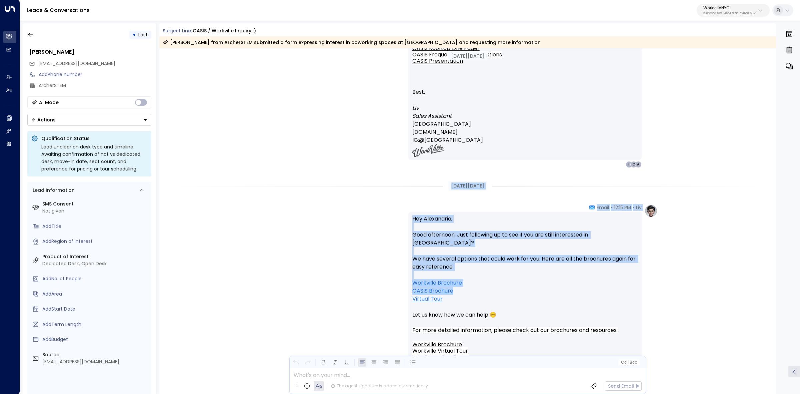
scroll to position [1709, 0]
drag, startPoint x: 442, startPoint y: 268, endPoint x: 534, endPoint y: 307, distance: 99.6
copy div "[DATE][DATE] Liv • 12:15 PM • Email Hey Alexandria, Good afternoon. Just follow…"
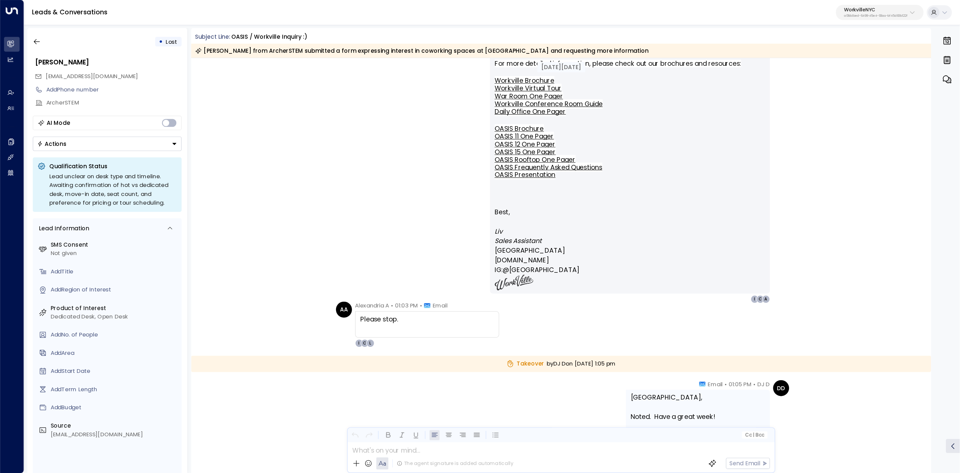
scroll to position [2043, 0]
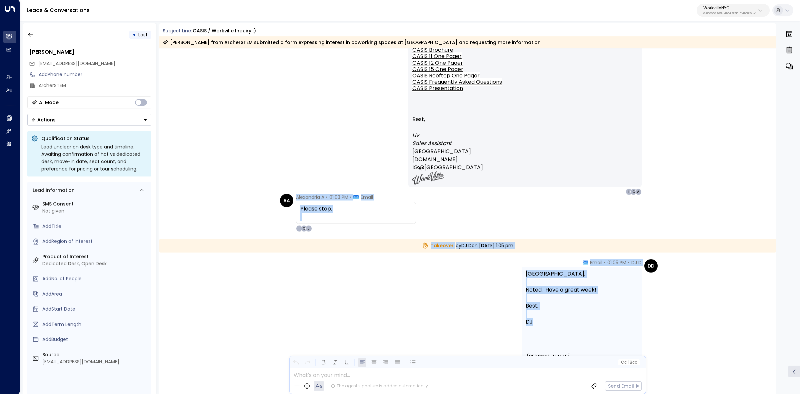
drag, startPoint x: 294, startPoint y: 196, endPoint x: 582, endPoint y: 323, distance: 314.9
copy div "Alexandria A • 01:03 PM • Email Please stop. L C I Takeover by DJ D [DATE][DATE…"
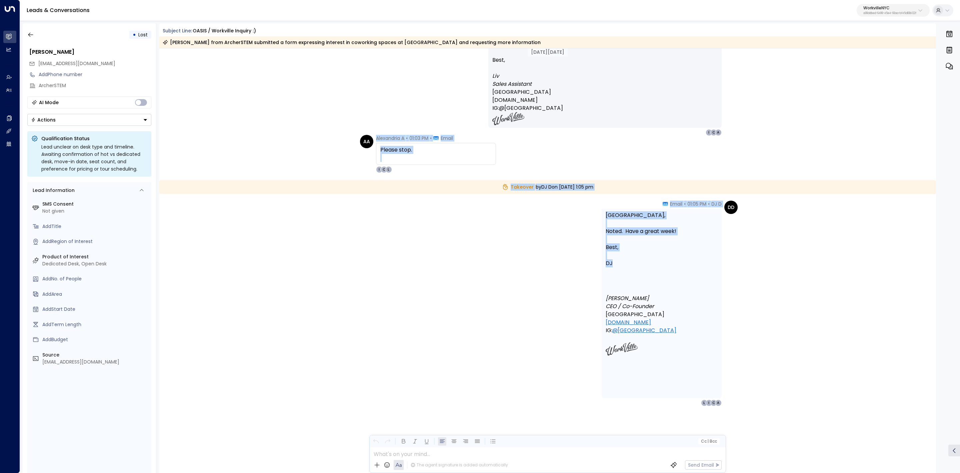
scroll to position [2102, 0]
click at [194, 207] on div "DD DJ D • 01:05 PM • Email [GEOGRAPHIC_DATA], Noted. Have a great week! Best, D…" at bounding box center [547, 336] width 777 height 272
